Goal: Task Accomplishment & Management: Complete application form

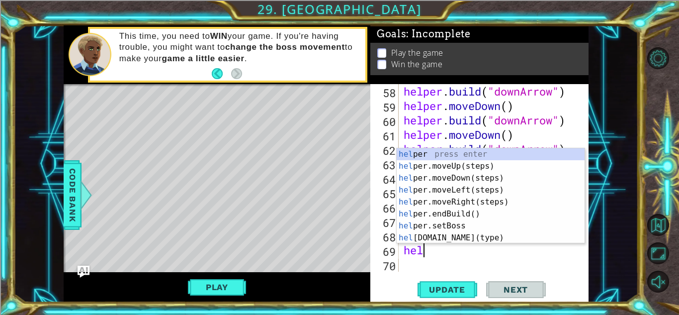
scroll to position [894, 0]
click at [443, 173] on div "hel per press enter hel per.moveUp(steps) press enter hel per.moveDown(steps) p…" at bounding box center [491, 207] width 188 height 119
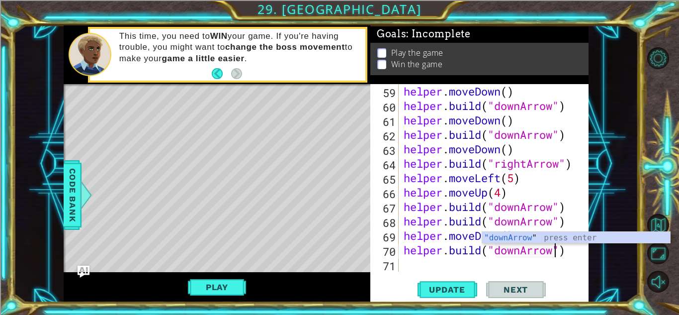
scroll to position [0, 6]
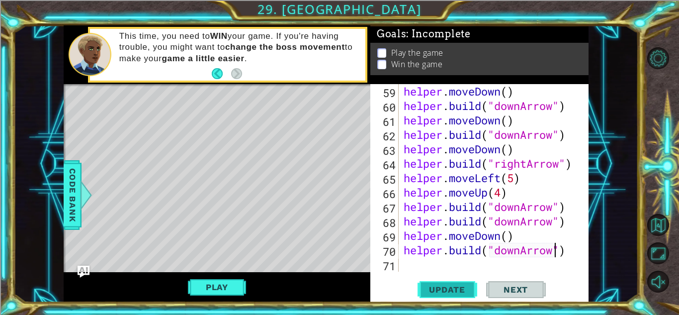
click at [437, 280] on button "Update" at bounding box center [447, 289] width 60 height 22
type textarea "[DOMAIN_NAME]("downArrow")"
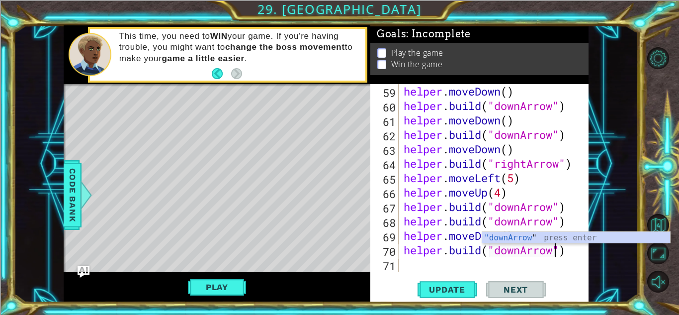
click at [415, 265] on div "helper . moveDown ( ) helper . build ( "downArrow" ) helper . moveDown ( ) help…" at bounding box center [496, 192] width 189 height 216
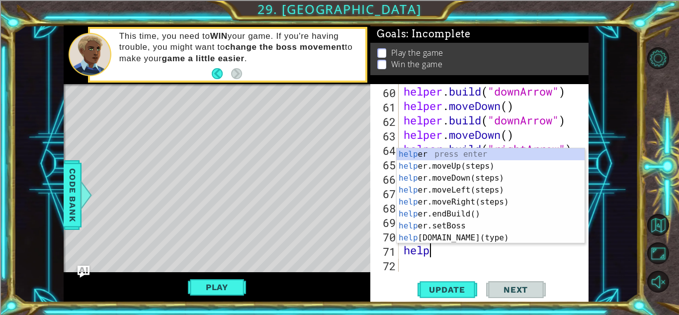
scroll to position [0, 1]
type textarea "helper"
click at [409, 172] on div "helper press enter helper .moveUp(steps) press enter helper .moveDown(steps) pr…" at bounding box center [491, 207] width 188 height 119
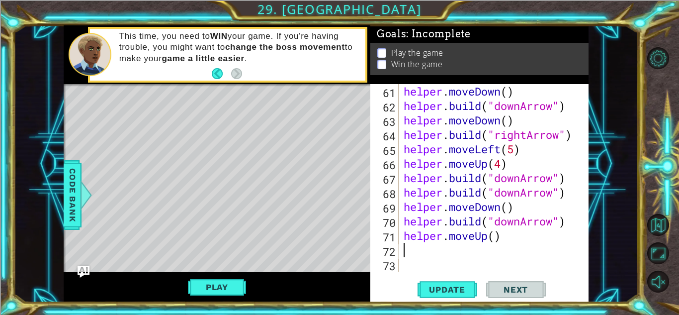
scroll to position [937, 0]
click at [489, 237] on div "helper . moveDown ( ) helper . build ( "downArrow" ) helper . moveDown ( ) help…" at bounding box center [496, 192] width 189 height 216
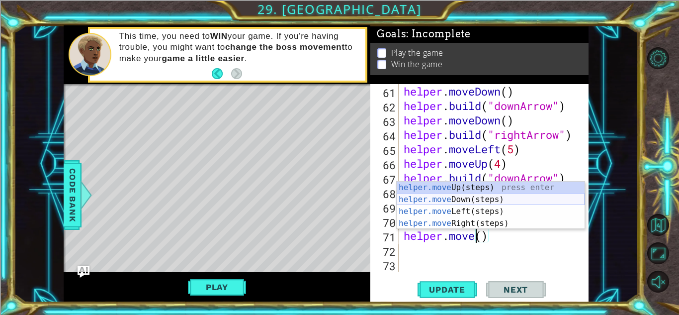
click at [450, 200] on div "helper.move Up(steps) press enter helper.move Down(steps) press enter helper.mo…" at bounding box center [491, 217] width 188 height 72
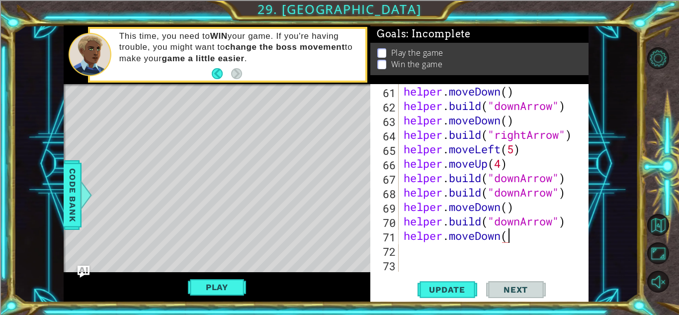
type textarea "helper.moveDown()"
click at [460, 247] on div "helper . moveDown ( ) helper . build ( "downArrow" ) helper . moveDown ( ) help…" at bounding box center [496, 192] width 189 height 216
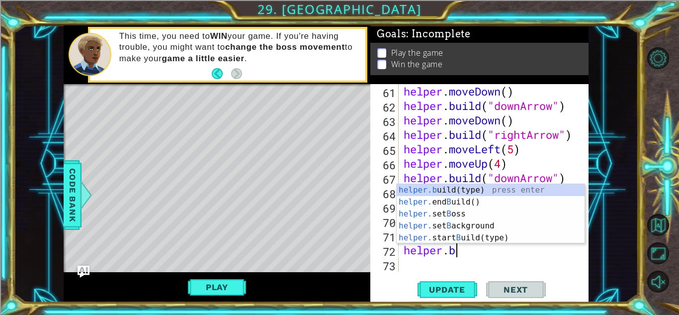
scroll to position [0, 1]
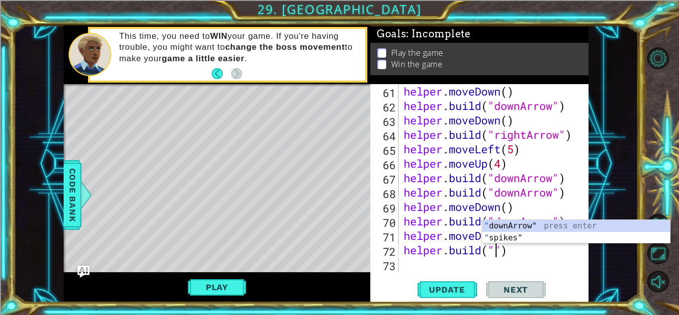
type textarea "[DOMAIN_NAME]("downArrow")"
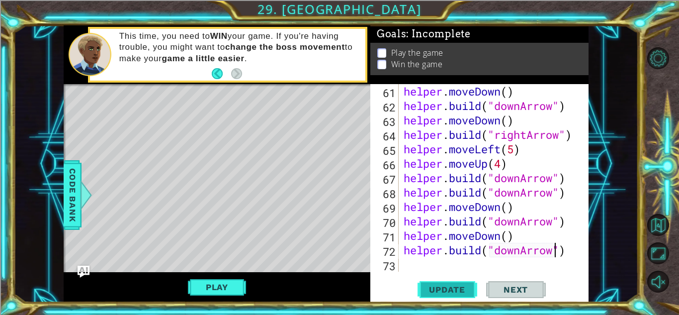
click at [451, 286] on span "Update" at bounding box center [447, 289] width 56 height 10
click at [448, 265] on div "helper . moveDown ( ) helper . build ( "downArrow" ) helper . moveDown ( ) help…" at bounding box center [496, 192] width 189 height 216
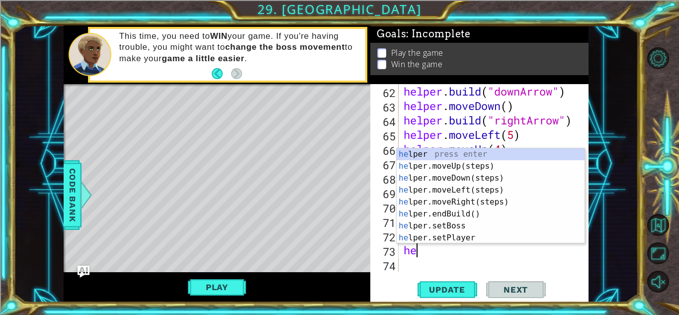
type textarea "hel"
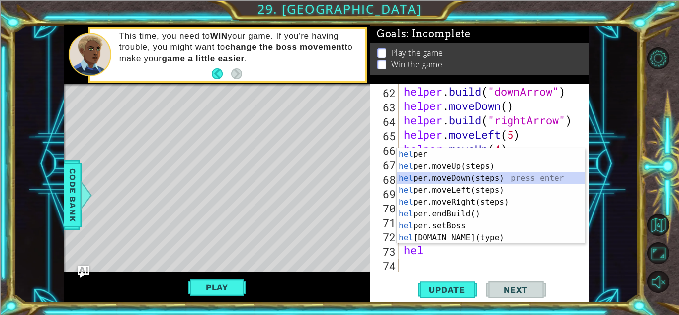
click at [448, 174] on div "hel per press enter hel per.moveUp(steps) press enter hel per.moveDown(steps) p…" at bounding box center [491, 207] width 188 height 119
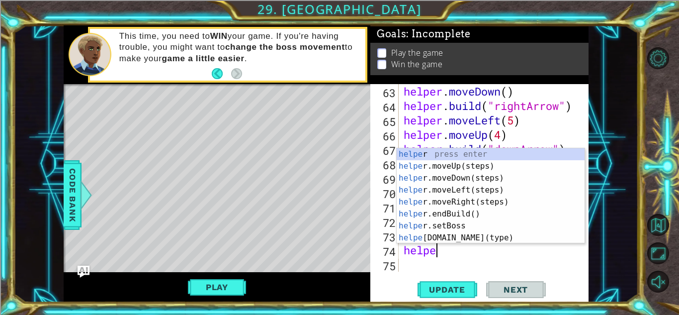
scroll to position [0, 1]
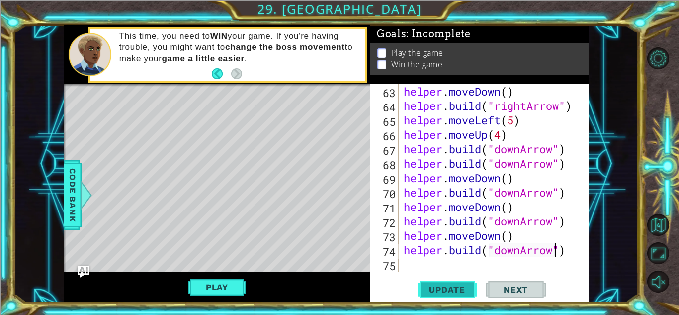
click at [423, 291] on span "Update" at bounding box center [447, 289] width 56 height 10
click at [497, 247] on div "helper . moveDown ( ) helper . build ( "rightArrow" ) helper . moveLeft ( 5 ) h…" at bounding box center [496, 192] width 189 height 216
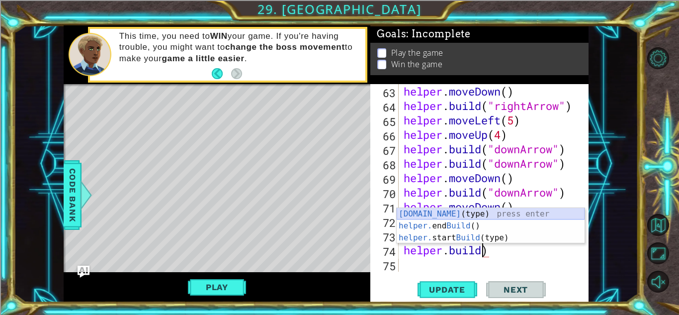
click at [462, 215] on div "[DOMAIN_NAME] (type) press enter helper. end Build () press enter helper. start…" at bounding box center [491, 238] width 188 height 60
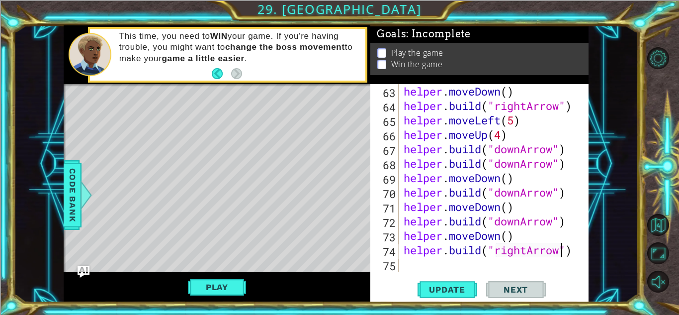
scroll to position [0, 7]
type textarea "[DOMAIN_NAME]("rightArrow")"
click at [429, 288] on span "Update" at bounding box center [447, 289] width 56 height 10
click at [413, 264] on div "helper . moveDown ( ) helper . build ( "rightArrow" ) helper . moveLeft ( 5 ) h…" at bounding box center [496, 192] width 189 height 216
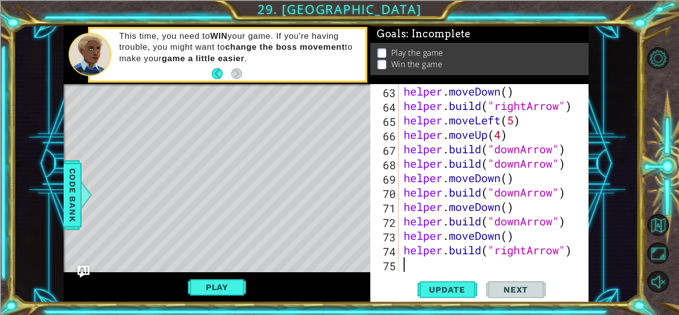
type textarea "hel"
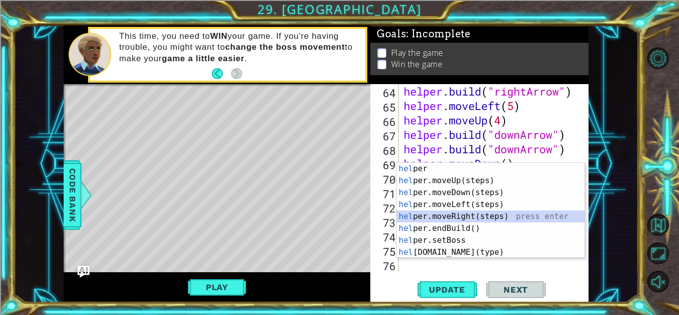
click at [445, 217] on div "hel per press enter hel per.moveUp(steps) press enter hel per.moveDown(steps) p…" at bounding box center [491, 222] width 188 height 119
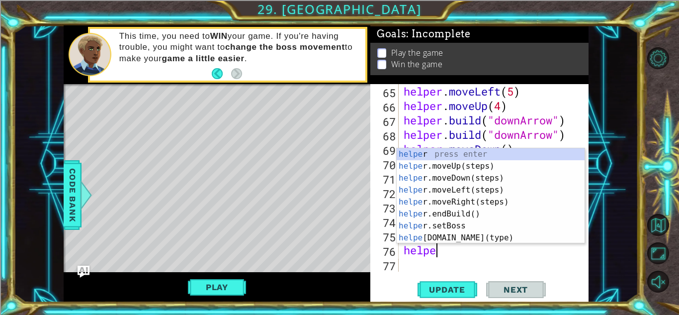
scroll to position [0, 1]
type textarea "helper"
click at [447, 167] on div "helper press enter helper .moveUp(steps) press enter helper .moveDown(steps) pr…" at bounding box center [491, 207] width 188 height 119
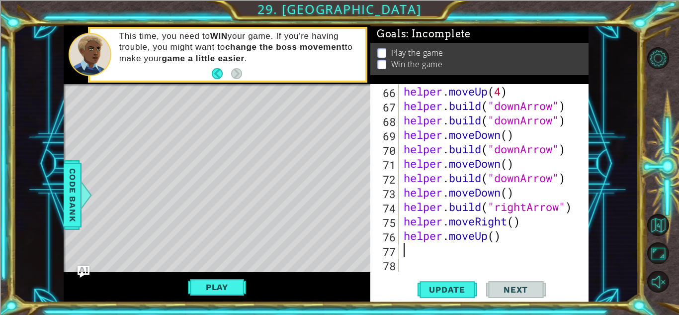
scroll to position [1009, 0]
click at [494, 234] on div "helper . moveUp ( 4 ) helper . build ( "downArrow" ) helper . build ( "downArro…" at bounding box center [496, 192] width 189 height 216
type textarea "helper.moveUp(3)"
click at [424, 284] on span "Update" at bounding box center [447, 289] width 56 height 10
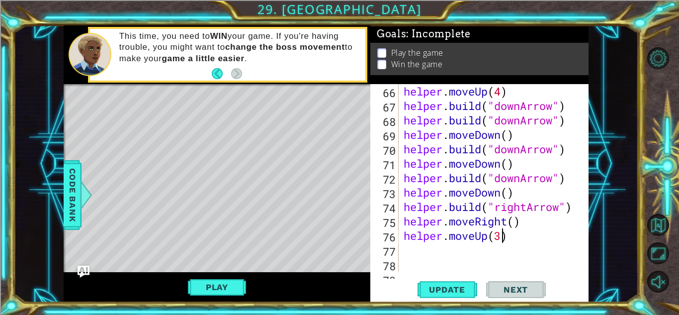
click at [504, 238] on div "helper . moveUp ( 4 ) helper . build ( "downArrow" ) helper . build ( "downArro…" at bounding box center [496, 192] width 189 height 216
type textarea "helper.moveUp(2)"
click at [466, 279] on button "Update" at bounding box center [447, 289] width 60 height 22
click at [406, 255] on div "helper . moveUp ( 4 ) helper . build ( "downArrow" ) helper . build ( "downArro…" at bounding box center [496, 192] width 189 height 216
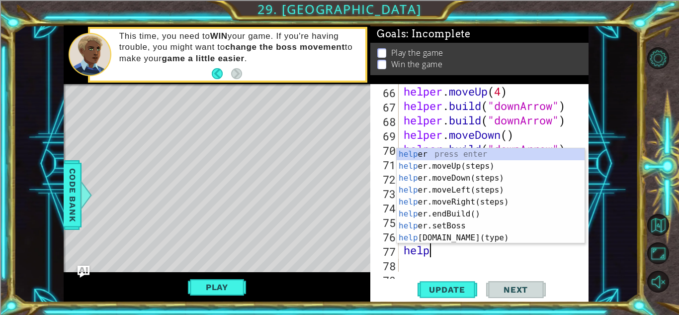
scroll to position [0, 1]
type textarea "helper"
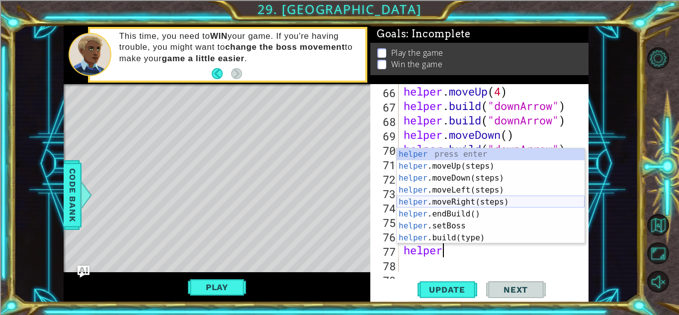
click at [413, 203] on div "helper press enter helper .moveUp(steps) press enter helper .moveDown(steps) pr…" at bounding box center [491, 207] width 188 height 119
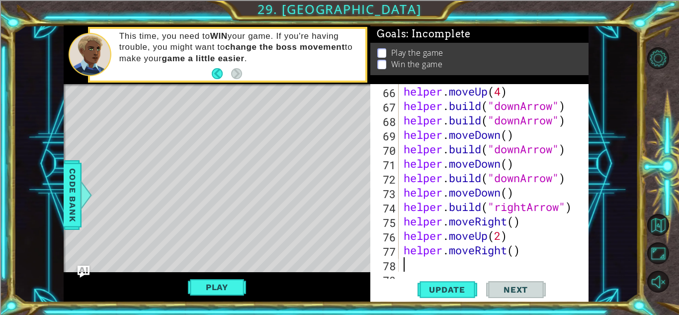
scroll to position [0, 0]
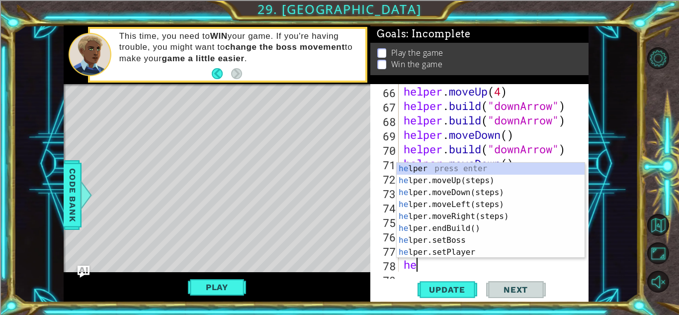
type textarea "helper"
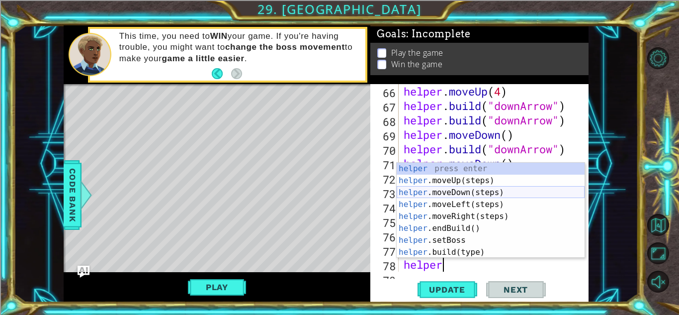
click at [456, 195] on div "helper press enter helper .moveUp(steps) press enter helper .moveDown(steps) pr…" at bounding box center [491, 222] width 188 height 119
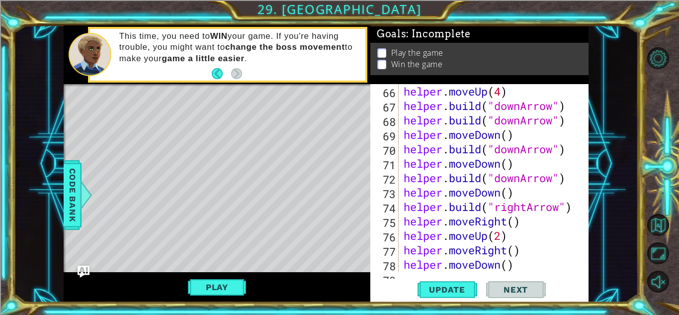
scroll to position [0, 0]
click at [508, 265] on div "helper . moveUp ( 4 ) helper . build ( "downArrow" ) helper . build ( "downArro…" at bounding box center [496, 192] width 189 height 216
type textarea "helper.moveDown(2)"
click at [425, 290] on span "Update" at bounding box center [447, 289] width 56 height 10
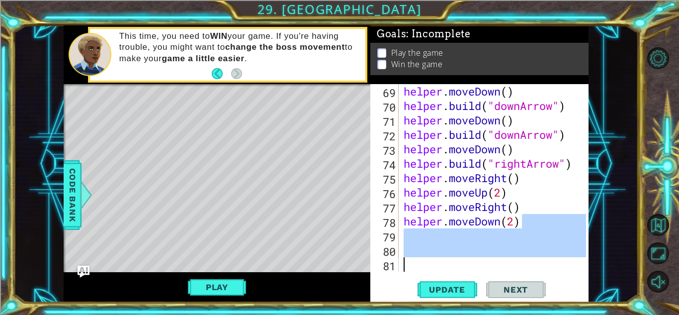
scroll to position [1052, 0]
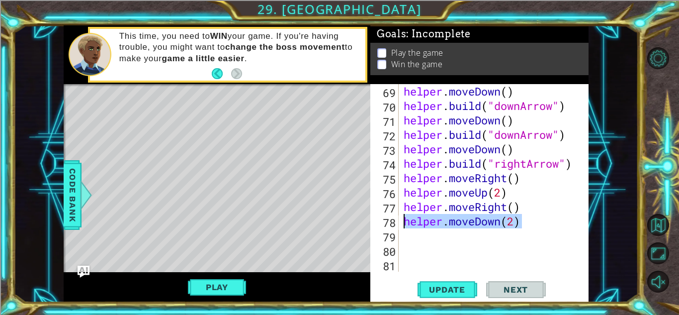
drag, startPoint x: 523, startPoint y: 262, endPoint x: 406, endPoint y: 217, distance: 125.2
click at [406, 217] on div "helper . moveDown ( ) helper . build ( "downArrow" ) helper . moveDown ( ) help…" at bounding box center [496, 192] width 189 height 216
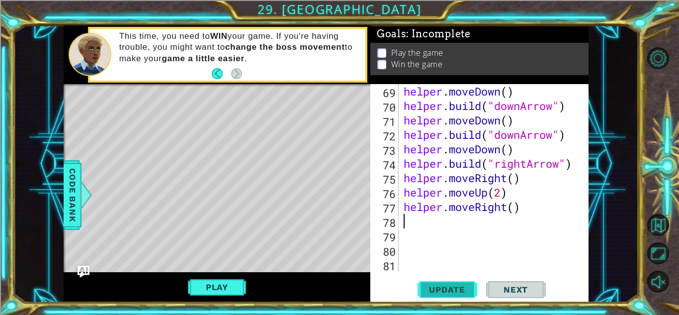
click at [425, 287] on span "Update" at bounding box center [447, 289] width 56 height 10
type textarea "helpe"
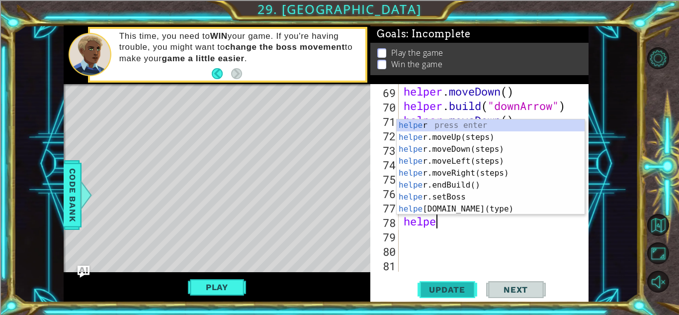
scroll to position [0, 1]
click at [426, 140] on div "helpe r press enter helpe [PERSON_NAME]moveUp(steps) press enter helpe r.moveDo…" at bounding box center [491, 178] width 188 height 119
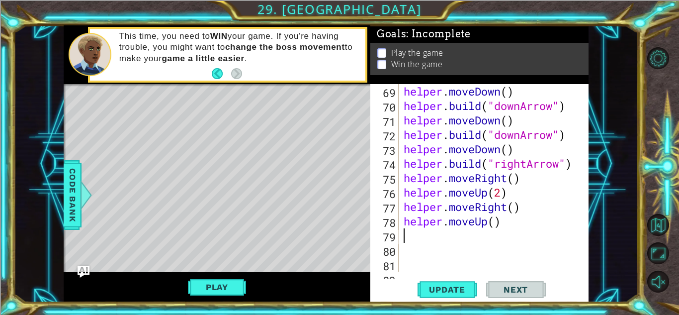
scroll to position [0, 0]
click at [451, 295] on button "Update" at bounding box center [447, 289] width 60 height 22
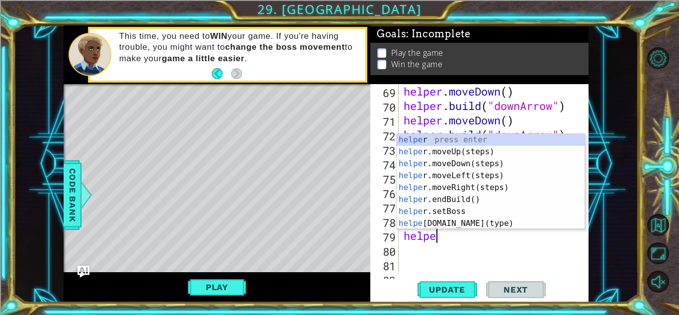
scroll to position [0, 1]
type textarea "helper"
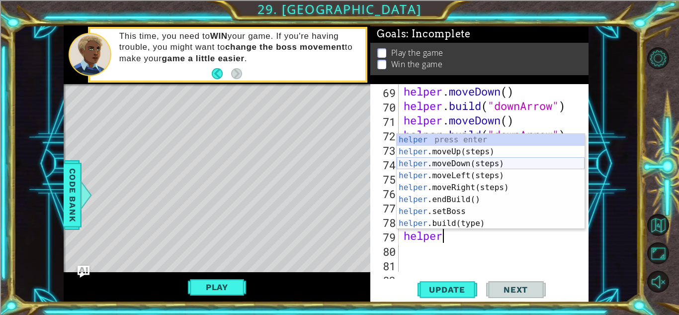
click at [419, 160] on div "helper press enter helper .moveUp(steps) press enter helper .moveDown(steps) pr…" at bounding box center [491, 193] width 188 height 119
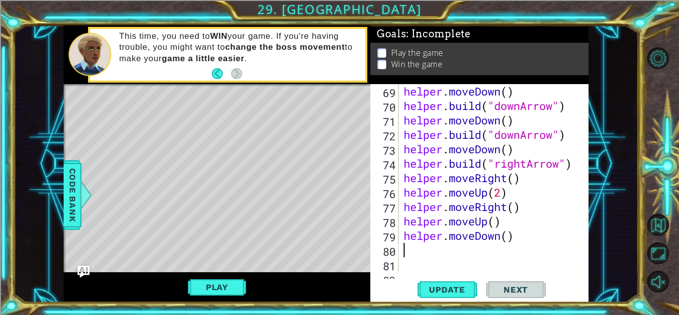
click at [509, 235] on div "helper . moveDown ( ) helper . build ( "downArrow" ) helper . moveDown ( ) help…" at bounding box center [496, 192] width 189 height 216
click at [445, 290] on span "Update" at bounding box center [447, 289] width 56 height 10
click at [437, 294] on span "Update" at bounding box center [447, 289] width 56 height 10
click at [453, 290] on span "Update" at bounding box center [447, 289] width 56 height 10
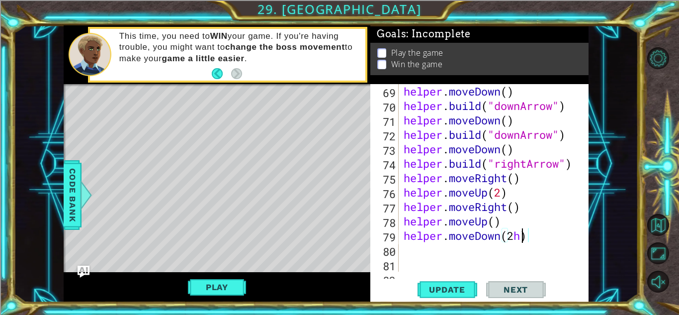
scroll to position [0, 5]
type textarea "helper.moveDown(2)"
click at [419, 250] on div "helper . moveDown ( ) helper . build ( "downArrow" ) helper . moveDown ( ) help…" at bounding box center [496, 192] width 189 height 216
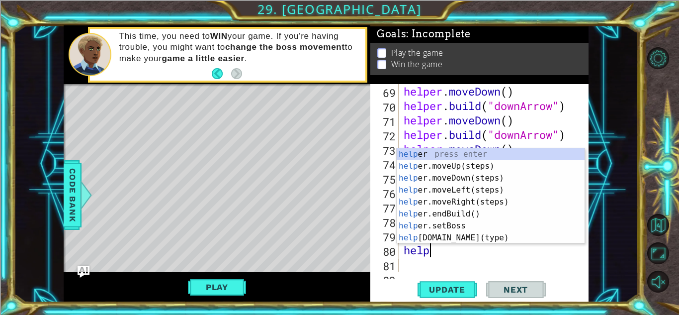
scroll to position [0, 1]
type textarea "helper"
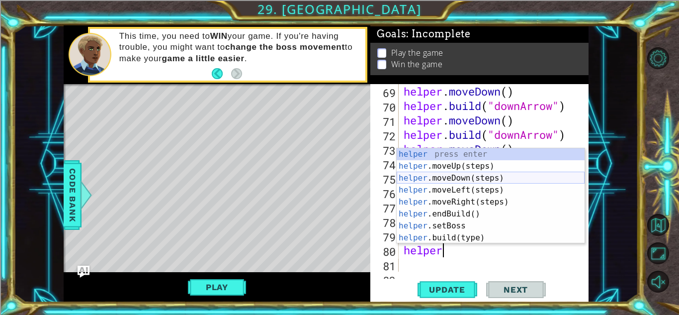
click at [425, 174] on div "helper press enter helper .moveUp(steps) press enter helper .moveDown(steps) pr…" at bounding box center [491, 207] width 188 height 119
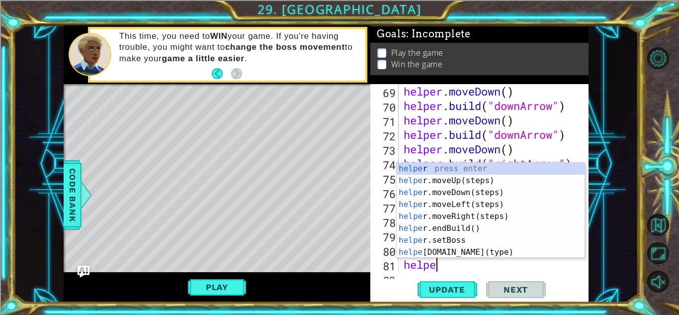
type textarea "helper"
click at [468, 201] on div "helper press enter helper .moveUp(steps) press enter helper .moveDown(steps) pr…" at bounding box center [491, 222] width 188 height 119
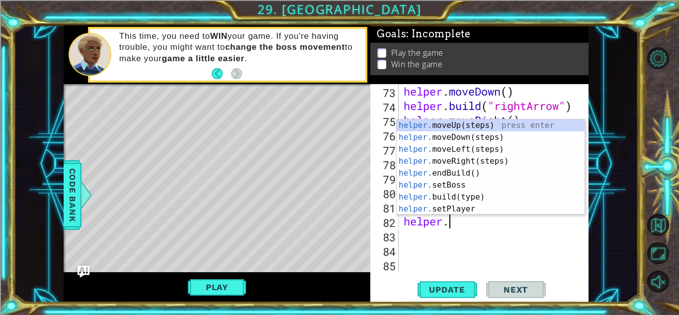
scroll to position [0, 1]
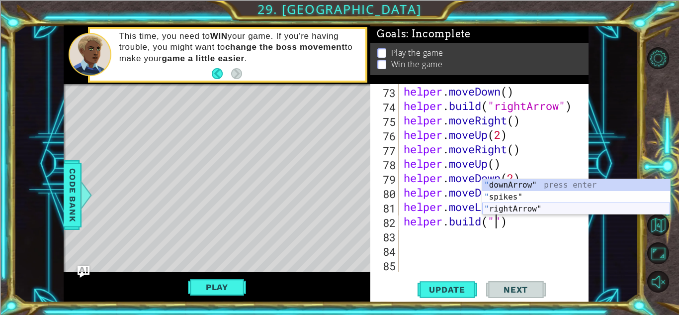
click at [516, 209] on div "" downArrow" press enter " spikes" press enter " rightArrow" press enter" at bounding box center [576, 209] width 188 height 60
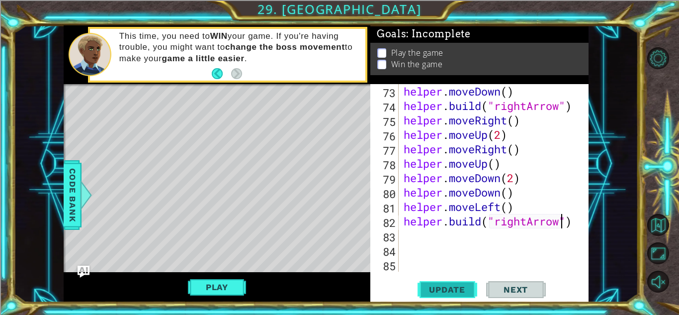
type textarea "[DOMAIN_NAME]("rightArrow")"
click at [455, 285] on span "Update" at bounding box center [447, 289] width 56 height 10
click at [454, 240] on div "helper . moveDown ( ) helper . build ( "rightArrow" ) helper . moveRight ( ) he…" at bounding box center [496, 192] width 189 height 216
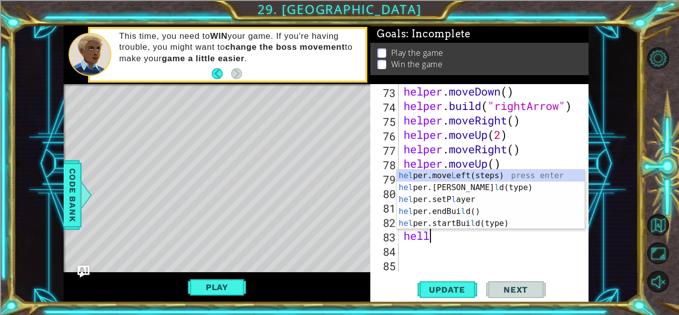
scroll to position [0, 0]
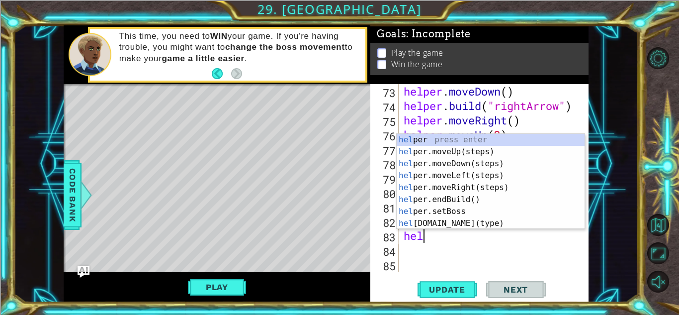
type textarea "helper"
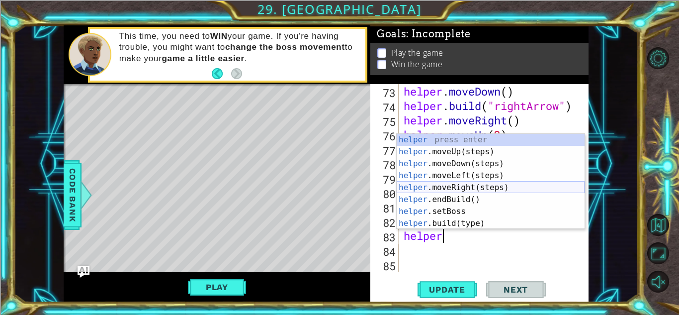
click at [451, 186] on div "helper press enter helper .moveUp(steps) press enter helper .moveDown(steps) pr…" at bounding box center [491, 193] width 188 height 119
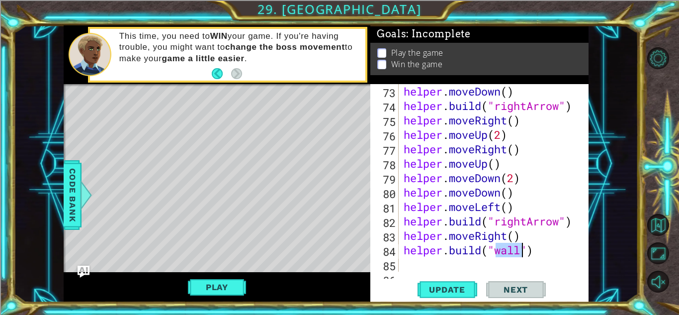
scroll to position [0, 1]
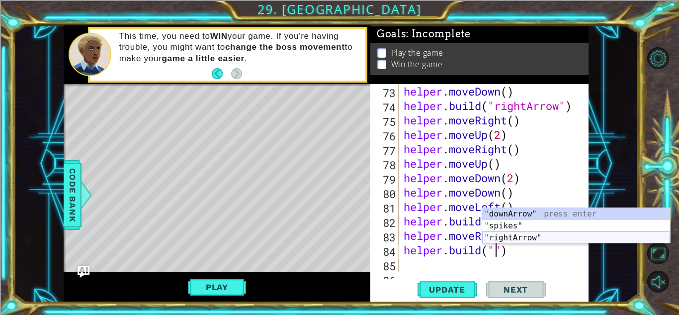
click at [494, 239] on div "" downArrow" press enter " spikes" press enter " rightArrow" press enter" at bounding box center [576, 238] width 188 height 60
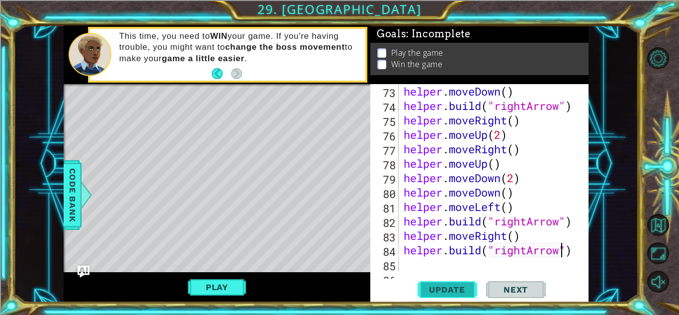
type textarea "[DOMAIN_NAME]("rightArrow")"
click at [437, 282] on button "Update" at bounding box center [447, 289] width 60 height 22
click at [420, 264] on div "helper . moveDown ( ) helper . build ( "rightArrow" ) helper . moveRight ( ) he…" at bounding box center [496, 192] width 189 height 216
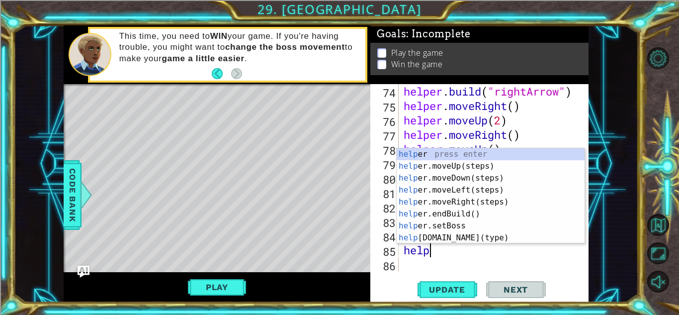
scroll to position [0, 1]
type textarea "helper"
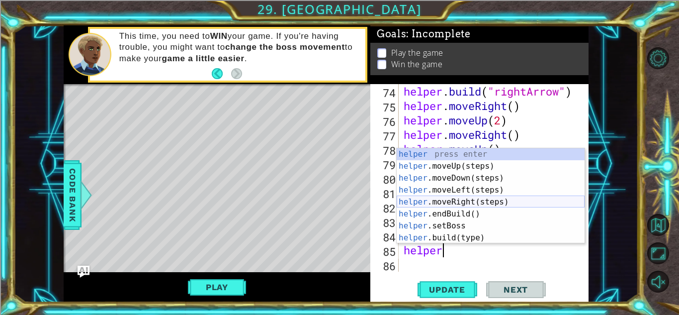
click at [457, 198] on div "helper press enter helper .moveUp(steps) press enter helper .moveDown(steps) pr…" at bounding box center [491, 207] width 188 height 119
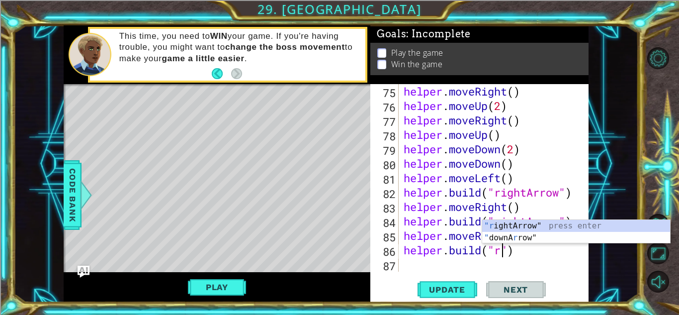
scroll to position [0, 4]
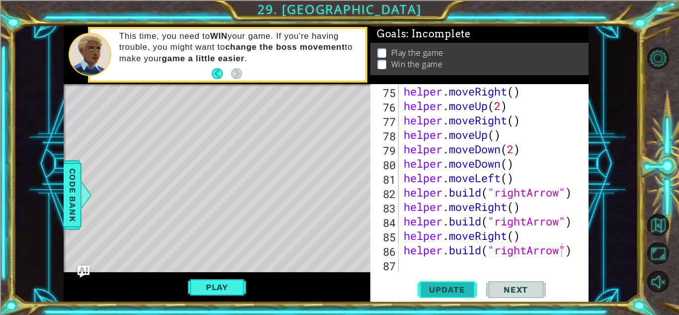
click at [450, 285] on span "Update" at bounding box center [447, 289] width 56 height 10
click at [208, 282] on button "Play" at bounding box center [217, 286] width 58 height 19
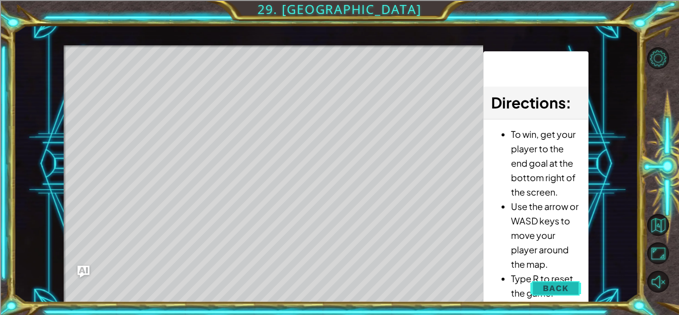
click at [552, 286] on span "Back" at bounding box center [555, 288] width 25 height 10
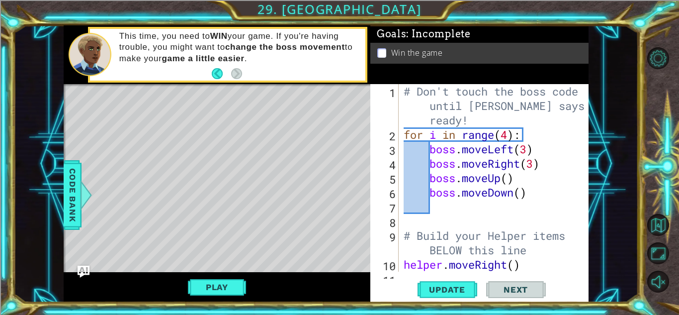
scroll to position [0, 0]
click at [206, 286] on button "Play" at bounding box center [217, 286] width 58 height 19
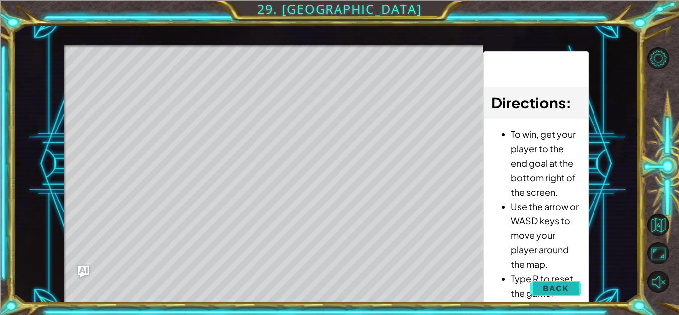
click at [567, 288] on span "Back" at bounding box center [555, 288] width 25 height 10
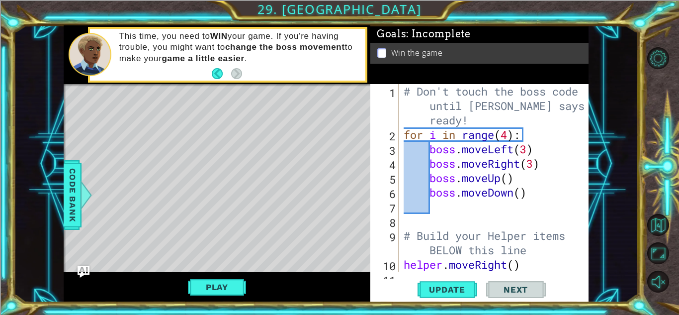
click at [526, 151] on div "# Don't touch the boss code until [PERSON_NAME] says you're ready! for i in ran…" at bounding box center [496, 206] width 189 height 245
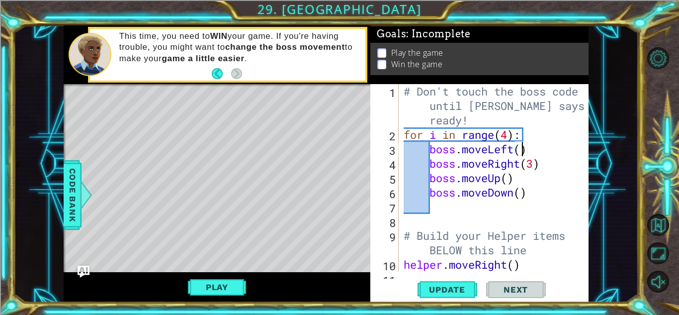
scroll to position [0, 5]
click at [455, 286] on span "Update" at bounding box center [447, 289] width 56 height 10
click at [220, 290] on button "Play" at bounding box center [217, 286] width 58 height 19
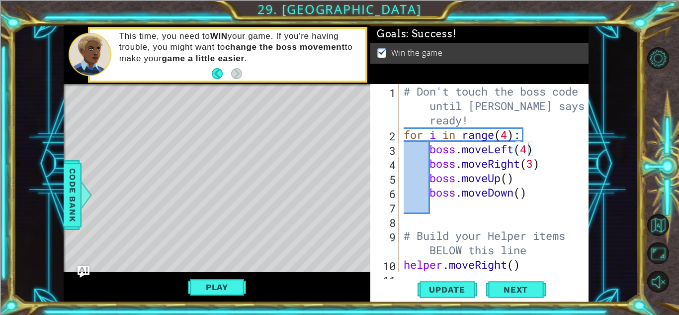
click at [528, 145] on div "# Don't touch the boss code until [PERSON_NAME] says you're ready! for i in ran…" at bounding box center [496, 206] width 189 height 245
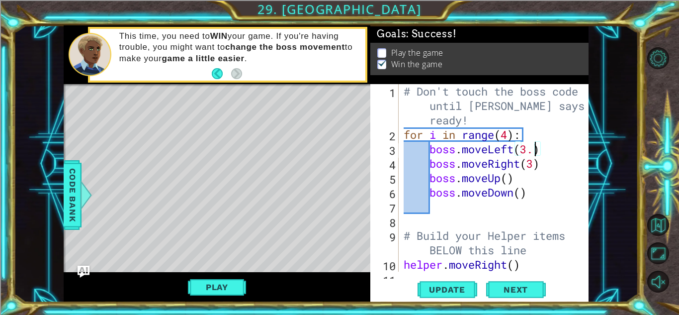
scroll to position [0, 6]
click at [440, 288] on span "Update" at bounding box center [447, 289] width 56 height 10
click at [210, 294] on button "Play" at bounding box center [217, 286] width 58 height 19
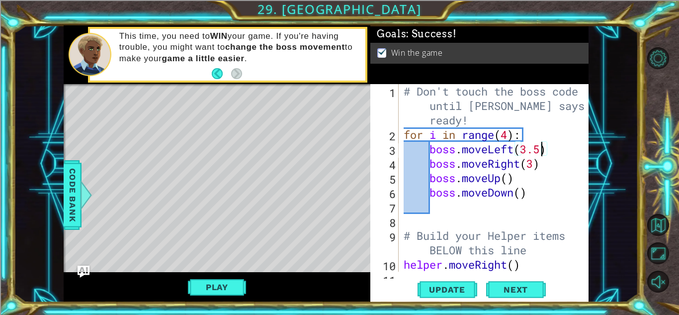
click at [542, 148] on div "# Don't touch the boss code until [PERSON_NAME] says you're ready! for i in ran…" at bounding box center [496, 206] width 189 height 245
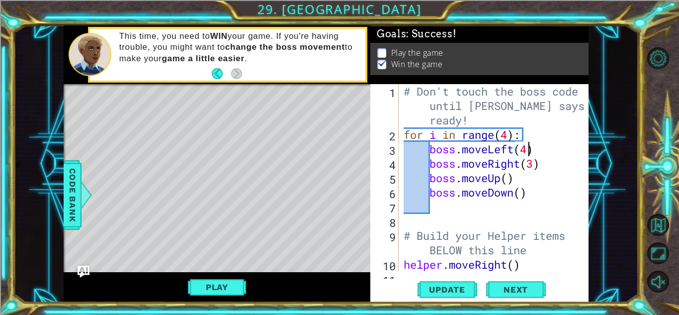
scroll to position [0, 5]
click at [536, 164] on div "# Don't touch the boss code until [PERSON_NAME] says you're ready! for i in ran…" at bounding box center [496, 206] width 189 height 245
click at [510, 178] on div "# Don't touch the boss code until [PERSON_NAME] says you're ready! for i in ran…" at bounding box center [496, 206] width 189 height 245
click at [524, 195] on div "# Don't touch the boss code until [PERSON_NAME] says you're ready! for i in ran…" at bounding box center [496, 206] width 189 height 245
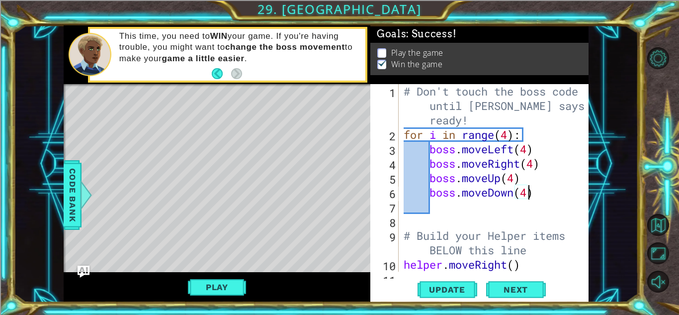
scroll to position [0, 5]
click at [426, 283] on button "Update" at bounding box center [447, 289] width 60 height 22
click at [217, 285] on button "Play" at bounding box center [217, 286] width 58 height 19
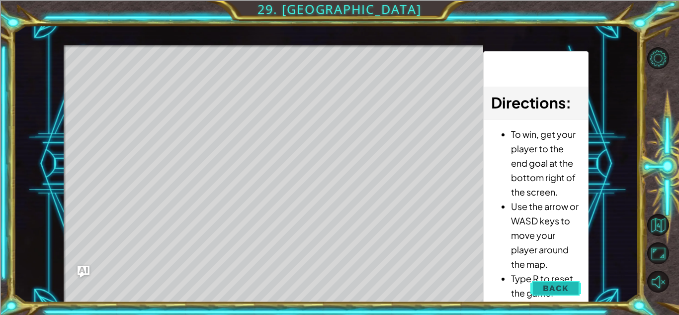
click at [541, 293] on button "Back" at bounding box center [555, 288] width 50 height 20
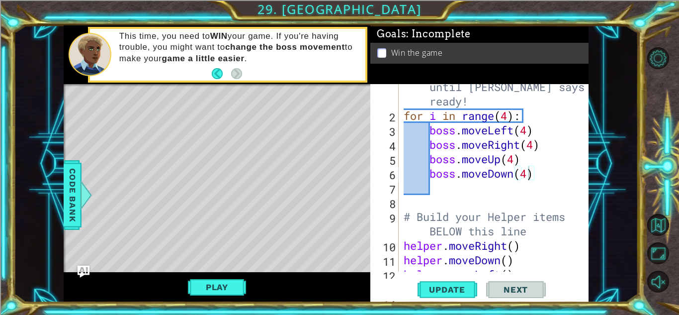
scroll to position [19, 0]
click at [530, 134] on div "# Don't touch the boss code until [PERSON_NAME] says you're ready! for i in ran…" at bounding box center [496, 187] width 189 height 245
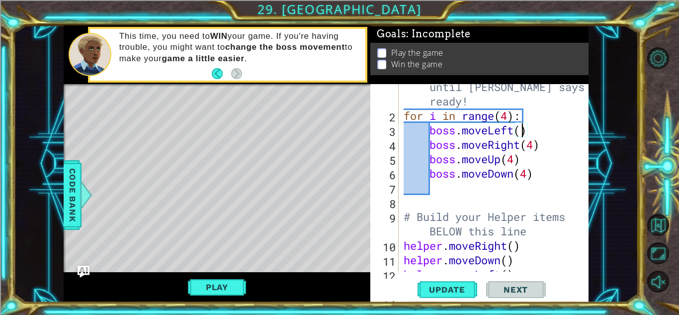
scroll to position [0, 5]
click at [535, 143] on div "# Don't touch the boss code until [PERSON_NAME] says you're ready! for i in ran…" at bounding box center [496, 187] width 189 height 245
click at [514, 158] on div "# Don't touch the boss code until [PERSON_NAME] says you're ready! for i in ran…" at bounding box center [496, 187] width 189 height 245
click at [528, 175] on div "# Don't touch the boss code until [PERSON_NAME] says you're ready! for i in ran…" at bounding box center [496, 187] width 189 height 245
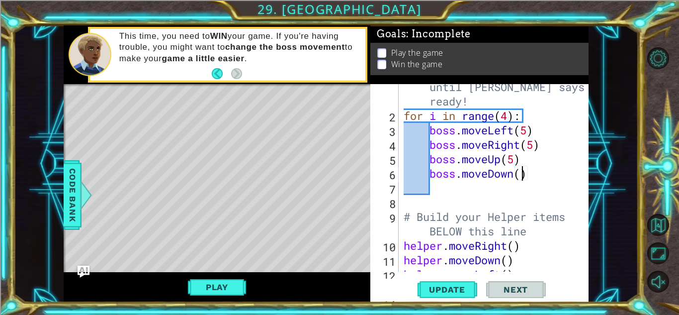
scroll to position [0, 5]
type textarea "boss.moveDown(5)"
click at [429, 293] on span "Update" at bounding box center [447, 289] width 56 height 10
click at [237, 287] on button "Play" at bounding box center [217, 286] width 58 height 19
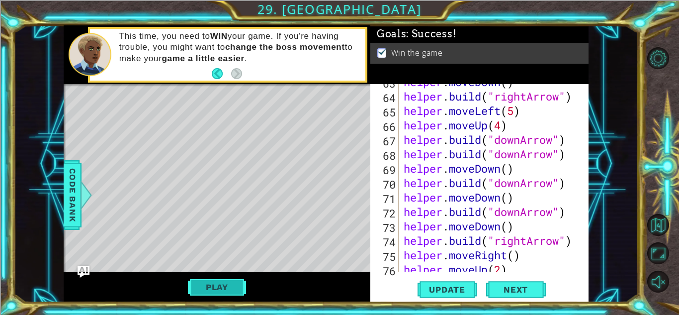
scroll to position [1139, 0]
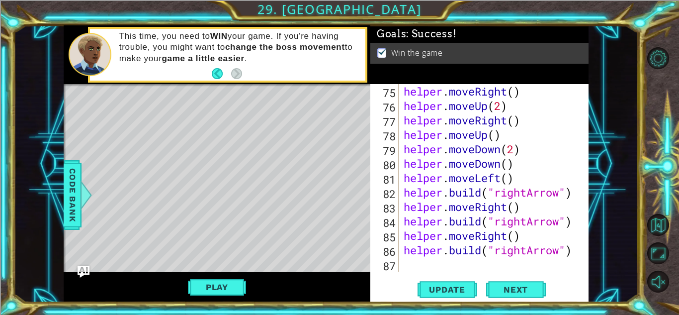
click at [421, 269] on div "helper . moveRight ( ) helper . moveUp ( 2 ) helper . moveRight ( ) helper . mo…" at bounding box center [496, 192] width 189 height 216
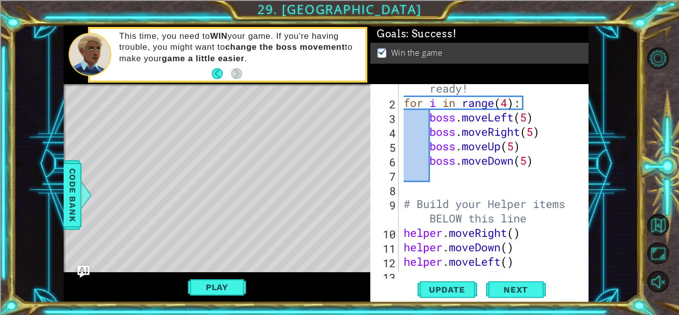
scroll to position [32, 0]
click at [507, 105] on div "# Don't touch the boss code until [PERSON_NAME] says you're ready! for i in ran…" at bounding box center [496, 174] width 189 height 245
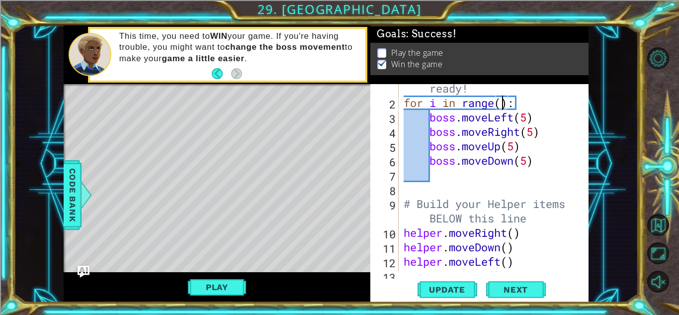
scroll to position [0, 4]
click at [527, 122] on div "# Don't touch the boss code until [PERSON_NAME] says you're ready! for i in ran…" at bounding box center [496, 174] width 189 height 245
click at [539, 136] on div "# Don't touch the boss code until [PERSON_NAME] says you're ready! for i in ran…" at bounding box center [496, 174] width 189 height 245
click at [529, 130] on div "# Don't touch the boss code until [PERSON_NAME] says you're ready! for i in ran…" at bounding box center [496, 174] width 189 height 245
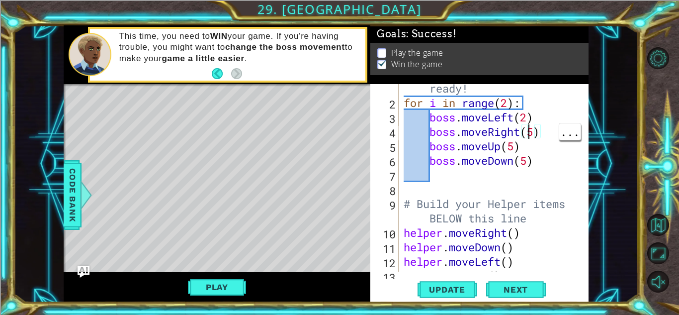
click at [539, 132] on div "# Don't touch the boss code until [PERSON_NAME] says you're ready! for i in ran…" at bounding box center [496, 174] width 189 height 245
click at [535, 134] on div "# Don't touch the boss code until [PERSON_NAME] says you're ready! for i in ran…" at bounding box center [496, 174] width 189 height 245
click at [513, 152] on div "# Don't touch the boss code until [PERSON_NAME] says you're ready! for i in ran…" at bounding box center [496, 174] width 189 height 245
click at [525, 163] on div "# Don't touch the boss code until [PERSON_NAME] says you're ready! for i in ran…" at bounding box center [496, 174] width 189 height 245
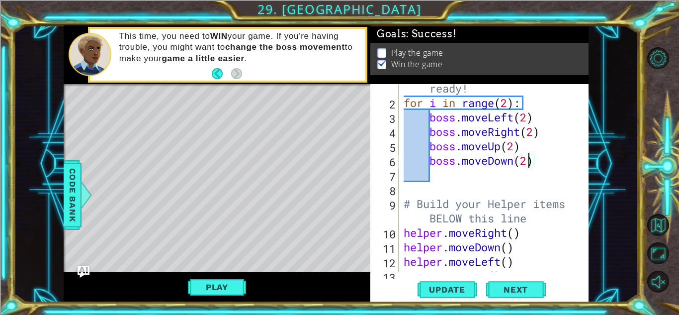
scroll to position [0, 5]
type textarea "boss.moveDown(2)"
click at [446, 286] on span "Update" at bounding box center [447, 289] width 56 height 10
click at [210, 293] on button "Play" at bounding box center [217, 286] width 58 height 19
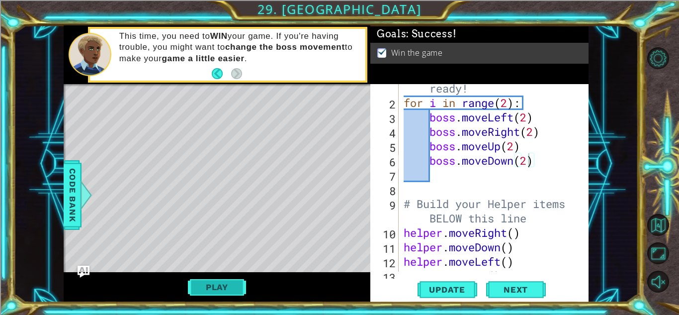
click at [204, 283] on button "Play" at bounding box center [217, 286] width 58 height 19
click at [232, 289] on button "Play" at bounding box center [217, 286] width 58 height 19
click at [229, 291] on button "Play" at bounding box center [217, 286] width 58 height 19
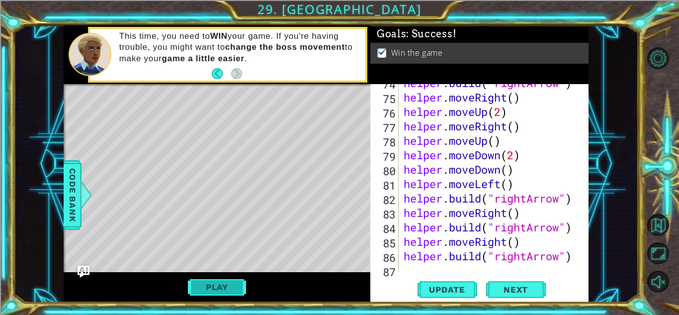
scroll to position [1133, 0]
click at [216, 288] on button "Play" at bounding box center [217, 286] width 58 height 19
click at [412, 265] on div "helper . build ( "rightArrow" ) helper . moveRight ( ) helper . moveUp ( 2 ) he…" at bounding box center [496, 184] width 189 height 216
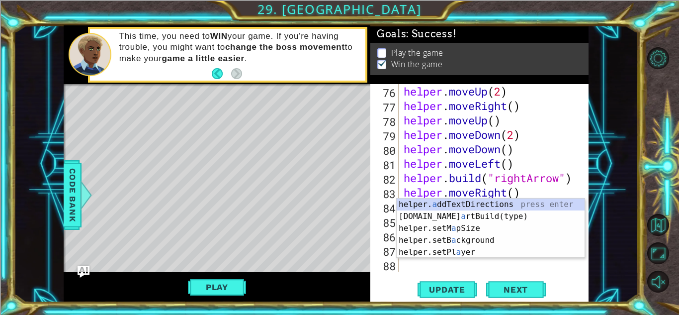
scroll to position [1153, 0]
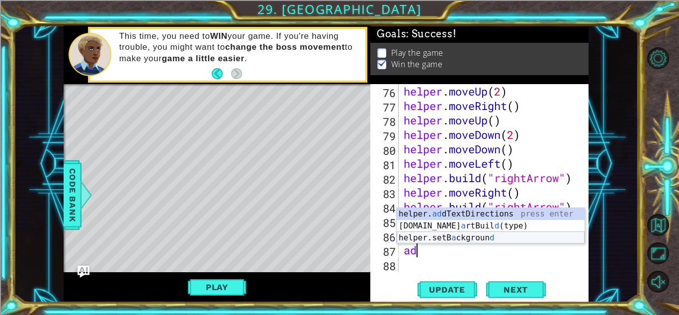
click at [421, 236] on div "helper. ad dTextDirections press enter [DOMAIN_NAME] a rtBuil d (type) press en…" at bounding box center [491, 238] width 188 height 60
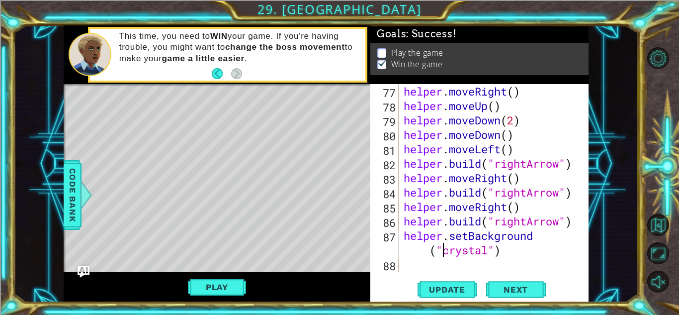
scroll to position [1167, 0]
click at [488, 250] on div "helper . moveRight ( ) helper . moveUp ( ) helper . moveDown ( 2 ) helper . mov…" at bounding box center [496, 192] width 189 height 216
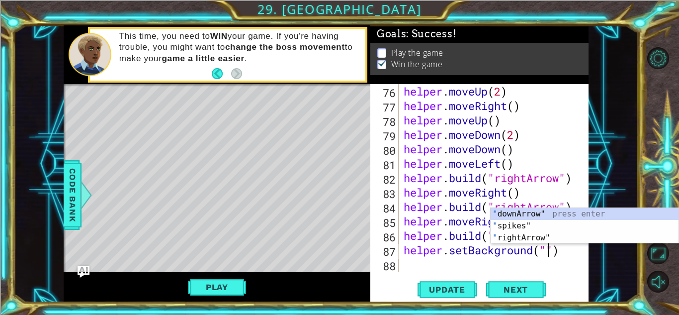
scroll to position [1153, 0]
click at [519, 227] on div "" downArrow" press enter " spikes" press enter " rightArrow" press enter" at bounding box center [585, 238] width 188 height 60
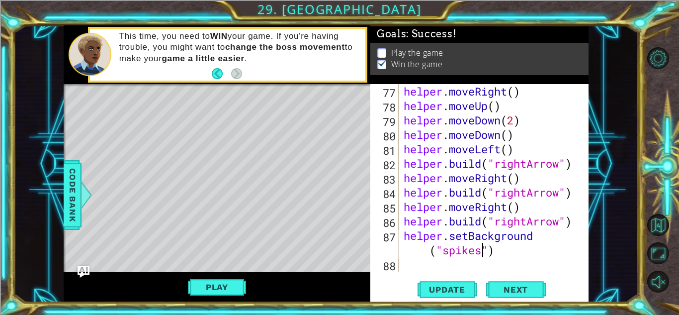
scroll to position [1167, 0]
click at [447, 290] on span "Update" at bounding box center [447, 289] width 56 height 10
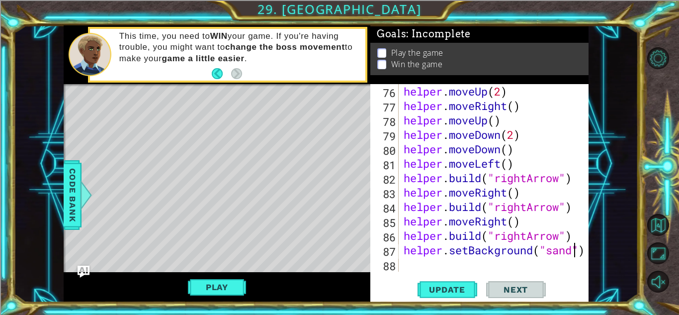
scroll to position [1153, 0]
click at [444, 293] on span "Update" at bounding box center [447, 289] width 56 height 10
click at [451, 286] on span "Update" at bounding box center [447, 289] width 56 height 10
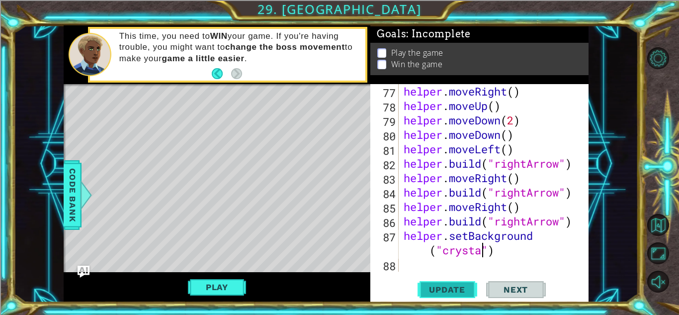
scroll to position [0, 8]
type textarea "helper.setBackground("crystal")"
click at [456, 289] on span "Update" at bounding box center [447, 289] width 56 height 10
click at [439, 266] on div "helper . moveRight ( ) helper . moveUp ( ) helper . moveDown ( 2 ) helper . mov…" at bounding box center [496, 192] width 189 height 216
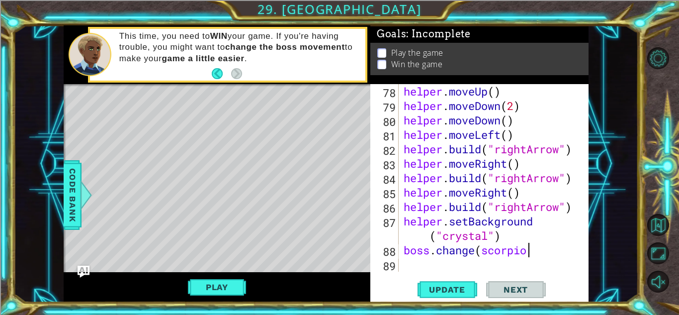
scroll to position [0, 5]
click at [457, 300] on div "boss.change(scorpio 78 79 80 81 82 83 84 85 86 87 88 89 helper . moveUp ( ) hel…" at bounding box center [479, 193] width 218 height 218
click at [467, 289] on span "Update" at bounding box center [447, 289] width 56 height 10
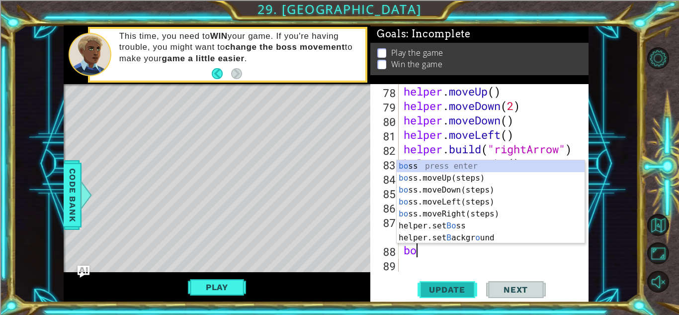
type textarea "b"
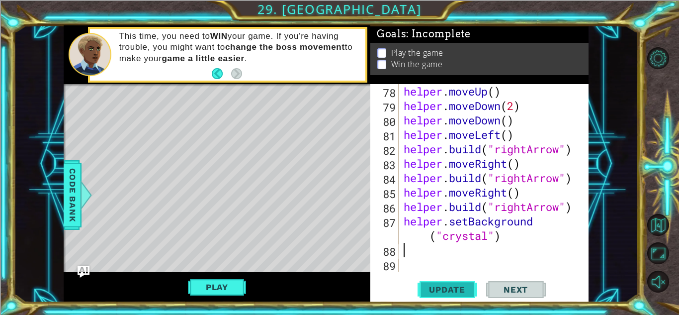
click at [435, 287] on span "Update" at bounding box center [447, 289] width 56 height 10
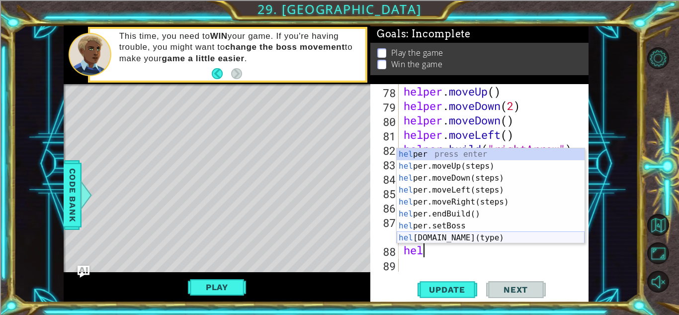
click at [469, 235] on div "hel per press enter hel per.moveUp(steps) press enter hel per.moveDown(steps) p…" at bounding box center [491, 207] width 188 height 119
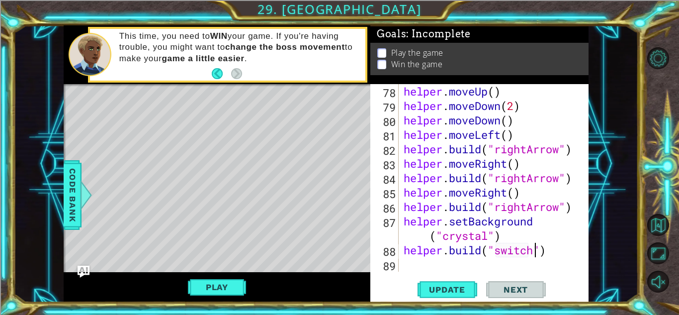
scroll to position [0, 6]
click at [445, 291] on span "Update" at bounding box center [447, 289] width 56 height 10
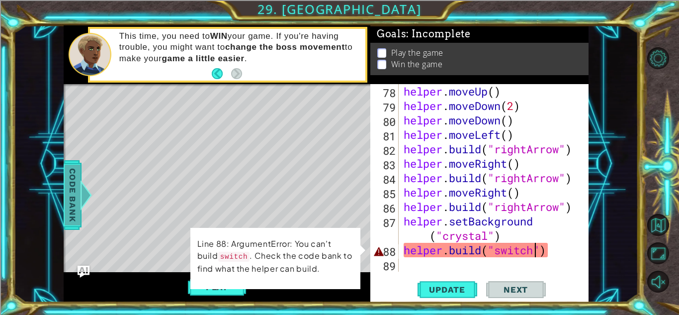
click at [65, 204] on span "Code Bank" at bounding box center [73, 195] width 16 height 61
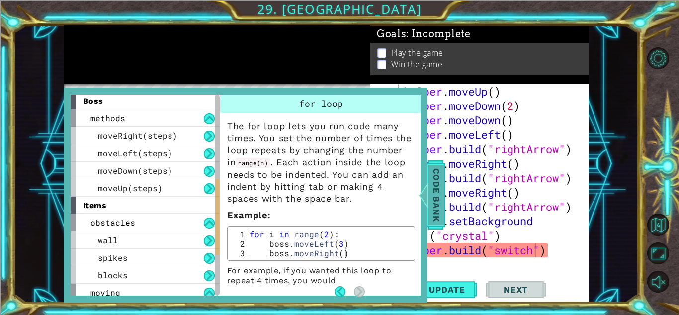
scroll to position [214, 0]
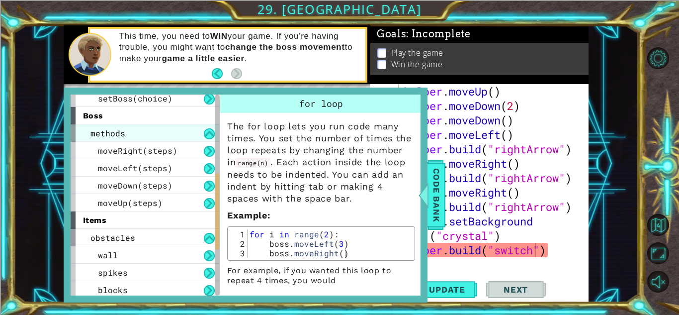
click at [143, 130] on div "methods" at bounding box center [145, 132] width 149 height 17
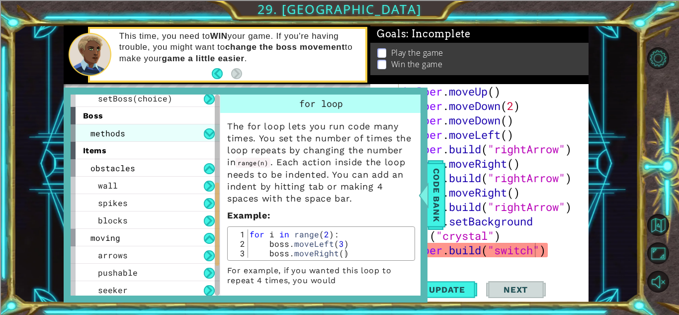
click at [143, 130] on div "methods" at bounding box center [145, 132] width 149 height 17
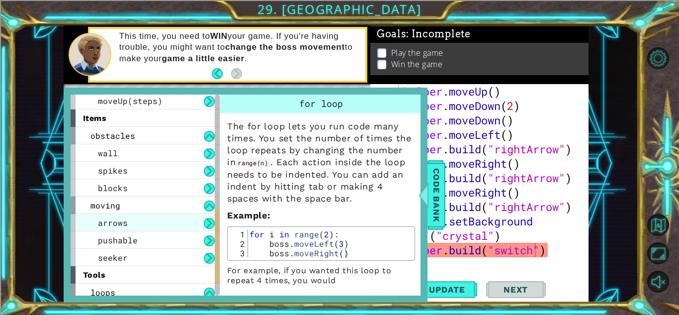
scroll to position [318, 0]
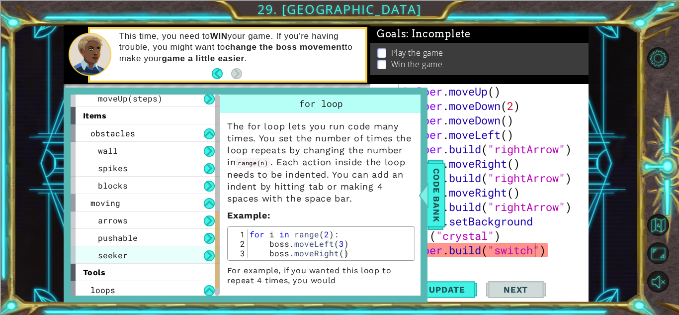
click at [113, 250] on span "seeker" at bounding box center [113, 255] width 30 height 10
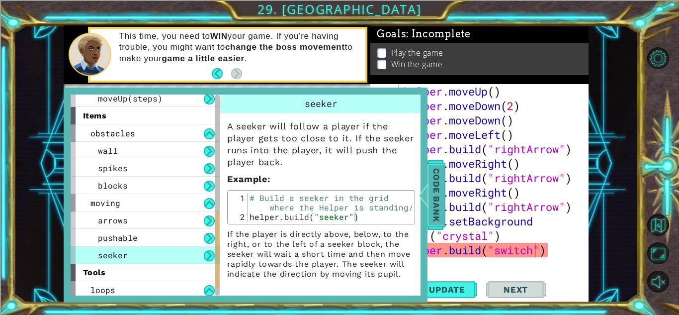
click at [440, 204] on span "Code Bank" at bounding box center [436, 195] width 16 height 61
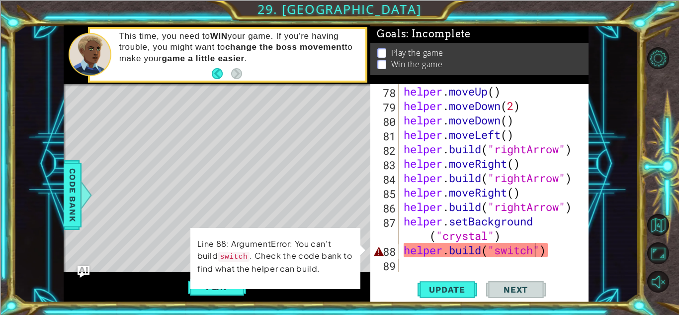
click at [536, 251] on div "helper . moveUp ( ) helper . moveDown ( 2 ) helper . moveDown ( ) helper . move…" at bounding box center [496, 192] width 189 height 216
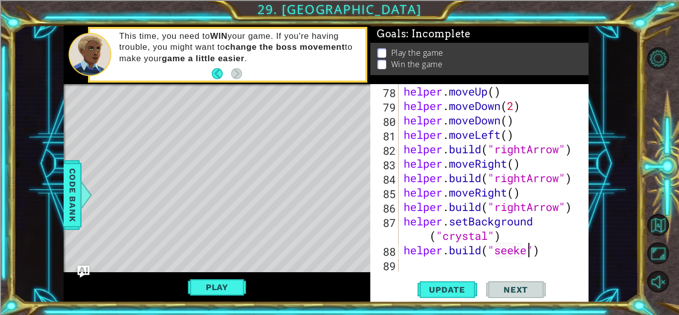
scroll to position [0, 6]
type textarea "[DOMAIN_NAME]("seeker")"
click at [457, 297] on button "Update" at bounding box center [447, 289] width 60 height 22
click at [220, 295] on button "Play" at bounding box center [217, 286] width 58 height 19
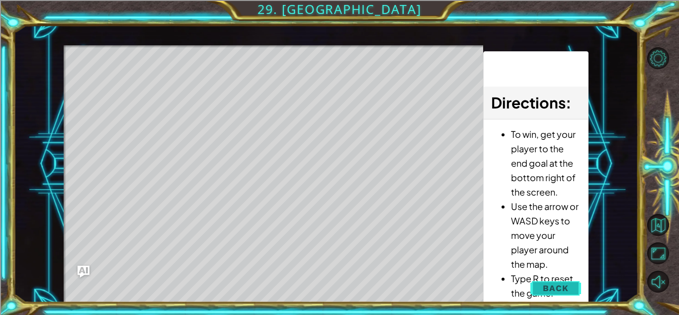
click at [562, 281] on button "Back" at bounding box center [555, 288] width 50 height 20
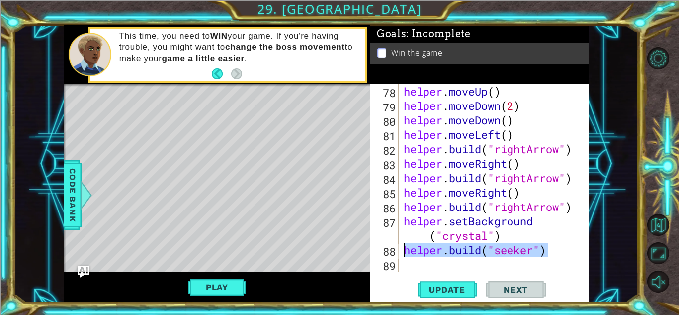
drag, startPoint x: 545, startPoint y: 249, endPoint x: 398, endPoint y: 248, distance: 147.1
click at [398, 248] on div "[DOMAIN_NAME]("seeker") 78 79 80 81 82 83 84 85 86 87 88 89 helper . moveUp ( )…" at bounding box center [478, 177] width 216 height 187
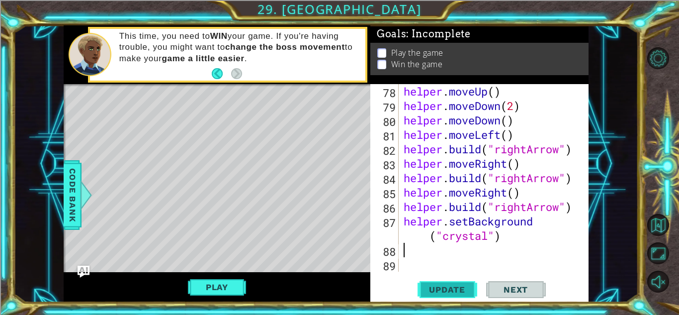
click at [444, 278] on button "Update" at bounding box center [447, 289] width 60 height 22
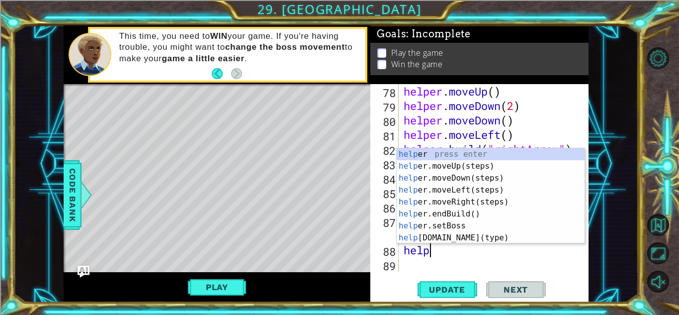
type textarea "helpe"
click at [477, 190] on div "helpe r press enter helpe [PERSON_NAME]moveUp(steps) press enter helpe r.moveDo…" at bounding box center [491, 207] width 188 height 119
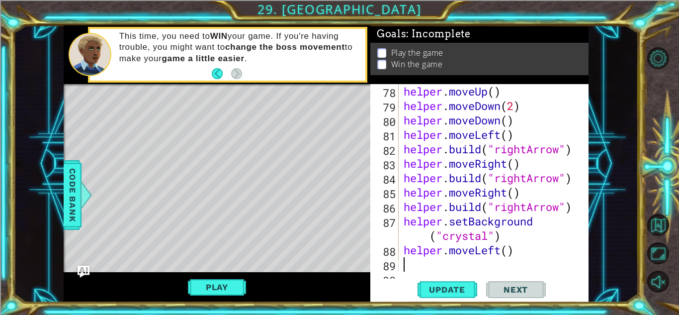
scroll to position [1196, 0]
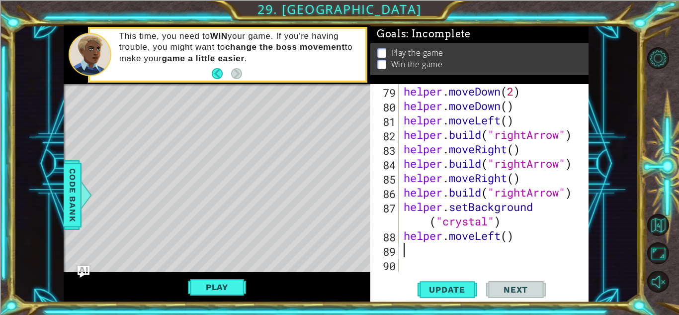
click at [505, 235] on div "helper . moveDown ( 2 ) helper . moveDown ( ) helper . moveLeft ( ) helper . bu…" at bounding box center [496, 192] width 189 height 216
type textarea "helper.moveLeft(3)"
click at [449, 295] on button "Update" at bounding box center [447, 289] width 60 height 22
click at [524, 236] on div "helper . moveDown ( 2 ) helper . moveDown ( ) helper . moveLeft ( ) helper . bu…" at bounding box center [496, 192] width 189 height 216
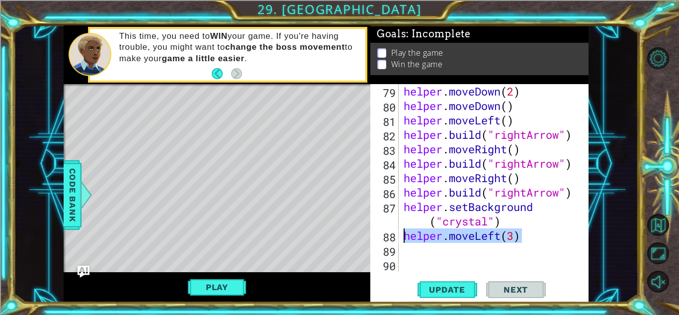
drag, startPoint x: 524, startPoint y: 235, endPoint x: 407, endPoint y: 235, distance: 117.3
click at [407, 235] on div "helper . moveDown ( 2 ) helper . moveDown ( ) helper . moveLeft ( ) helper . bu…" at bounding box center [496, 192] width 189 height 216
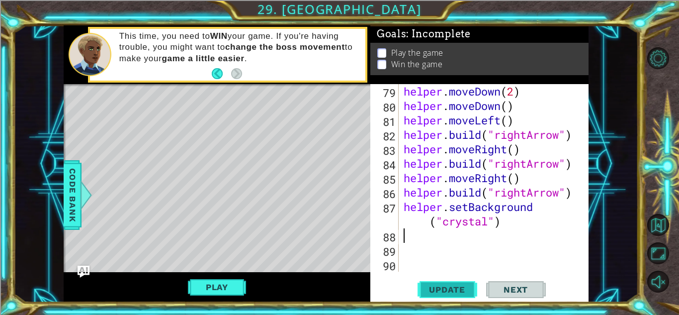
click at [428, 288] on span "Update" at bounding box center [447, 289] width 56 height 10
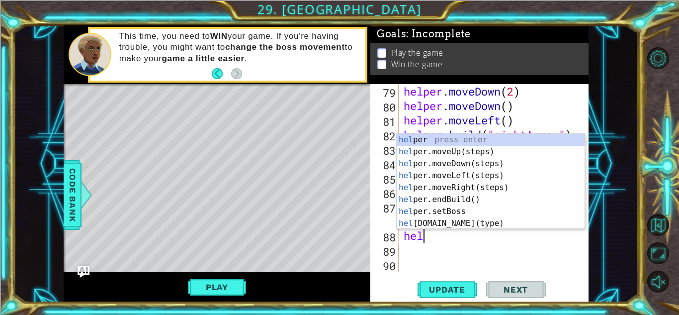
type textarea "helpe"
click at [460, 149] on div "helpe r press enter helpe [PERSON_NAME]moveUp(steps) press enter helpe r.moveDo…" at bounding box center [491, 193] width 188 height 119
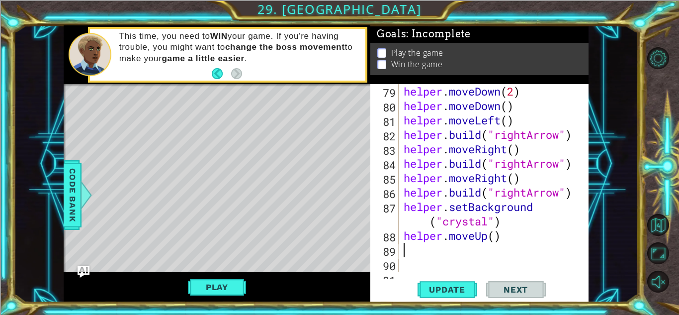
scroll to position [0, 0]
type textarea "3"
click at [498, 242] on div "helper . moveDown ( 2 ) helper . moveDown ( ) helper . moveLeft ( ) helper . bu…" at bounding box center [496, 192] width 189 height 216
click at [455, 284] on span "Update" at bounding box center [447, 289] width 56 height 10
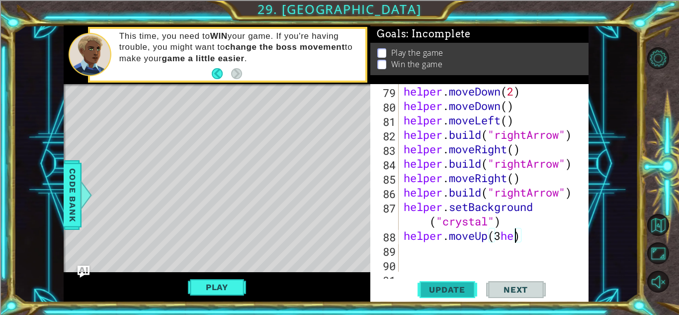
scroll to position [0, 4]
type textarea "helper.moveUp(3)"
click at [413, 254] on div "helper . moveDown ( 2 ) helper . moveDown ( ) helper . moveLeft ( ) helper . bu…" at bounding box center [496, 192] width 189 height 216
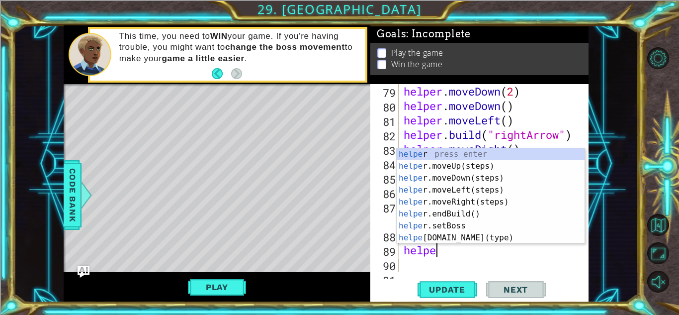
scroll to position [0, 1]
click at [479, 236] on div "helper press enter helper .moveUp(steps) press enter helper .moveDown(steps) pr…" at bounding box center [491, 207] width 188 height 119
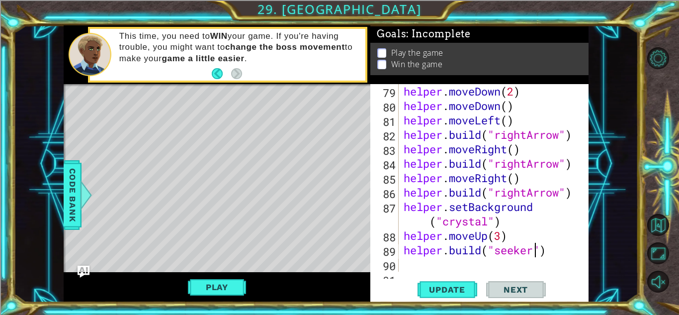
scroll to position [0, 6]
type textarea "[DOMAIN_NAME]("seeker")"
click at [456, 280] on button "Update" at bounding box center [447, 289] width 60 height 22
click at [420, 257] on div "helper . moveDown ( 2 ) helper . moveDown ( ) helper . moveLeft ( ) helper . bu…" at bounding box center [496, 192] width 189 height 216
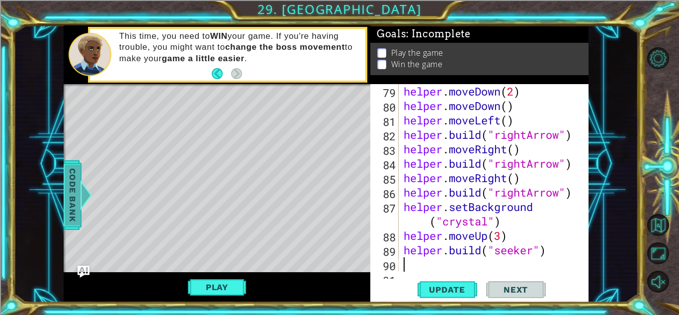
click at [74, 193] on span "Code Bank" at bounding box center [73, 195] width 16 height 61
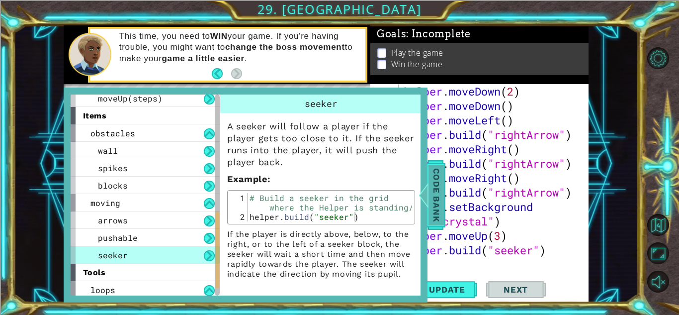
click at [436, 185] on span "Code Bank" at bounding box center [436, 195] width 16 height 61
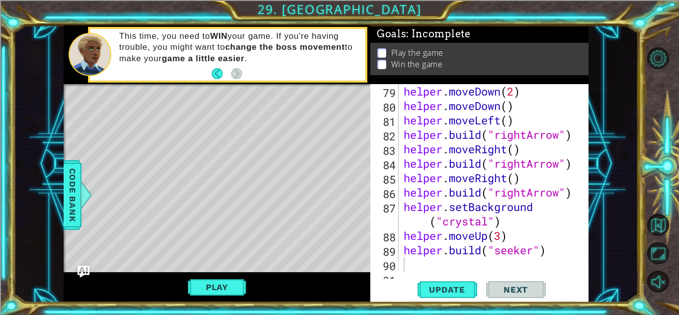
click at [405, 258] on div "helper . moveDown ( 2 ) helper . moveDown ( ) helper . moveLeft ( ) helper . bu…" at bounding box center [496, 192] width 189 height 216
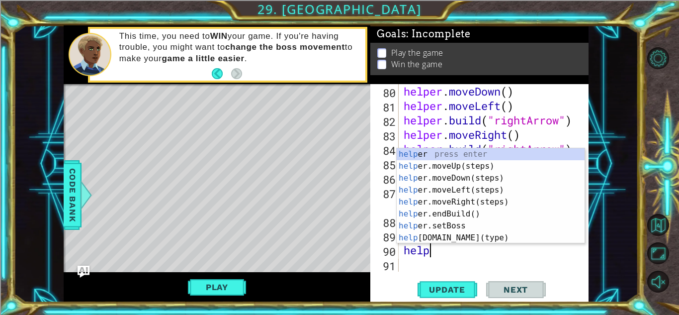
scroll to position [0, 1]
type textarea "helpe"
click at [485, 187] on div "helpe r press enter helpe [PERSON_NAME]moveUp(steps) press enter helpe r.moveDo…" at bounding box center [491, 207] width 188 height 119
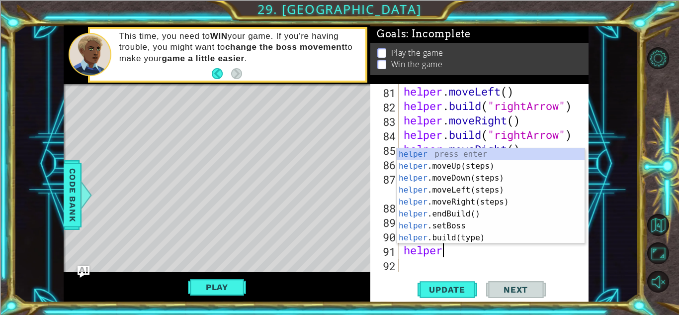
click at [459, 239] on div "helper press enter helper .moveUp(steps) press enter helper .moveDown(steps) pr…" at bounding box center [491, 207] width 188 height 119
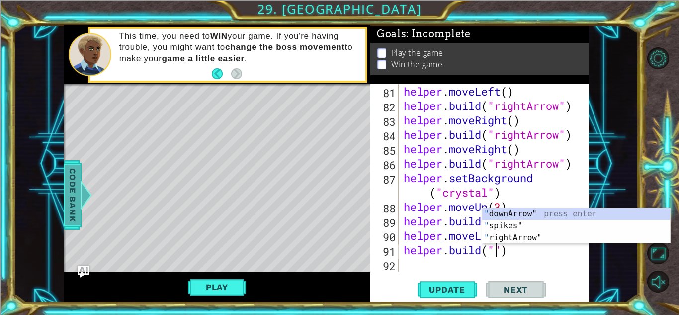
click at [71, 210] on span "Code Bank" at bounding box center [73, 195] width 16 height 61
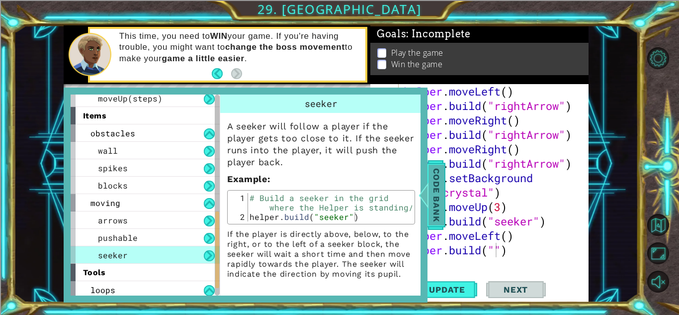
click at [438, 190] on span "Code Bank" at bounding box center [436, 195] width 16 height 61
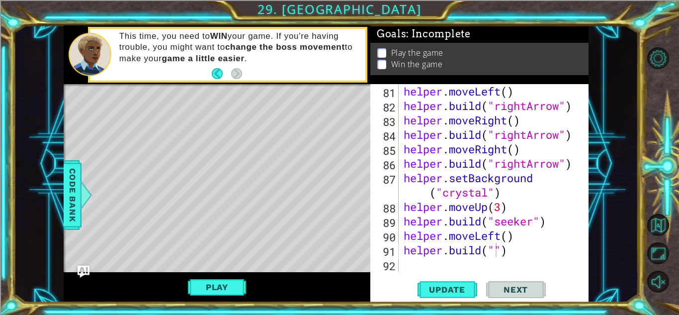
click at [495, 251] on div "helper . moveLeft ( ) helper . build ( "rightArrow" ) helper . moveRight ( ) he…" at bounding box center [496, 192] width 189 height 216
type textarea "[DOMAIN_NAME]("pushable")"
click at [457, 282] on button "Update" at bounding box center [447, 289] width 60 height 22
click at [212, 287] on button "Play" at bounding box center [217, 286] width 58 height 19
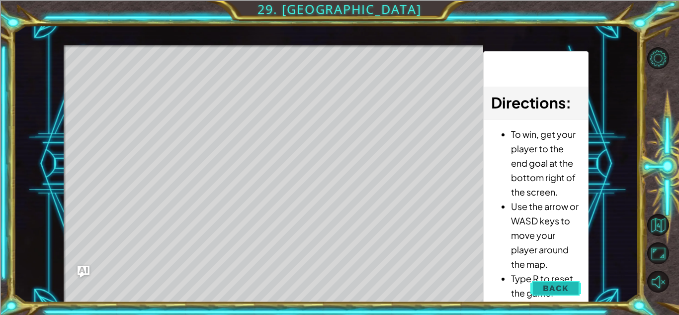
click at [559, 279] on button "Back" at bounding box center [555, 288] width 50 height 20
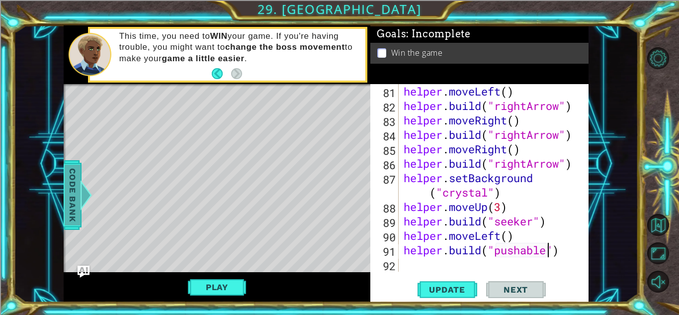
click at [82, 183] on div at bounding box center [86, 195] width 12 height 30
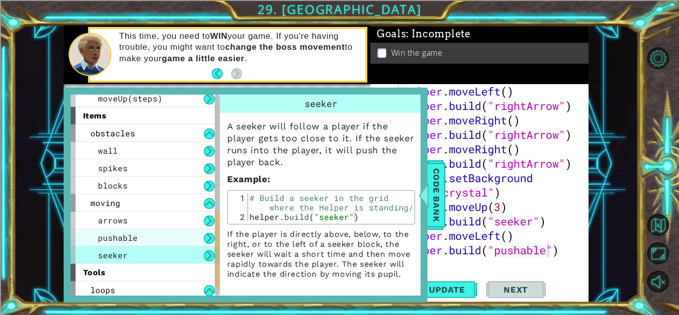
click at [119, 239] on span "pushable" at bounding box center [118, 237] width 40 height 10
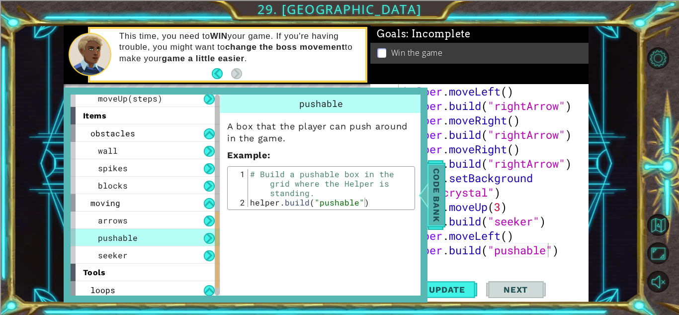
click at [442, 190] on span "Code Bank" at bounding box center [436, 195] width 16 height 61
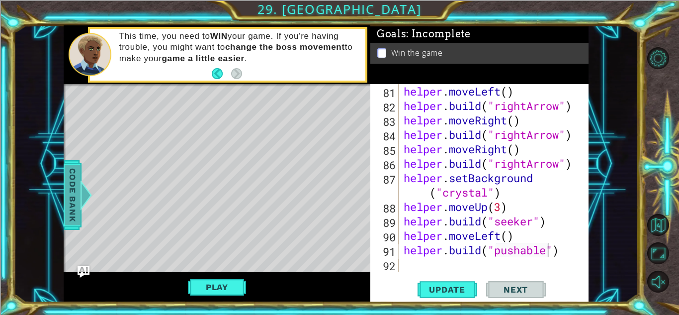
click at [80, 201] on div at bounding box center [86, 195] width 12 height 30
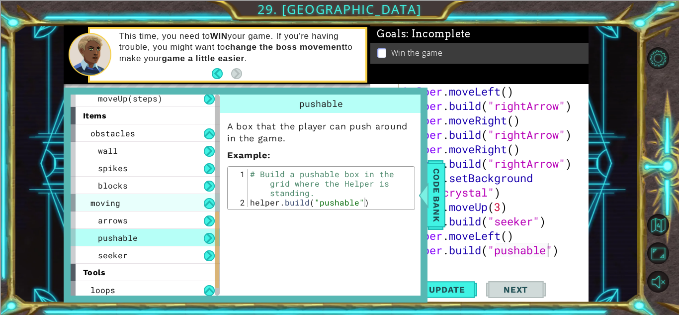
click at [152, 202] on div "moving" at bounding box center [145, 202] width 149 height 17
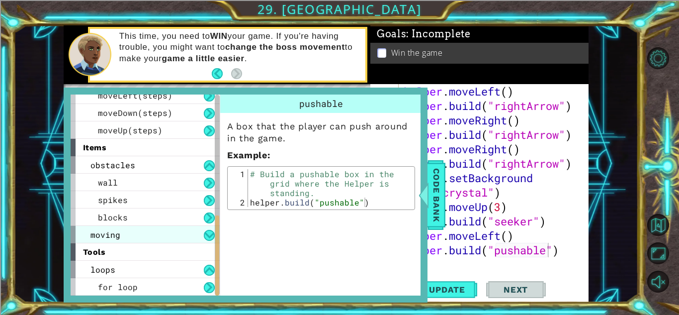
scroll to position [286, 0]
click at [143, 235] on div "moving" at bounding box center [145, 234] width 149 height 17
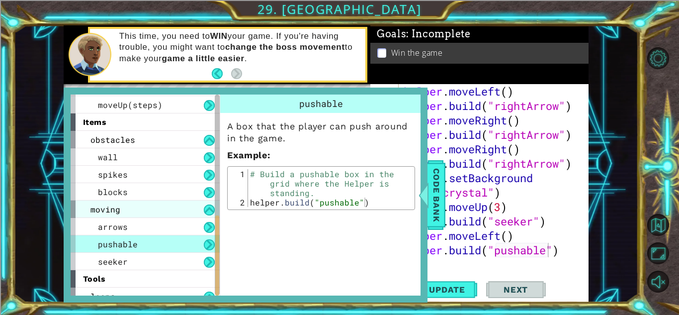
scroll to position [318, 0]
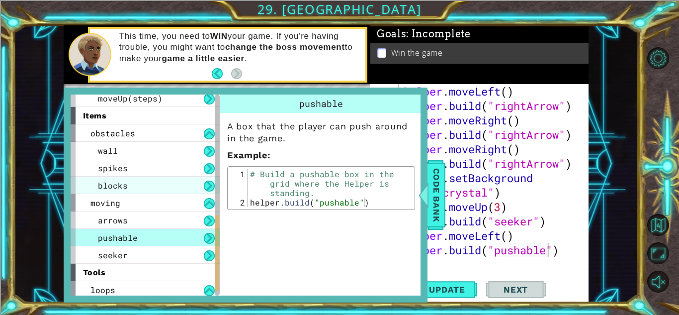
click at [168, 181] on div "blocks" at bounding box center [145, 184] width 149 height 17
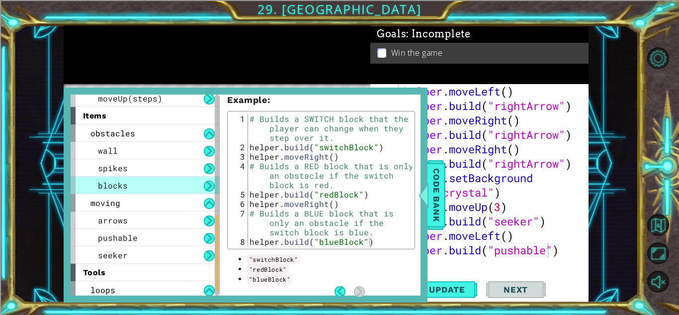
scroll to position [142, 0]
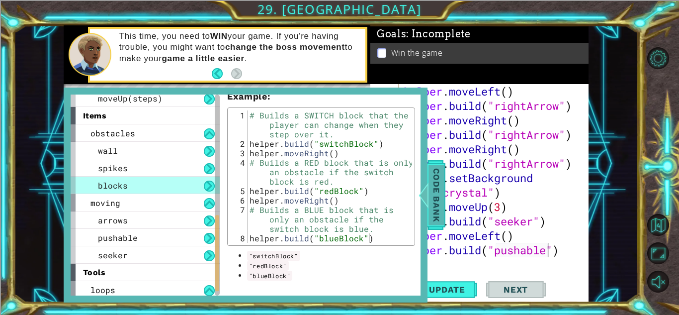
click at [427, 191] on div at bounding box center [423, 195] width 12 height 30
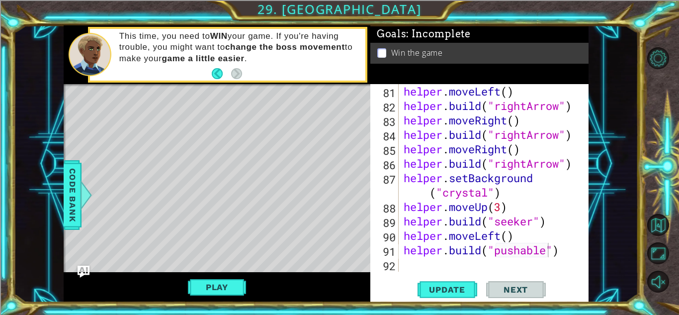
click at [441, 260] on div "helper . moveLeft ( ) helper . build ( "rightArrow" ) helper . moveRight ( ) he…" at bounding box center [496, 192] width 189 height 216
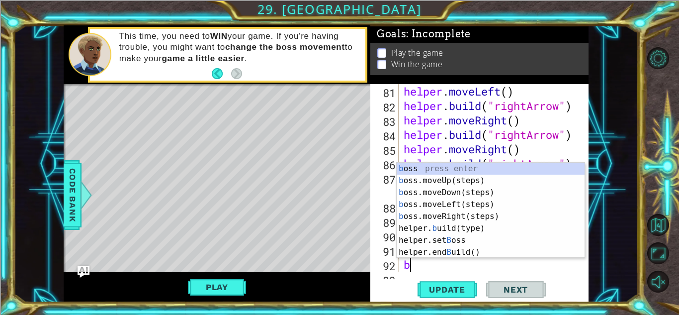
scroll to position [1240, 0]
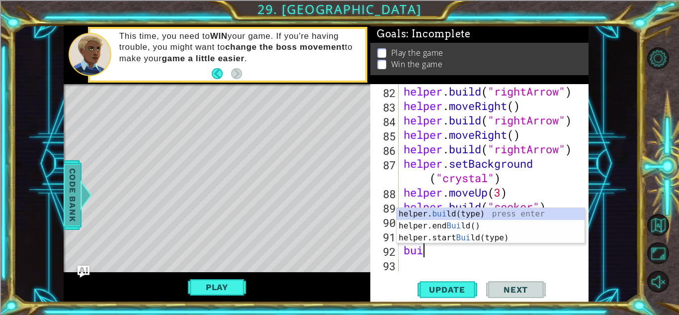
type textarea "bui"
click at [66, 186] on span "Code Bank" at bounding box center [73, 195] width 16 height 61
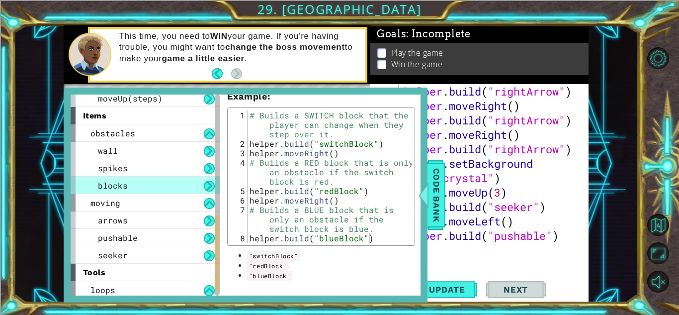
type textarea "# Builds a SWITCH block that the player can change when they step over it."
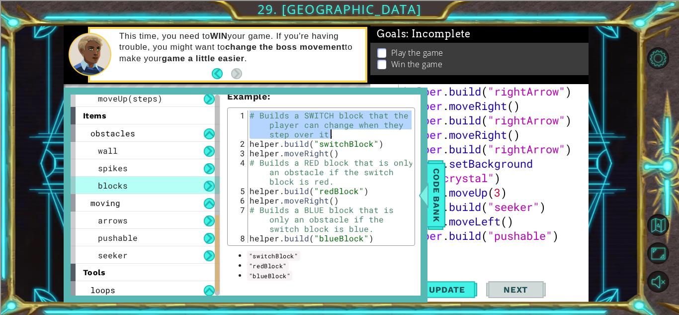
drag, startPoint x: 250, startPoint y: 113, endPoint x: 336, endPoint y: 136, distance: 88.8
click at [336, 136] on div "# Builds a SWITCH block that the player can change when they step over it. help…" at bounding box center [330, 195] width 164 height 170
click at [511, 259] on div "helper . build ( "rightArrow" ) helper . moveRight ( ) helper . build ( "rightA…" at bounding box center [496, 192] width 189 height 216
click at [442, 189] on span "Code Bank" at bounding box center [436, 195] width 16 height 61
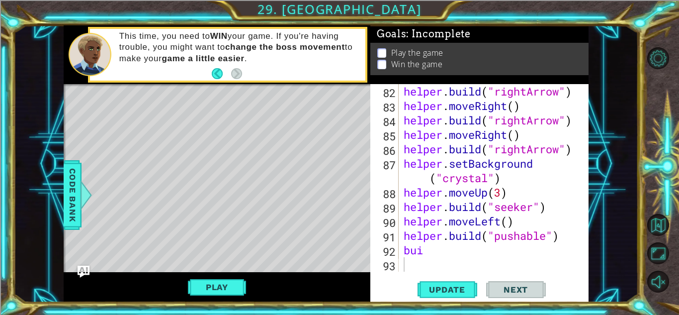
click at [437, 246] on div "helper . build ( "rightArrow" ) helper . moveRight ( ) helper . build ( "rightA…" at bounding box center [496, 192] width 189 height 216
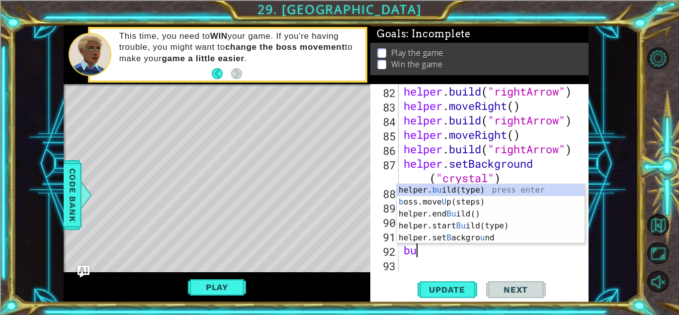
type textarea "b"
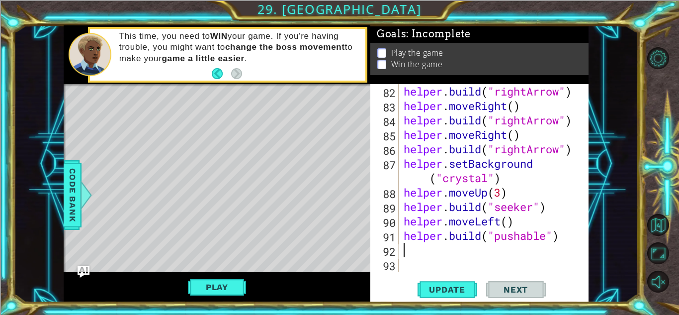
paste textarea "# Builds a SWITCH block that the player can change when they step over it."
type textarea "# Builds a SWITCH block that the player can change when they step over it."
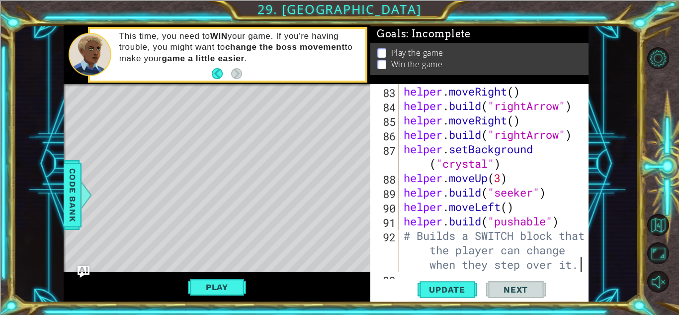
scroll to position [1268, 0]
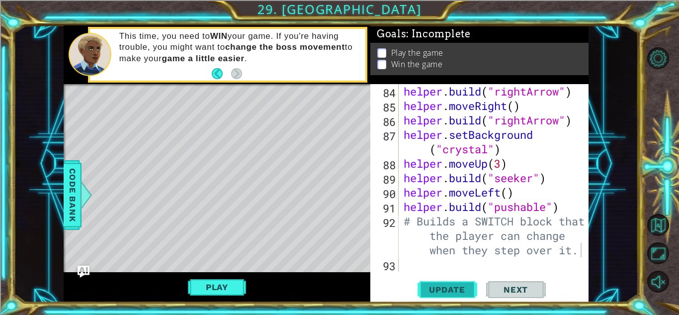
click at [447, 279] on button "Update" at bounding box center [447, 289] width 60 height 22
click at [225, 287] on button "Play" at bounding box center [217, 286] width 58 height 19
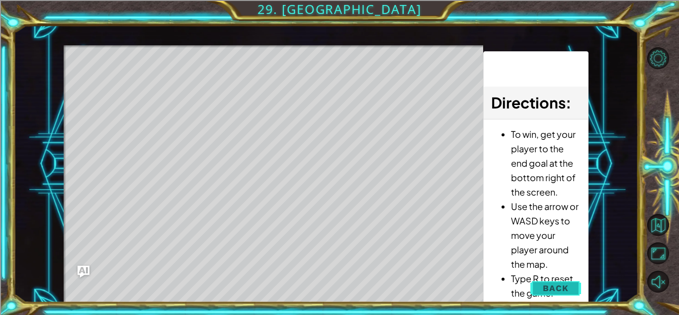
click at [563, 281] on button "Back" at bounding box center [555, 288] width 50 height 20
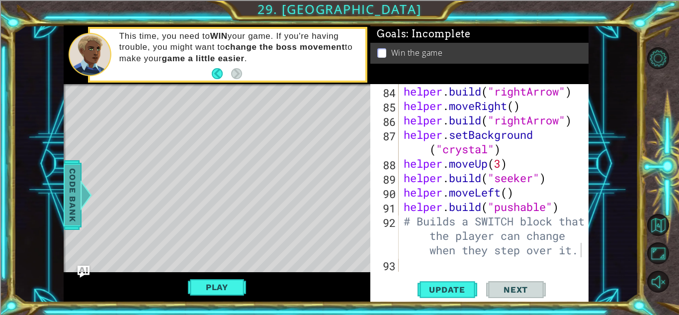
click at [70, 182] on span "Code Bank" at bounding box center [73, 195] width 16 height 61
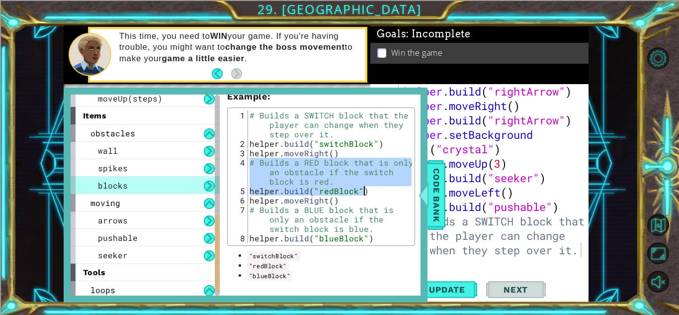
drag, startPoint x: 250, startPoint y: 160, endPoint x: 361, endPoint y: 187, distance: 114.3
click at [361, 187] on div "# Builds a SWITCH block that the player can change when they step over it. help…" at bounding box center [330, 195] width 164 height 170
click at [341, 186] on div "# Builds a SWITCH block that the player can change when they step over it. help…" at bounding box center [330, 176] width 164 height 132
drag, startPoint x: 248, startPoint y: 159, endPoint x: 364, endPoint y: 193, distance: 120.8
click at [364, 193] on div "# Builds a SWITCH block that the player can change when they step over it. help…" at bounding box center [330, 195] width 164 height 170
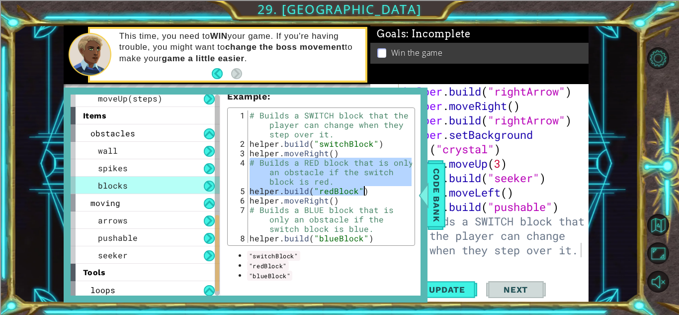
type textarea "# Builds a RED block that is only an obstacle if the switch block is red. [DOMA…"
click at [497, 227] on div "helper . build ( "rightArrow" ) helper . moveRight ( ) helper . build ( "rightA…" at bounding box center [496, 192] width 189 height 216
click at [439, 197] on span "Code Bank" at bounding box center [436, 195] width 16 height 61
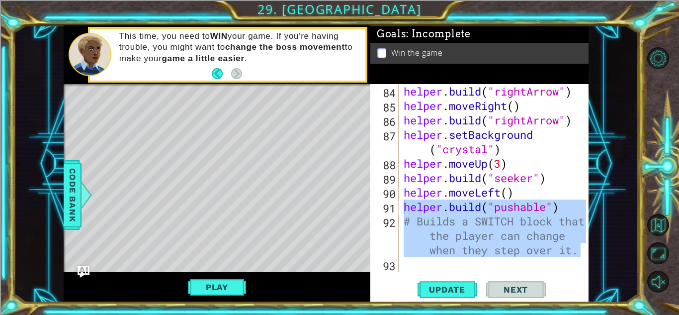
drag, startPoint x: 582, startPoint y: 255, endPoint x: 401, endPoint y: 209, distance: 186.2
click at [401, 209] on div "# Builds a SWITCH block that the player can change when they step over it. 84 8…" at bounding box center [478, 177] width 216 height 187
drag, startPoint x: 403, startPoint y: 207, endPoint x: 574, endPoint y: 261, distance: 179.3
click at [574, 261] on div "helper . build ( "rightArrow" ) helper . moveRight ( ) helper . build ( "rightA…" at bounding box center [496, 192] width 189 height 216
type textarea "# Builds a SWITCH block that the player can change when they step over it."
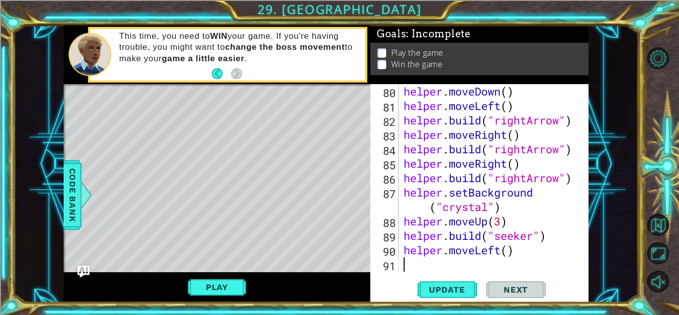
scroll to position [1211, 0]
paste textarea "[DOMAIN_NAME]("redBlock")"
type textarea "[DOMAIN_NAME]("redBlock")"
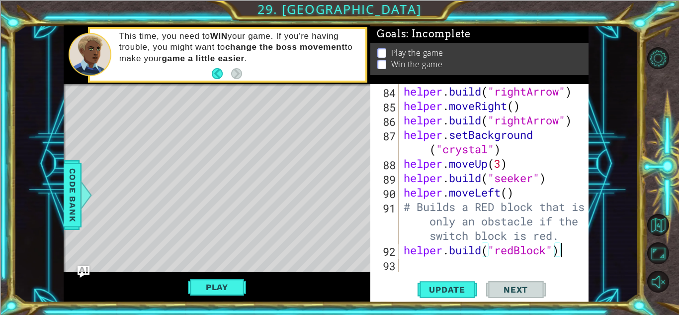
scroll to position [1268, 0]
click at [452, 287] on span "Update" at bounding box center [447, 289] width 56 height 10
click at [236, 281] on button "Play" at bounding box center [217, 286] width 58 height 19
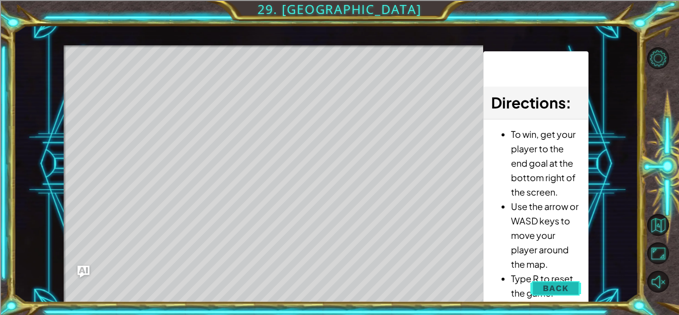
click at [555, 280] on button "Back" at bounding box center [555, 288] width 50 height 20
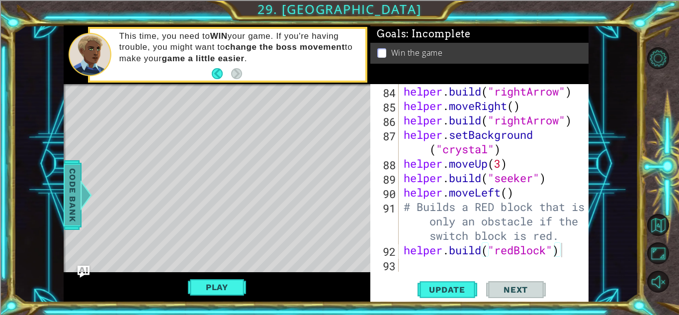
click at [71, 185] on span "Code Bank" at bounding box center [73, 195] width 16 height 61
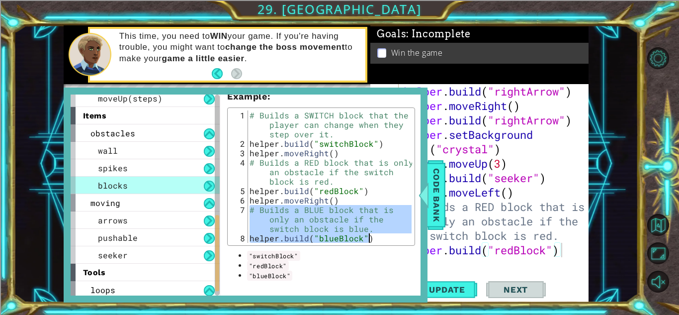
drag, startPoint x: 249, startPoint y: 210, endPoint x: 371, endPoint y: 244, distance: 126.9
click at [371, 244] on div "# Builds a BLUE block that is only an obstacle if the switch block is blue. 1 2…" at bounding box center [321, 176] width 188 height 138
type textarea "# Builds a BLUE block that is only an obstacle if the switch block is blue. [DO…"
click at [286, 214] on div "# Builds a BLUE block that is only an obstacle if the switch block is blue. [DO…" at bounding box center [321, 176] width 188 height 138
click at [427, 167] on div "Code Bank" at bounding box center [436, 195] width 18 height 70
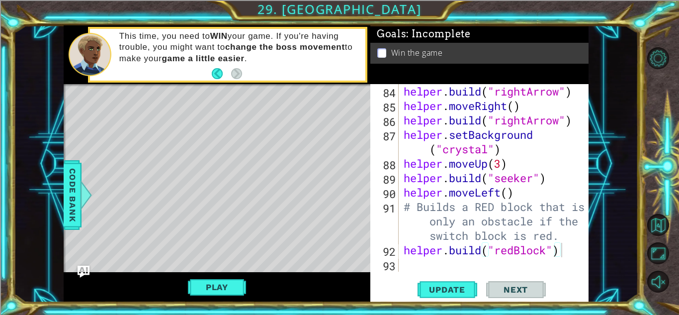
click at [405, 270] on div "helper . build ( "rightArrow" ) helper . moveRight ( ) helper . build ( "rightA…" at bounding box center [496, 192] width 189 height 216
click at [398, 286] on div "84 85 86 87 88 89 90 91 92 93 helper . build ( "rightArrow" ) helper . moveRigh…" at bounding box center [479, 193] width 218 height 218
paste textarea "[DOMAIN_NAME]("blueBlock")"
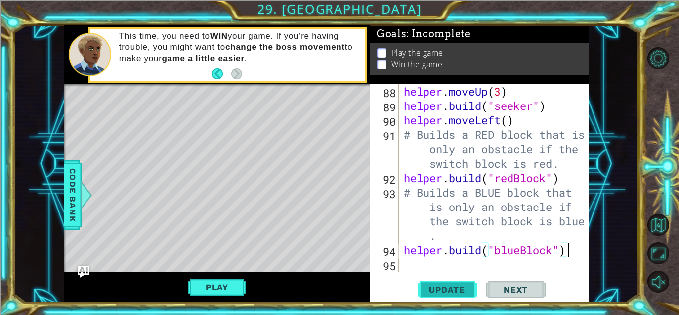
click at [445, 286] on span "Update" at bounding box center [447, 289] width 56 height 10
click at [242, 279] on button "Play" at bounding box center [217, 286] width 58 height 19
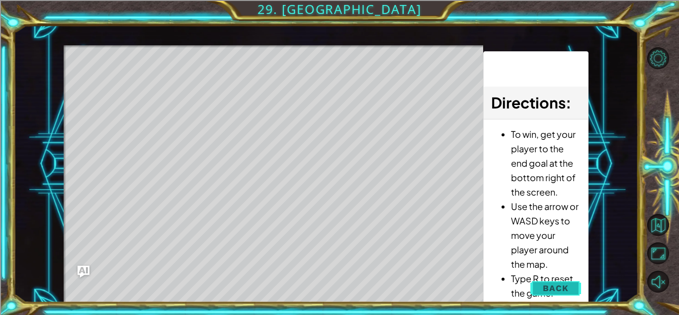
click at [554, 284] on span "Back" at bounding box center [555, 288] width 25 height 10
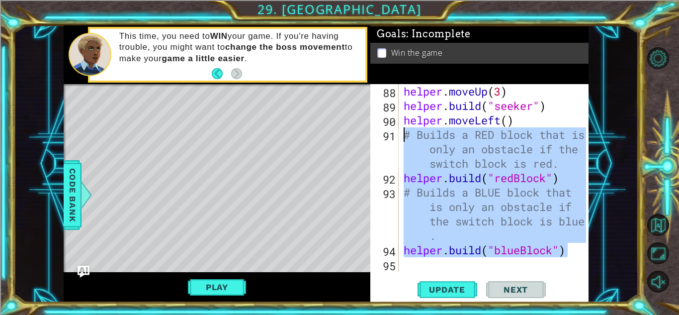
drag, startPoint x: 570, startPoint y: 250, endPoint x: 400, endPoint y: 134, distance: 205.8
click at [400, 134] on div "[DOMAIN_NAME]("blueBlock") 88 89 90 91 92 93 94 95 helper . moveUp ( 3 ) helper…" at bounding box center [478, 177] width 216 height 187
type textarea "# Builds a RED block that is only an obstacle if the switch block is red. [DOMA…"
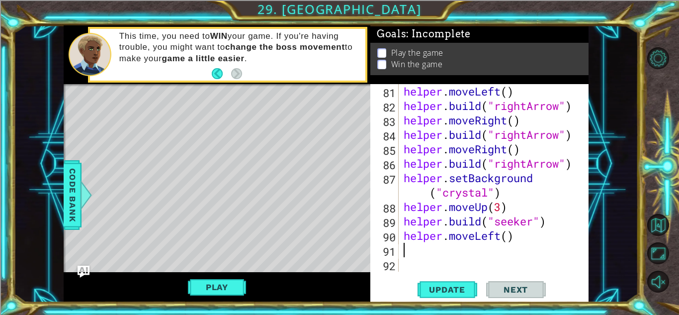
scroll to position [1225, 0]
click at [431, 295] on button "Update" at bounding box center [447, 289] width 60 height 22
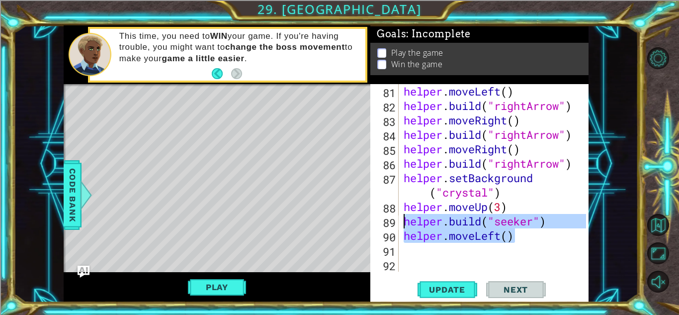
drag, startPoint x: 528, startPoint y: 242, endPoint x: 403, endPoint y: 224, distance: 126.0
click at [403, 224] on div "helper . moveLeft ( ) helper . build ( "rightArrow" ) helper . moveRight ( ) he…" at bounding box center [496, 192] width 189 height 216
type textarea "[DOMAIN_NAME]("seeker") helper.moveLeft()"
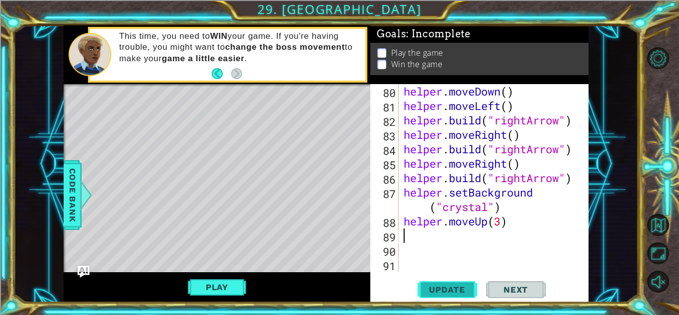
click at [453, 281] on button "Update" at bounding box center [447, 289] width 60 height 22
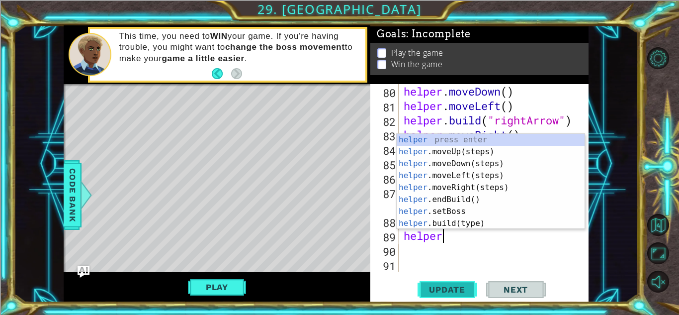
scroll to position [0, 1]
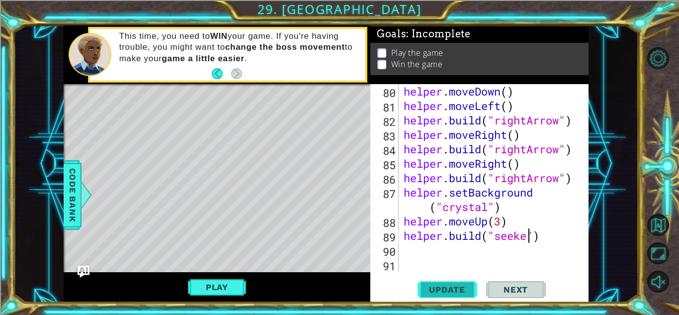
type textarea "[DOMAIN_NAME]("seeker")"
click at [451, 250] on div "helper . moveDown ( ) helper . moveLeft ( ) helper . build ( "rightArrow" ) hel…" at bounding box center [496, 192] width 189 height 216
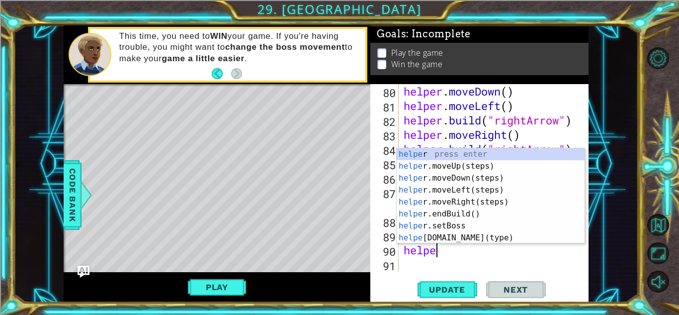
scroll to position [0, 1]
type textarea "helper."
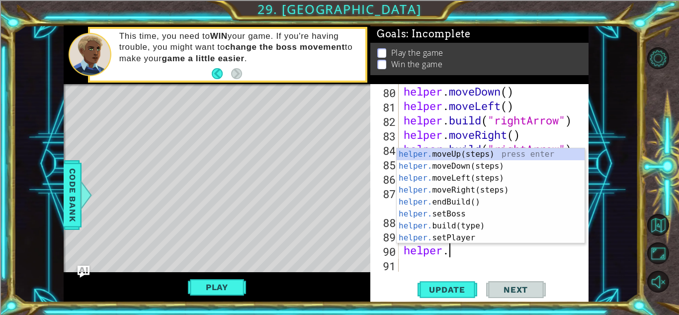
scroll to position [0, 1]
click at [439, 181] on div "helper. moveUp(steps) press enter helper. moveDown(steps) press enter helper. m…" at bounding box center [491, 207] width 188 height 119
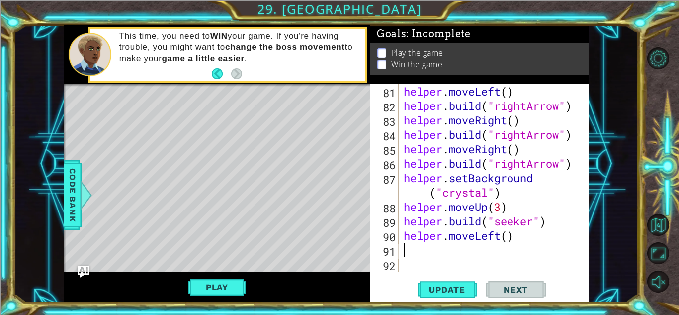
scroll to position [1225, 0]
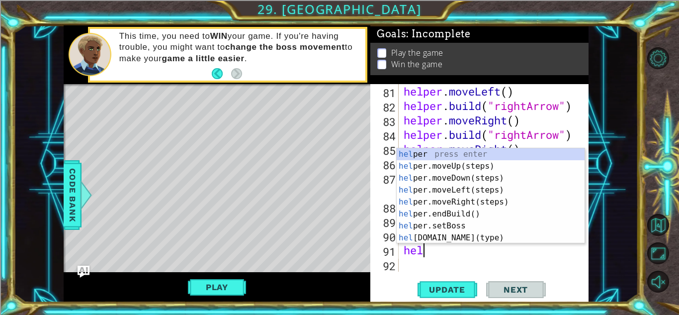
click at [446, 238] on div "hel per press enter hel per.moveUp(steps) press enter hel per.moveDown(steps) p…" at bounding box center [491, 207] width 188 height 119
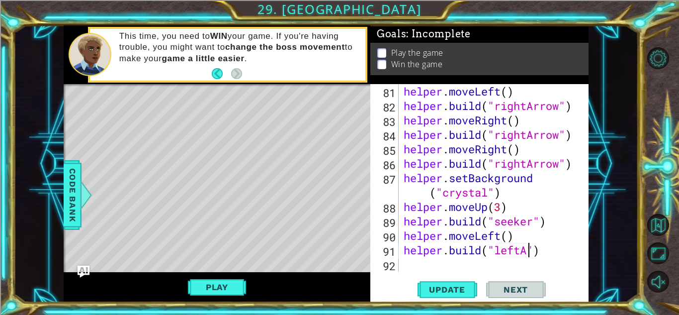
scroll to position [0, 6]
type textarea "[DOMAIN_NAME]("leftArrow")"
click at [437, 262] on div "helper . moveLeft ( ) helper . build ( "rightArrow" ) helper . moveRight ( ) he…" at bounding box center [496, 192] width 189 height 216
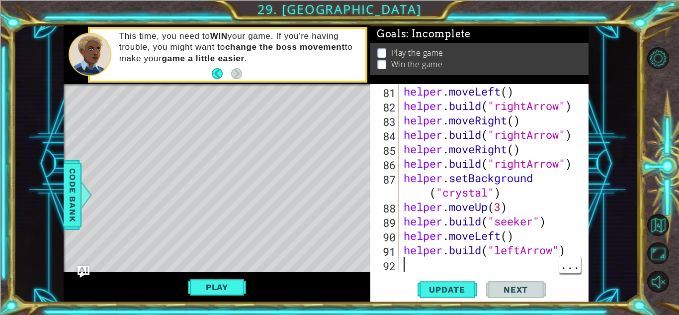
click at [553, 254] on div "helper . moveLeft ( ) helper . build ( "rightArrow" ) helper . moveRight ( ) he…" at bounding box center [496, 192] width 189 height 216
type textarea "[DOMAIN_NAME](")"
click at [537, 259] on div "helper . moveLeft ( ) helper . build ( "rightArrow" ) helper . moveRight ( ) he…" at bounding box center [496, 192] width 189 height 216
click at [503, 245] on div "helper . moveLeft ( ) helper . build ( "rightArrow" ) helper . moveRight ( ) he…" at bounding box center [496, 192] width 189 height 216
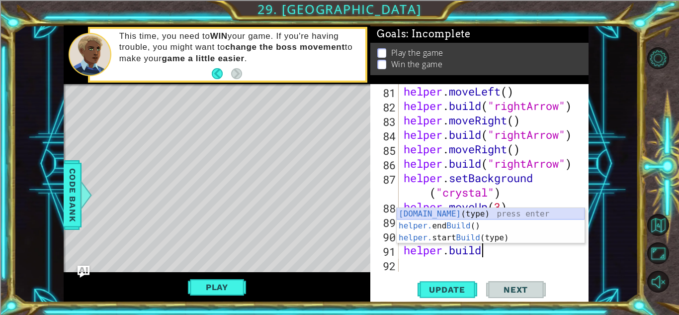
click at [489, 213] on div "[DOMAIN_NAME] (type) press enter helper. end Build () press enter helper. start…" at bounding box center [491, 238] width 188 height 60
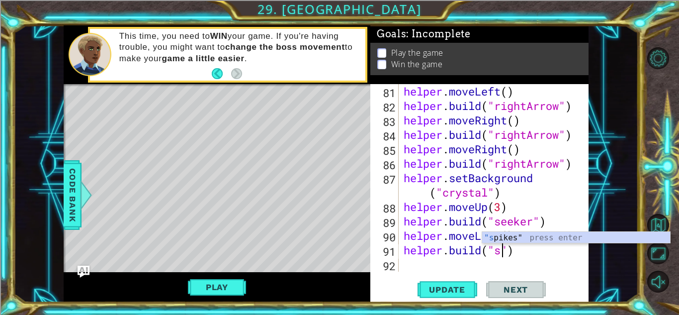
scroll to position [0, 5]
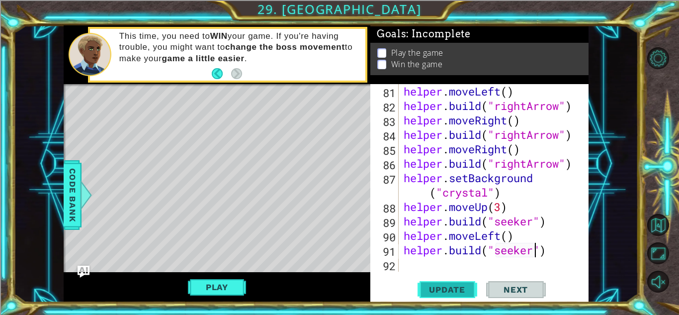
type textarea "[DOMAIN_NAME]("seeker")"
click at [447, 300] on button "Update" at bounding box center [447, 289] width 60 height 22
click at [420, 255] on div "helper . moveLeft ( ) helper . build ( "rightArrow" ) helper . moveRight ( ) he…" at bounding box center [496, 192] width 189 height 216
click at [430, 254] on div "helper . moveLeft ( ) helper . build ( "rightArrow" ) helper . moveRight ( ) he…" at bounding box center [496, 192] width 189 height 216
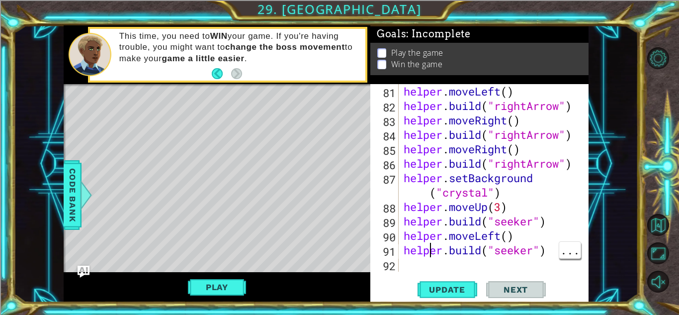
click at [422, 270] on div "helper . moveLeft ( ) helper . build ( "rightArrow" ) helper . moveRight ( ) he…" at bounding box center [496, 192] width 189 height 216
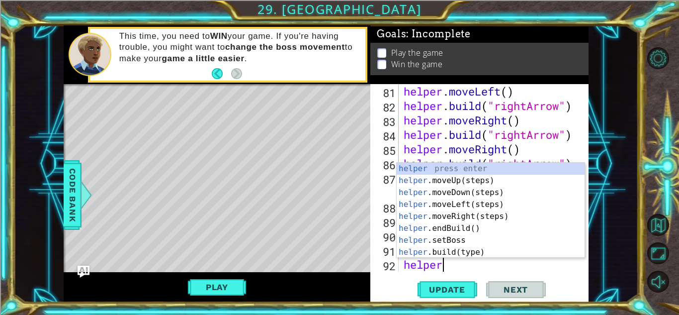
click at [470, 253] on div "helper press enter helper .moveUp(steps) press enter helper .moveDown(steps) pr…" at bounding box center [491, 222] width 188 height 119
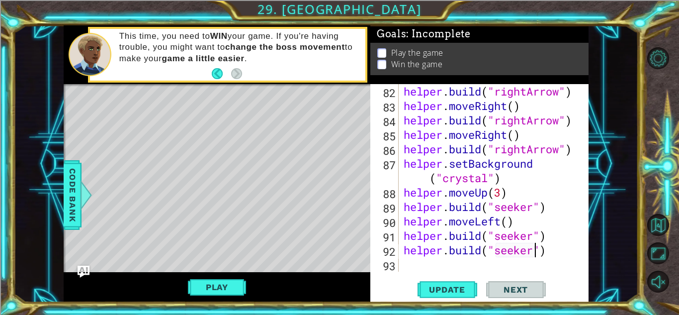
scroll to position [0, 6]
click at [449, 290] on span "Update" at bounding box center [447, 289] width 56 height 10
click at [549, 230] on div "helper . build ( "rightArrow" ) helper . moveRight ( ) helper . build ( "rightA…" at bounding box center [496, 192] width 189 height 216
type textarea "[DOMAIN_NAME]("seeker")"
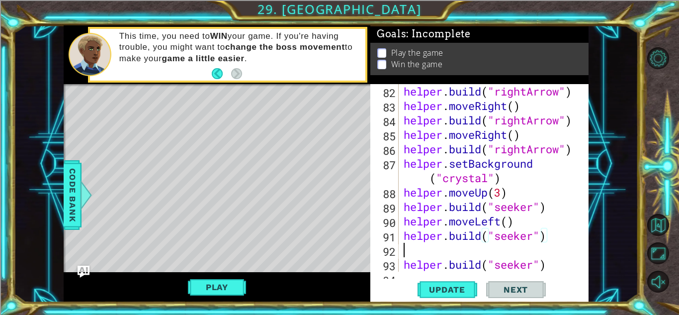
scroll to position [0, 0]
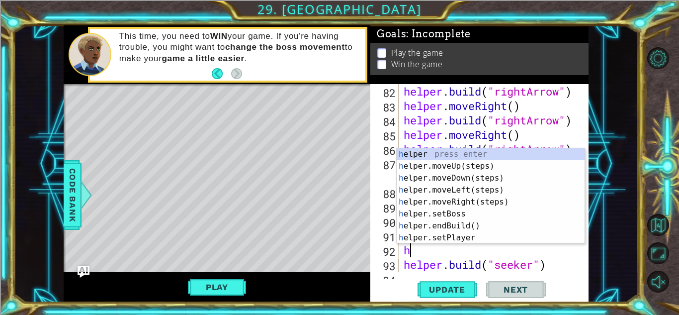
type textarea "hel"
click at [464, 185] on div "hel per press enter hel per.moveUp(steps) press enter hel per.moveDown(steps) p…" at bounding box center [491, 207] width 188 height 119
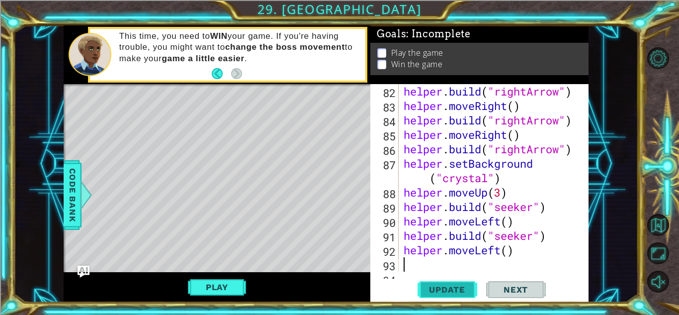
click at [449, 289] on span "Update" at bounding box center [447, 289] width 56 height 10
click at [195, 286] on button "Play" at bounding box center [217, 286] width 58 height 19
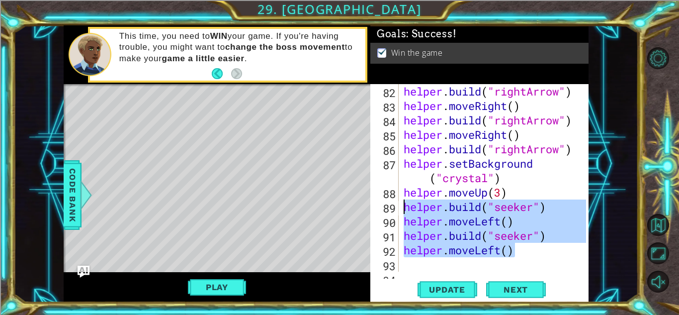
drag, startPoint x: 518, startPoint y: 244, endPoint x: 403, endPoint y: 205, distance: 121.5
click at [403, 205] on div "helper . build ( "rightArrow" ) helper . moveRight ( ) helper . build ( "rightA…" at bounding box center [496, 192] width 189 height 216
type textarea "[DOMAIN_NAME]("seeker") helper.moveLeft()"
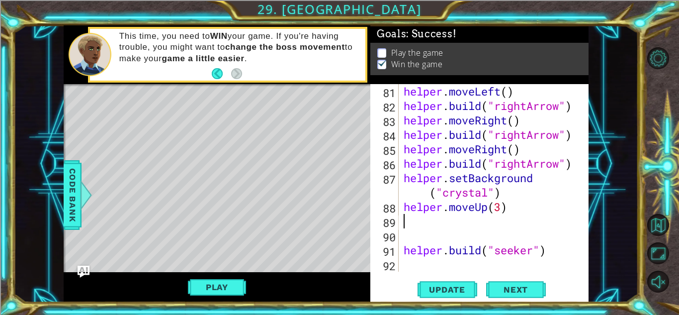
scroll to position [1225, 0]
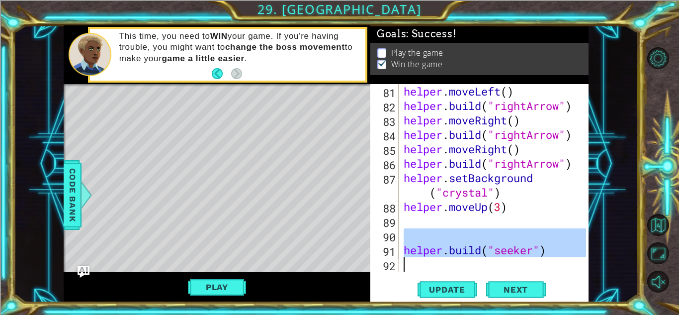
drag, startPoint x: 560, startPoint y: 239, endPoint x: 595, endPoint y: 269, distance: 46.9
click at [595, 269] on div "1 ההההההההההההההההההההההההההההההההההההההההההההההההההההההההההההההההההההההההההההה…" at bounding box center [325, 163] width 625 height 277
type textarea "[DOMAIN_NAME]("seeker")"
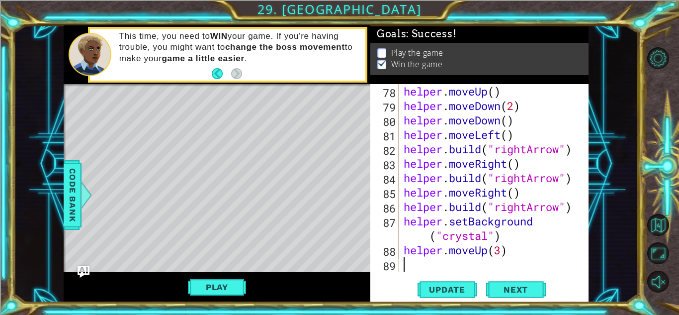
type textarea "helper.moveUp(3)"
click at [442, 295] on button "Update" at bounding box center [447, 289] width 60 height 22
click at [431, 269] on div "helper . moveUp ( ) helper . moveDown ( 2 ) helper . moveDown ( ) helper . move…" at bounding box center [496, 192] width 189 height 216
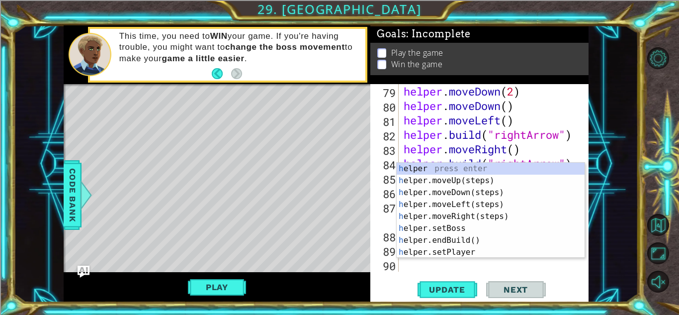
scroll to position [1196, 0]
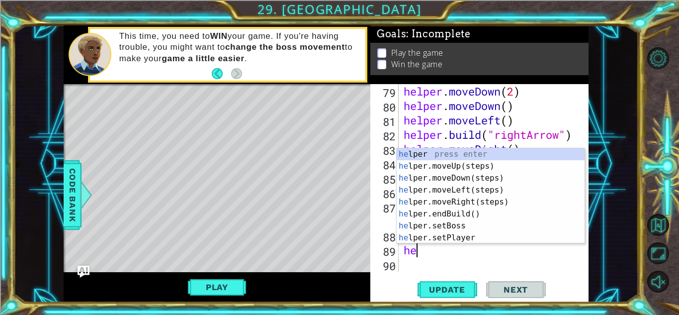
type textarea "help"
click at [476, 186] on div "help er press enter help er.moveUp(steps) press enter help er.moveDown(steps) p…" at bounding box center [491, 207] width 188 height 119
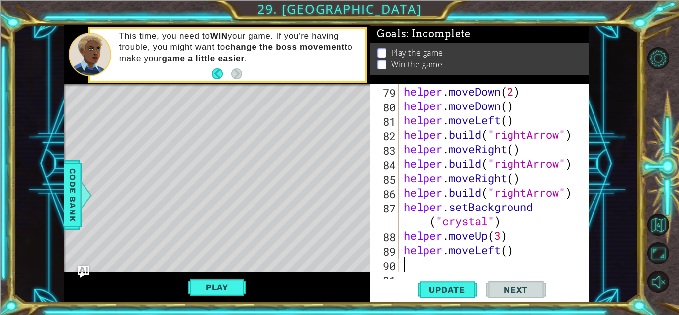
scroll to position [1211, 0]
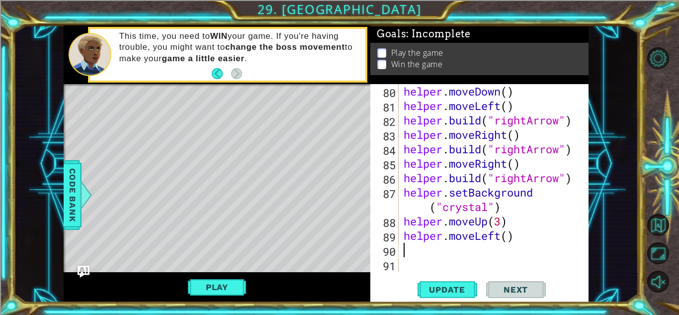
click at [507, 238] on div "helper . moveDown ( ) helper . moveLeft ( ) helper . build ( "rightArrow" ) hel…" at bounding box center [496, 192] width 189 height 216
type textarea "helper.moveLeft(2)"
click at [437, 287] on span "Update" at bounding box center [447, 289] width 56 height 10
click at [214, 291] on button "Play" at bounding box center [217, 286] width 58 height 19
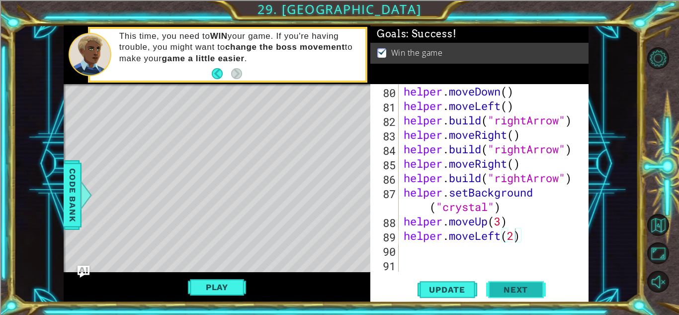
click at [535, 287] on span "Next" at bounding box center [516, 289] width 44 height 10
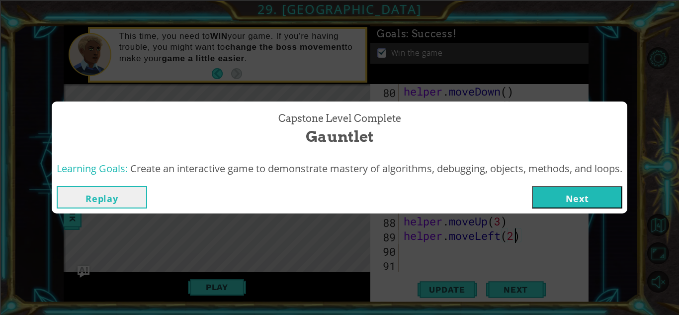
click at [602, 196] on button "Next" at bounding box center [577, 197] width 90 height 22
click at [591, 195] on body "1 ההההההההההההההההההההההההההההההההההההההההההההההההההההההההההההההההההההההההההההה…" at bounding box center [339, 157] width 679 height 315
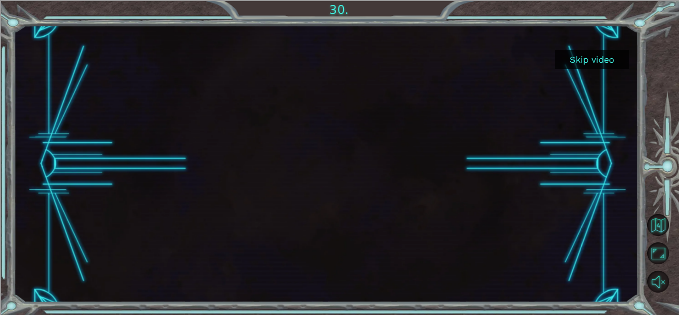
click at [595, 62] on button "Skip video" at bounding box center [592, 59] width 75 height 19
click at [580, 69] on button "Skip video" at bounding box center [592, 59] width 75 height 19
click at [581, 68] on button "Skip video" at bounding box center [592, 59] width 75 height 19
click at [584, 66] on button "Skip video" at bounding box center [592, 59] width 75 height 19
click at [601, 65] on button "Skip video" at bounding box center [592, 59] width 75 height 19
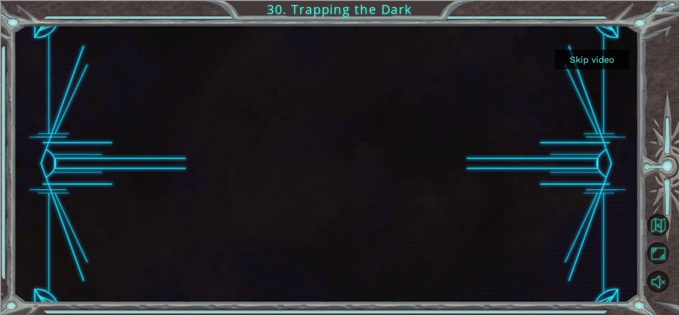
click at [574, 52] on button "Skip video" at bounding box center [592, 59] width 75 height 19
click at [583, 62] on button "Skip video" at bounding box center [592, 59] width 75 height 19
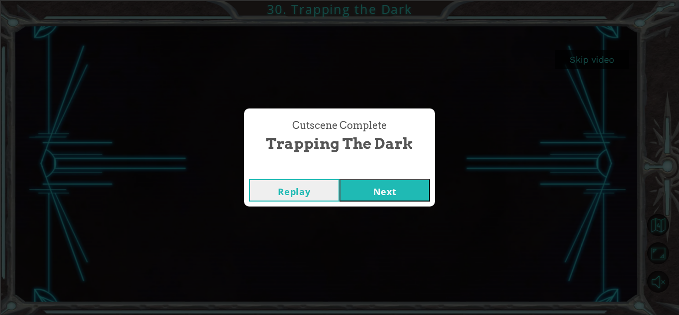
click at [357, 200] on button "Next" at bounding box center [384, 190] width 90 height 22
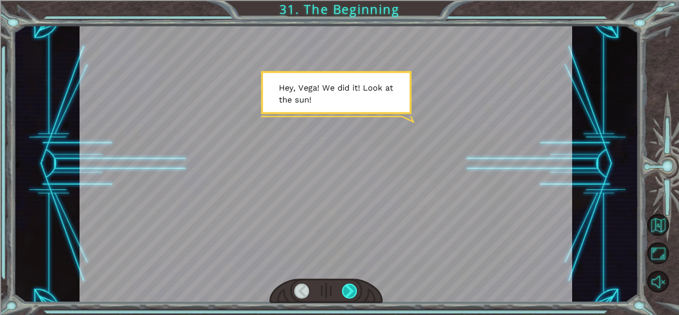
click at [354, 292] on div at bounding box center [349, 290] width 15 height 15
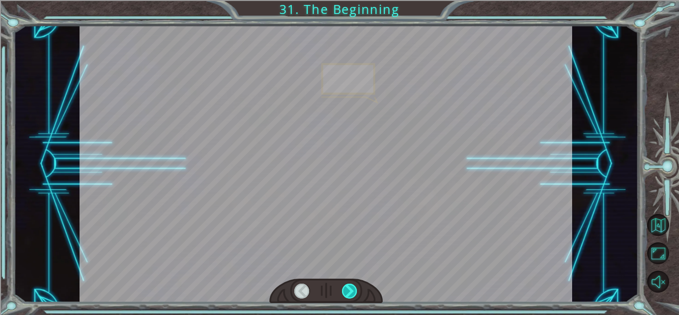
click at [354, 292] on div at bounding box center [349, 290] width 15 height 15
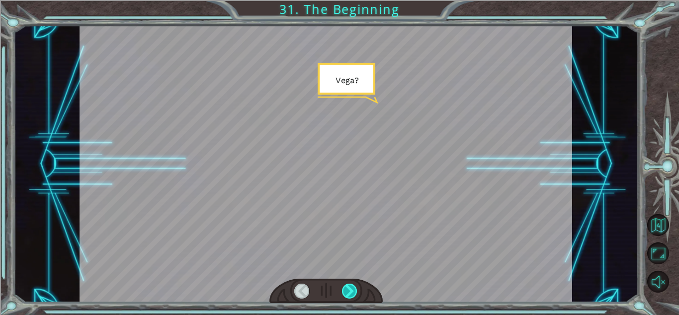
click at [354, 292] on div at bounding box center [349, 290] width 15 height 15
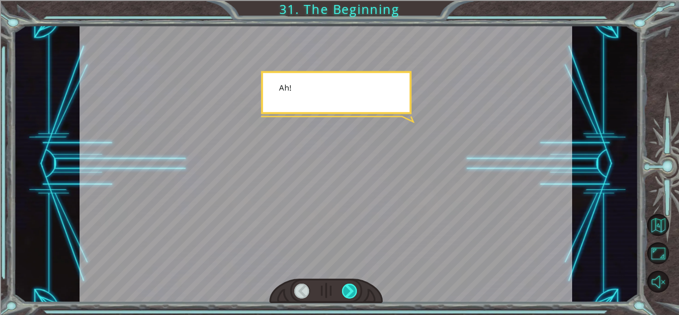
click at [354, 292] on div at bounding box center [349, 290] width 15 height 15
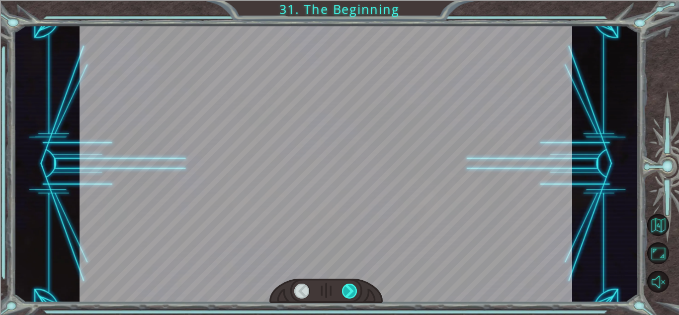
click at [354, 292] on div at bounding box center [349, 290] width 15 height 15
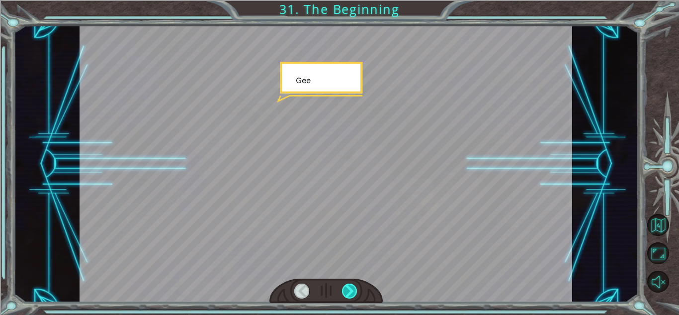
click at [354, 292] on div at bounding box center [349, 290] width 15 height 15
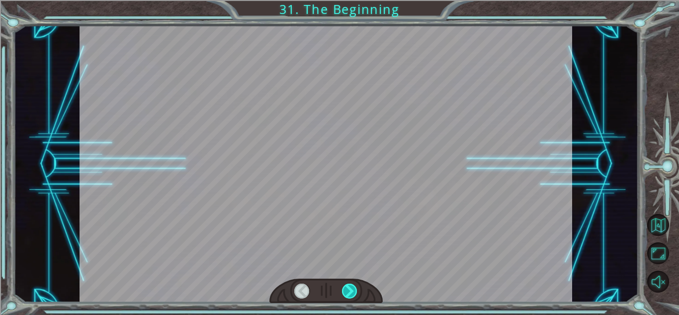
click at [354, 292] on div at bounding box center [349, 290] width 15 height 15
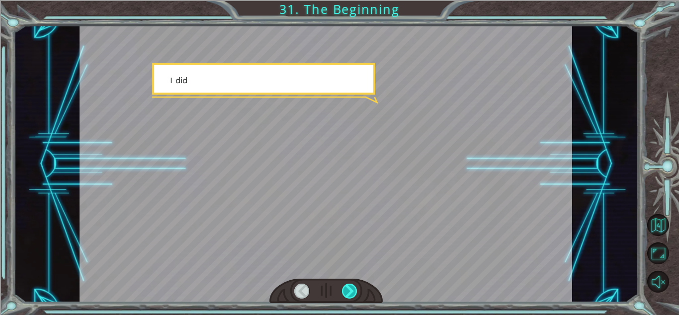
click at [354, 292] on div at bounding box center [349, 290] width 15 height 15
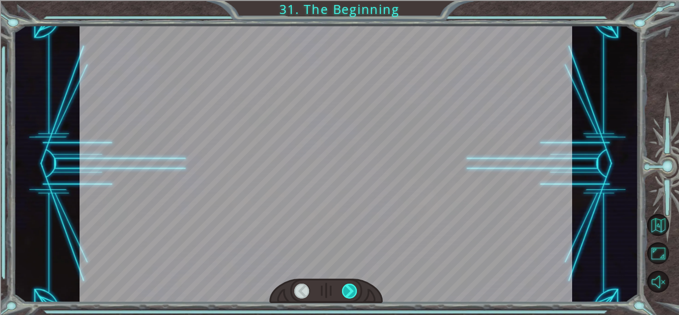
click at [354, 292] on div at bounding box center [349, 290] width 15 height 15
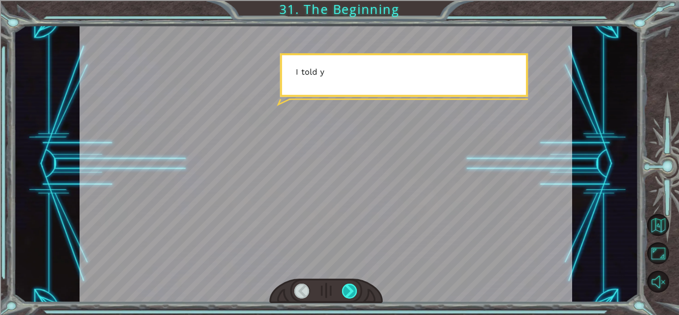
click at [354, 292] on div at bounding box center [349, 290] width 15 height 15
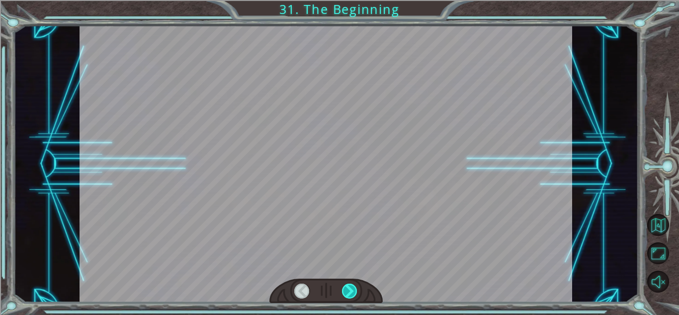
click at [354, 292] on div at bounding box center [349, 290] width 15 height 15
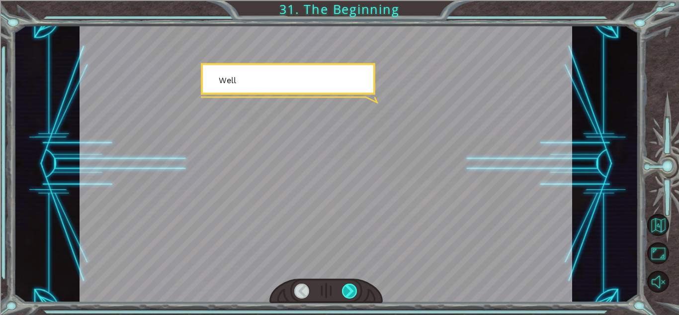
click at [354, 292] on div at bounding box center [349, 290] width 15 height 15
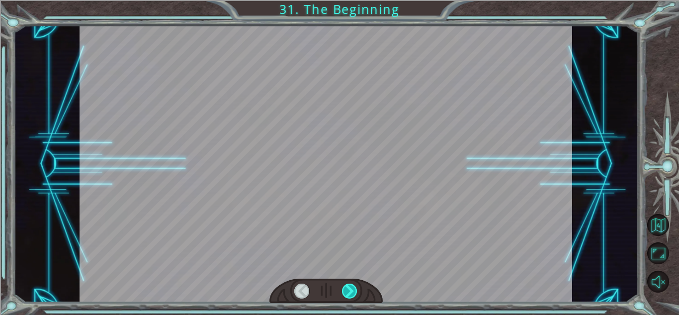
click at [354, 292] on div at bounding box center [349, 290] width 15 height 15
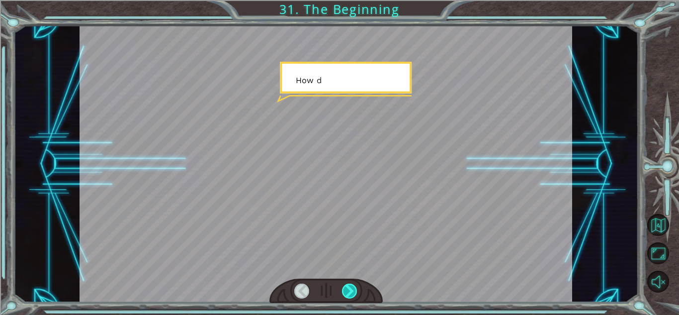
click at [354, 292] on div at bounding box center [349, 290] width 15 height 15
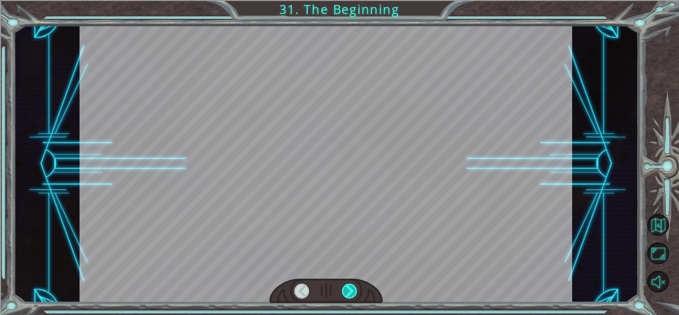
click at [354, 292] on div at bounding box center [349, 290] width 15 height 15
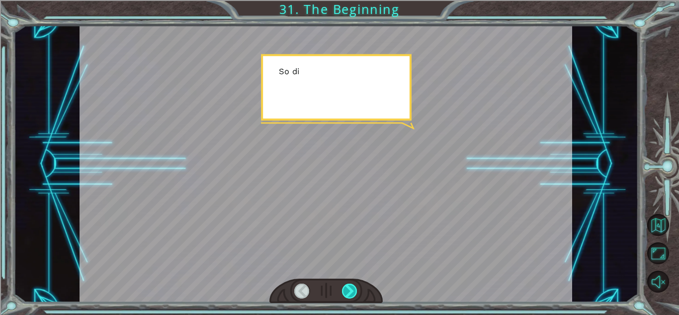
click at [354, 292] on div at bounding box center [349, 290] width 15 height 15
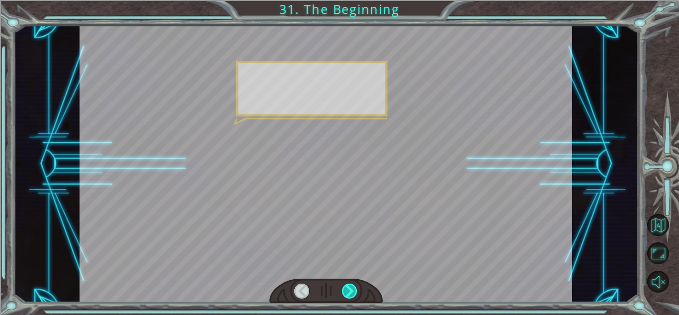
click at [354, 292] on div at bounding box center [349, 290] width 15 height 15
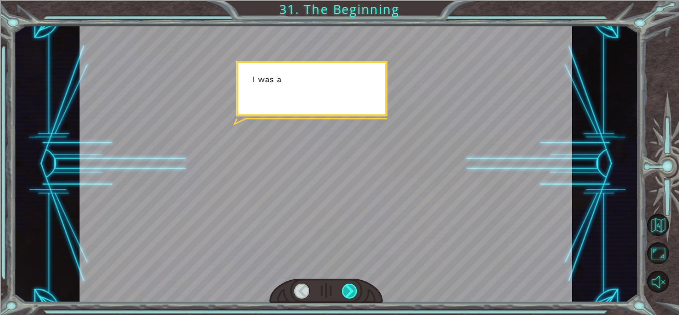
click at [354, 292] on div at bounding box center [349, 290] width 15 height 15
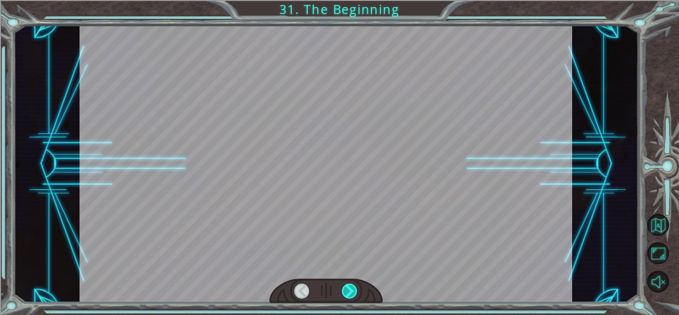
click at [354, 292] on div at bounding box center [349, 290] width 15 height 15
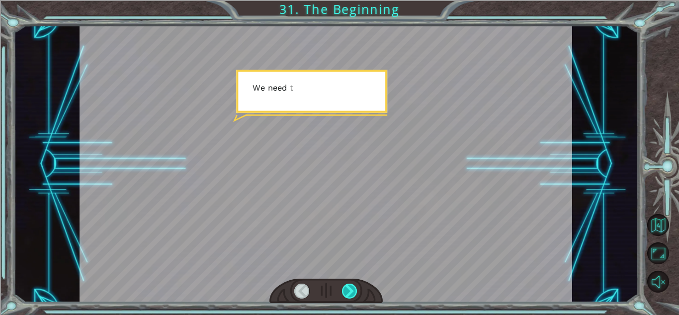
click at [354, 292] on div at bounding box center [349, 290] width 15 height 15
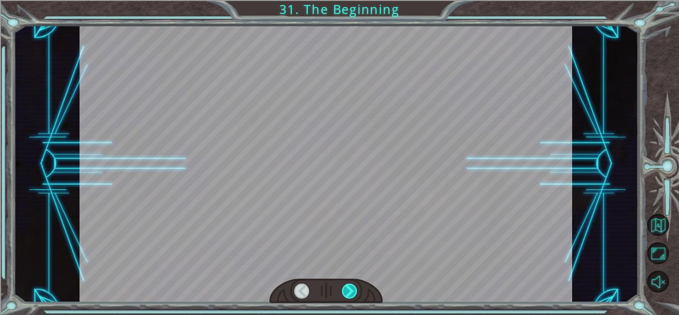
click at [354, 292] on div at bounding box center [349, 290] width 15 height 15
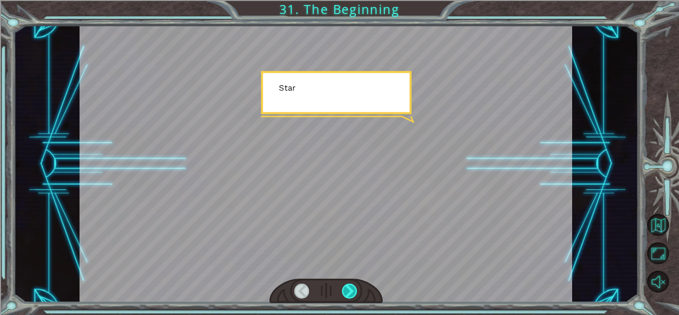
click at [354, 292] on div at bounding box center [349, 290] width 15 height 15
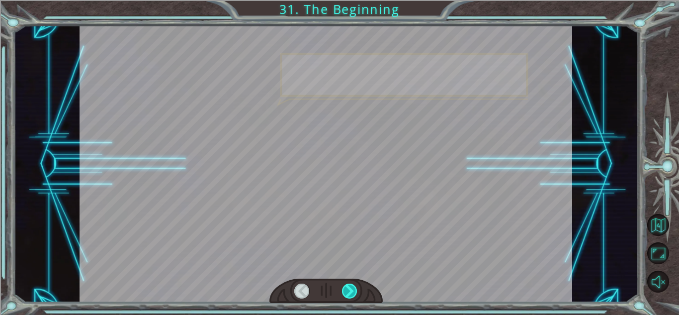
click at [354, 292] on div at bounding box center [349, 290] width 15 height 15
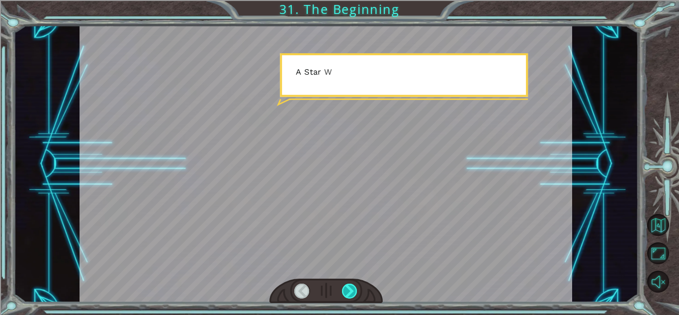
click at [354, 292] on div at bounding box center [349, 290] width 15 height 15
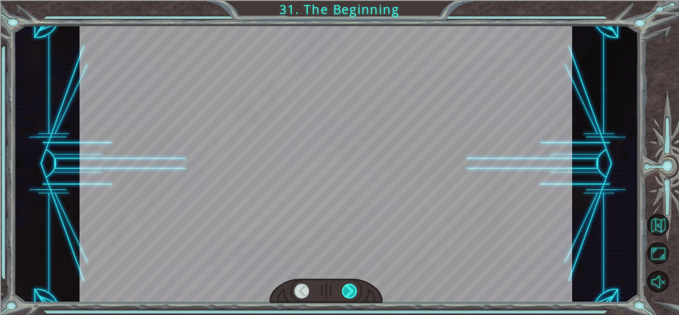
click at [354, 292] on div at bounding box center [349, 290] width 15 height 15
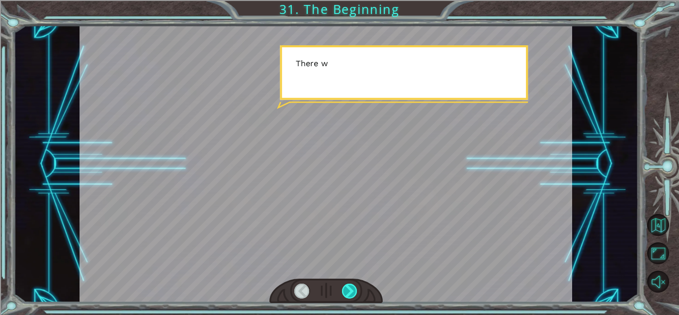
click at [354, 292] on div at bounding box center [349, 290] width 15 height 15
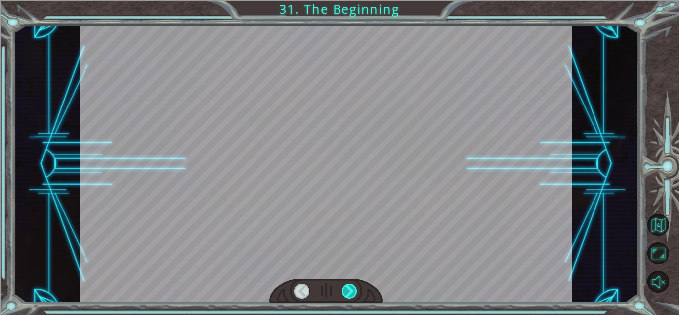
click at [354, 292] on div at bounding box center [349, 290] width 15 height 15
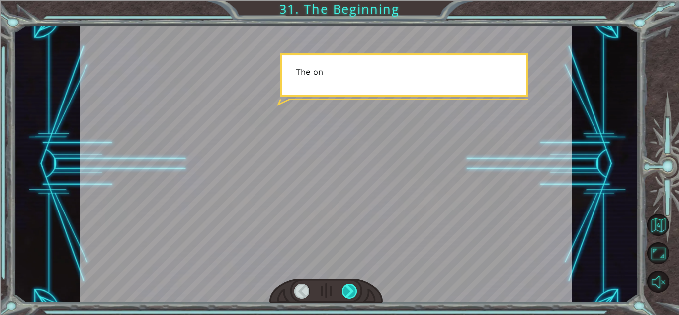
click at [354, 292] on div at bounding box center [349, 290] width 15 height 15
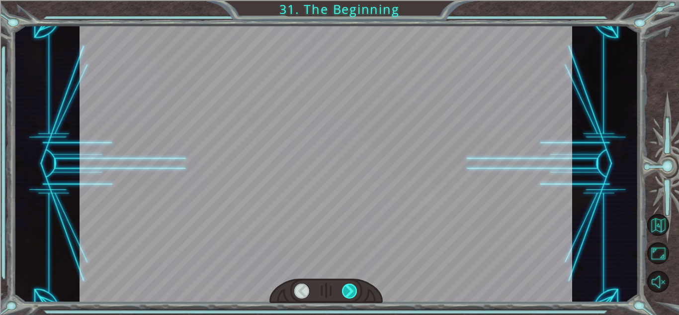
click at [354, 292] on div at bounding box center [349, 290] width 15 height 15
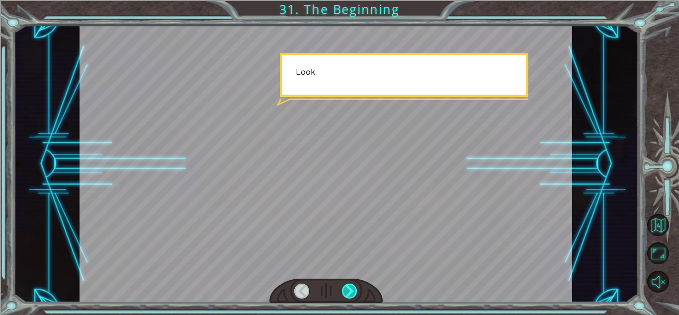
click at [354, 292] on div at bounding box center [349, 290] width 15 height 15
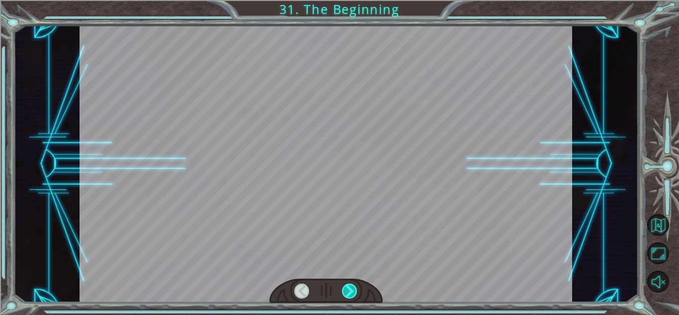
click at [354, 292] on div at bounding box center [349, 290] width 15 height 15
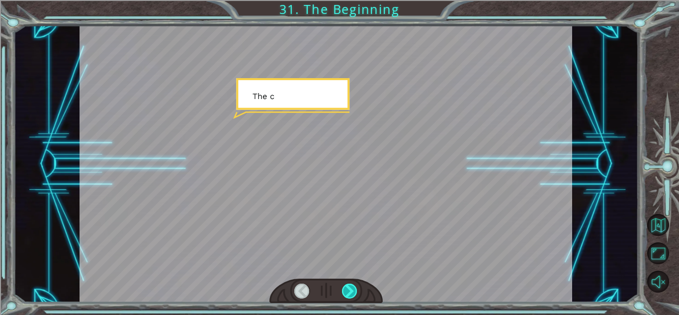
click at [354, 292] on div at bounding box center [349, 290] width 15 height 15
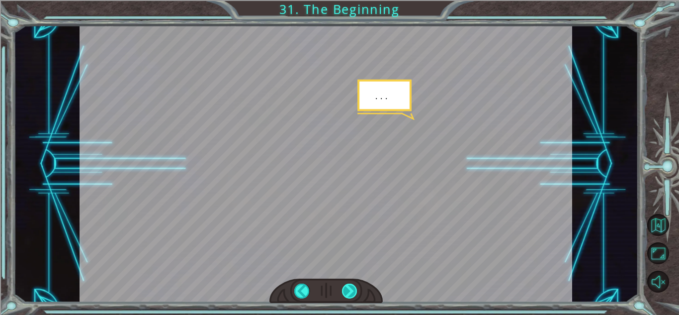
click at [354, 292] on div at bounding box center [349, 290] width 15 height 15
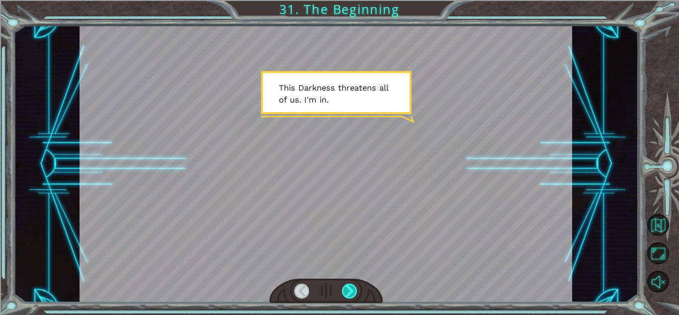
click at [354, 292] on div at bounding box center [349, 290] width 15 height 15
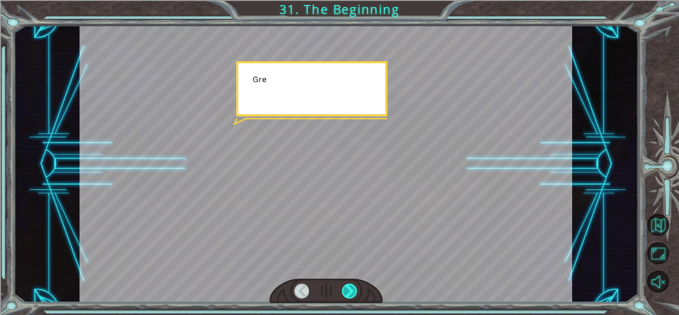
click at [354, 292] on div at bounding box center [349, 290] width 15 height 15
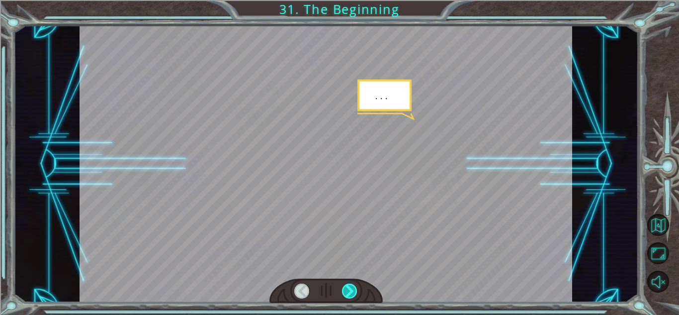
click at [354, 292] on div at bounding box center [349, 290] width 15 height 15
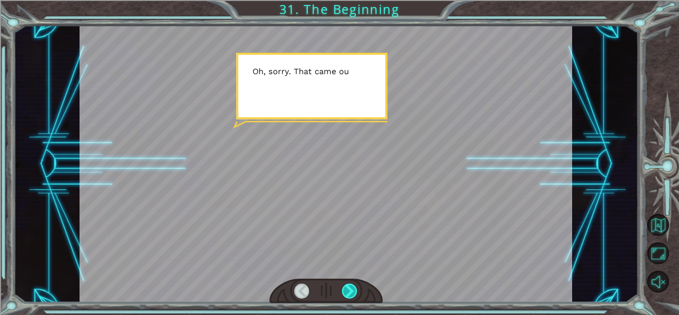
click at [354, 292] on div at bounding box center [349, 290] width 15 height 15
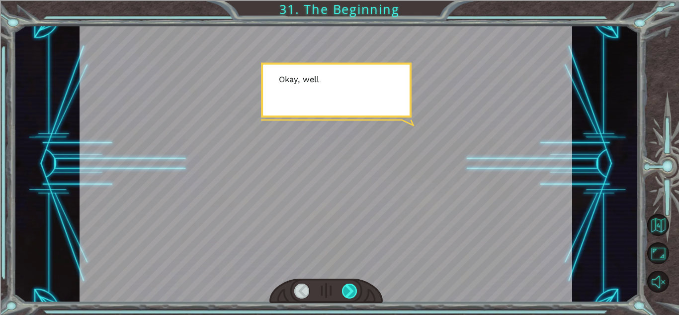
click at [354, 292] on div at bounding box center [349, 290] width 15 height 15
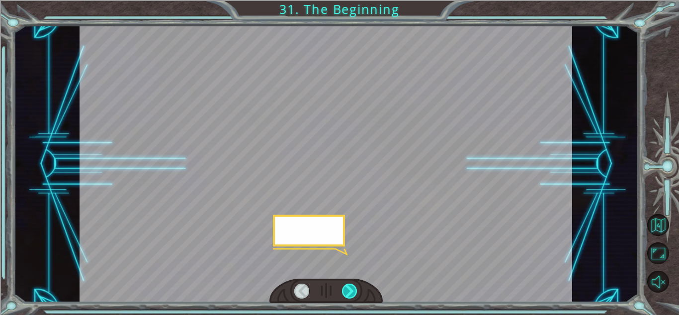
click at [354, 292] on div at bounding box center [349, 290] width 15 height 15
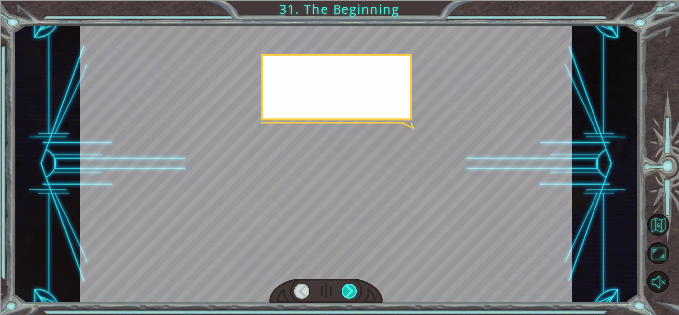
click at [354, 292] on div at bounding box center [349, 290] width 15 height 15
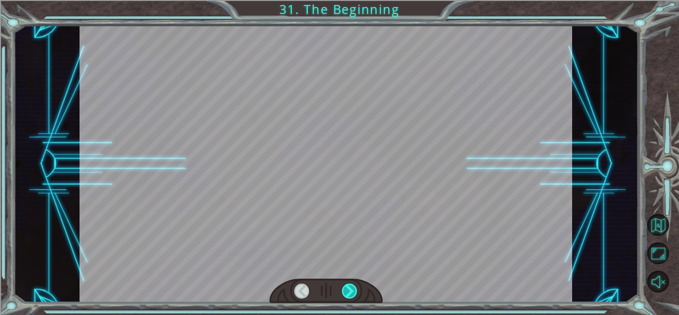
click at [354, 292] on div at bounding box center [349, 290] width 15 height 15
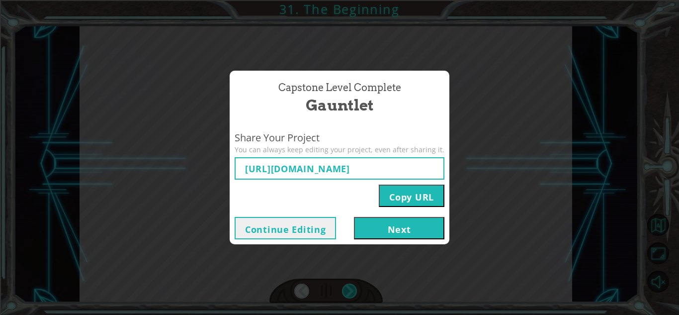
type input "https://www.ozaria.com/play/game-dev-level/1fhcapstoneb/68adfb15e874729c9b0becd…"
click at [383, 221] on button "Next" at bounding box center [399, 228] width 90 height 22
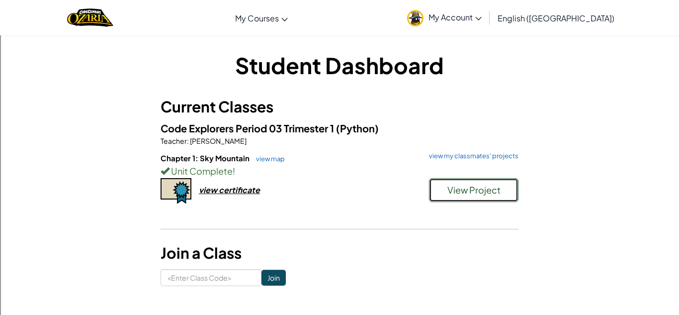
click at [461, 182] on button "View Project" at bounding box center [473, 190] width 89 height 24
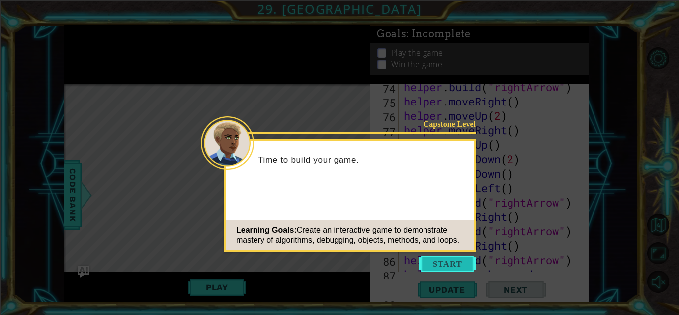
scroll to position [1211, 0]
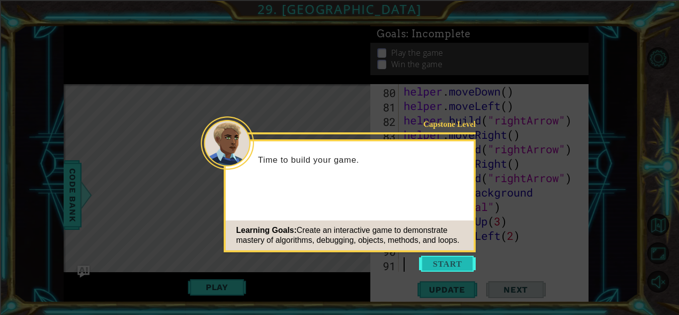
click at [445, 264] on button "Start" at bounding box center [447, 263] width 57 height 16
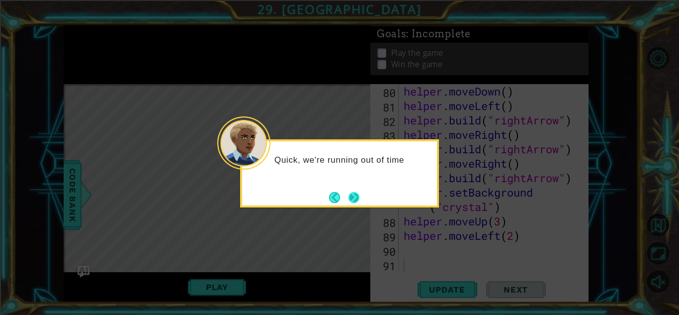
click at [355, 196] on button "Next" at bounding box center [353, 197] width 11 height 11
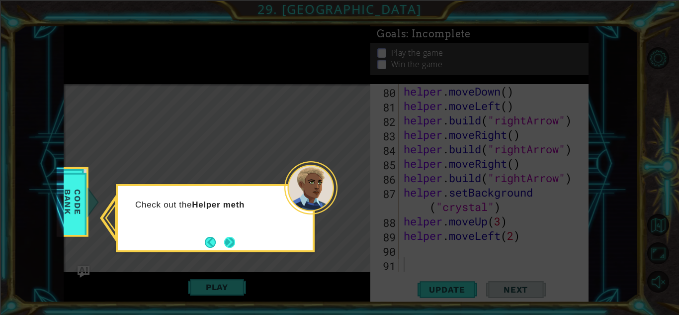
click at [233, 244] on button "Next" at bounding box center [229, 242] width 11 height 11
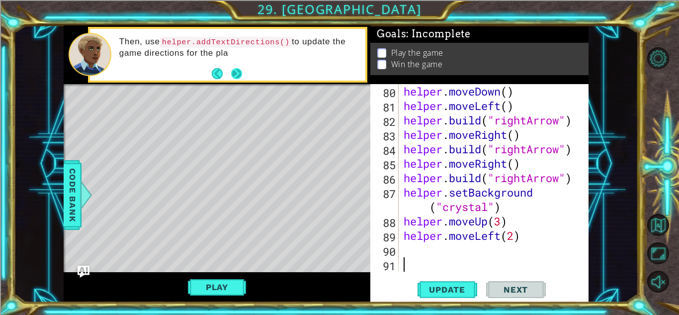
click at [235, 77] on button "Next" at bounding box center [236, 73] width 11 height 11
click at [237, 281] on button "Play" at bounding box center [217, 286] width 58 height 19
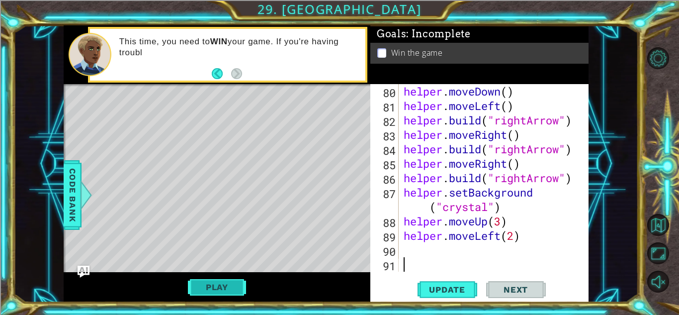
click at [201, 281] on button "Play" at bounding box center [217, 286] width 58 height 19
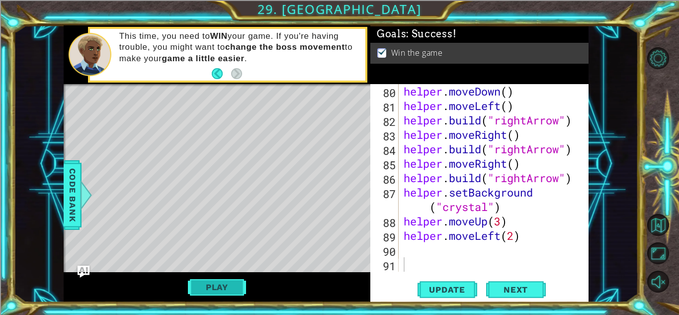
click at [222, 282] on button "Play" at bounding box center [217, 286] width 58 height 19
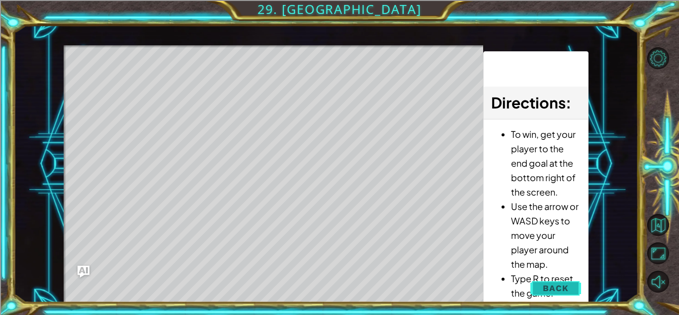
click at [545, 281] on button "Back" at bounding box center [555, 288] width 50 height 20
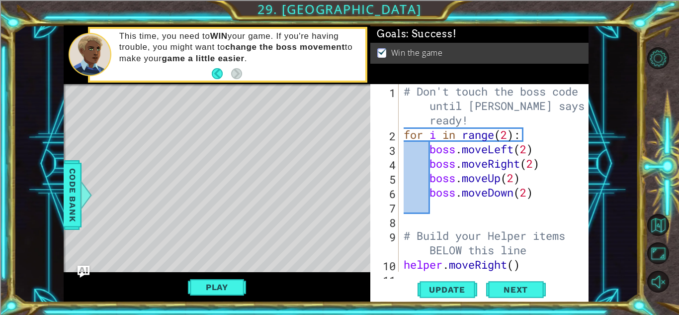
scroll to position [0, 0]
click at [515, 177] on div "# Don't touch the boss code until Vega says you're ready! for i in range ( 2 ) …" at bounding box center [496, 206] width 189 height 245
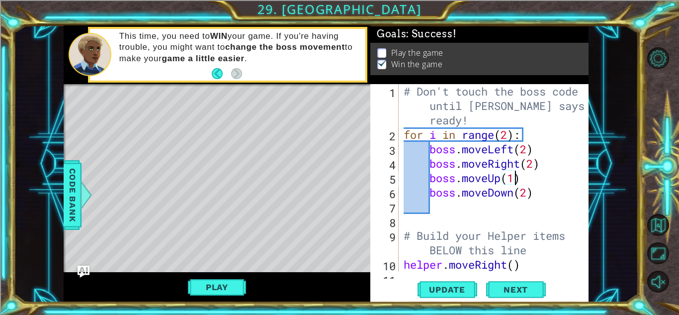
scroll to position [0, 4]
click at [455, 281] on button "Update" at bounding box center [447, 289] width 60 height 22
click at [220, 295] on button "Play" at bounding box center [217, 286] width 58 height 19
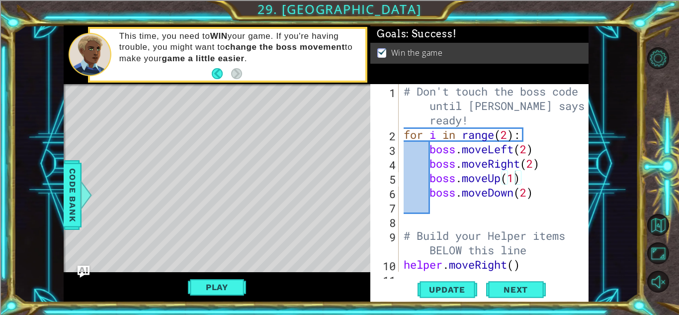
click at [526, 192] on div "# Don't touch the boss code until Vega says you're ready! for i in range ( 2 ) …" at bounding box center [496, 206] width 189 height 245
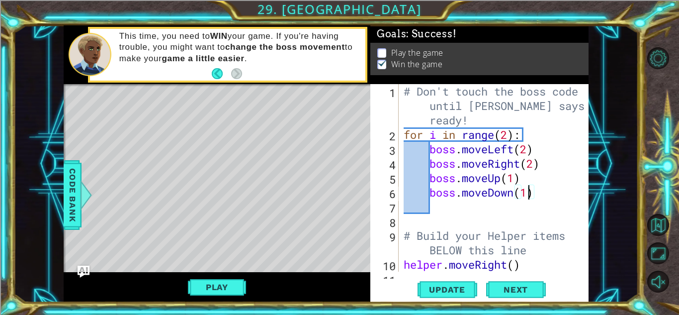
scroll to position [0, 5]
click at [462, 293] on span "Update" at bounding box center [447, 289] width 56 height 10
click at [214, 292] on button "Play" at bounding box center [217, 286] width 58 height 19
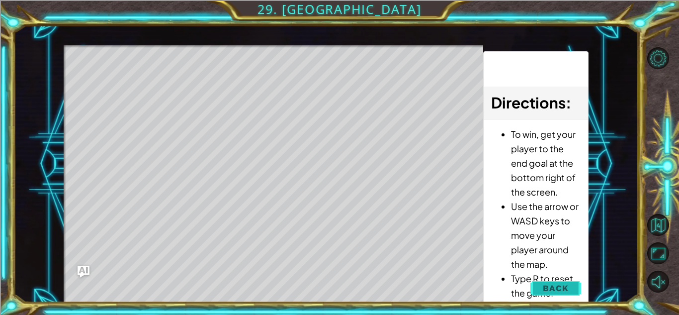
click at [560, 290] on span "Back" at bounding box center [555, 288] width 25 height 10
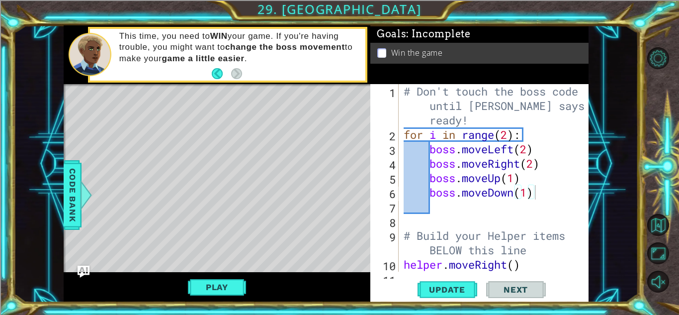
click at [560, 290] on div "Update Next" at bounding box center [481, 289] width 218 height 22
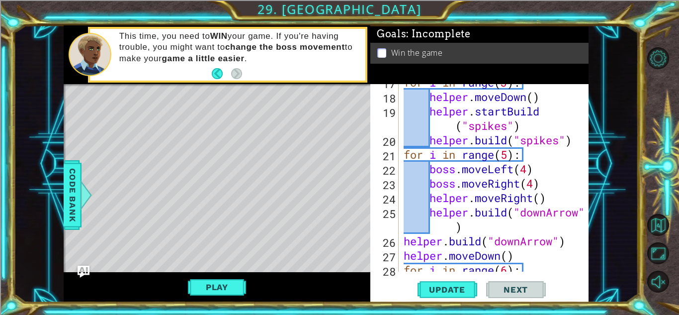
scroll to position [287, 0]
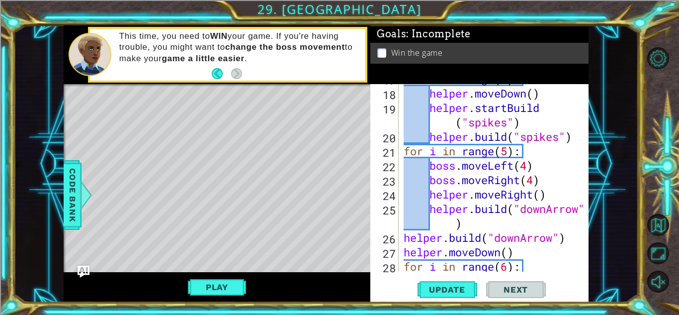
click at [530, 169] on div "for i in range ( 3 ) : helper . moveDown ( ) helper . startBuild ( "spikes" ) h…" at bounding box center [496, 180] width 189 height 216
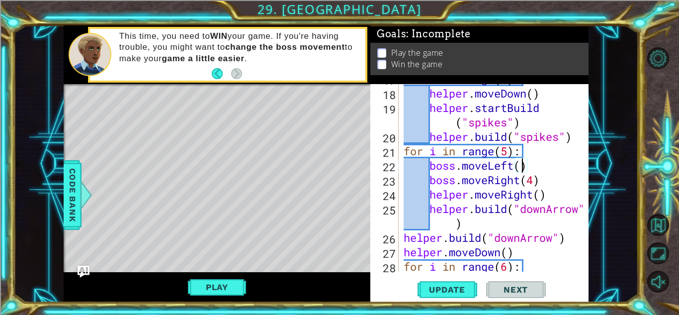
scroll to position [0, 5]
click at [535, 180] on div "for i in range ( 3 ) : helper . moveDown ( ) helper . startBuild ( "spikes" ) h…" at bounding box center [496, 180] width 189 height 216
type textarea "boss.moveRight(2)"
click at [454, 286] on span "Update" at bounding box center [447, 289] width 56 height 10
click at [229, 281] on button "Play" at bounding box center [217, 286] width 58 height 19
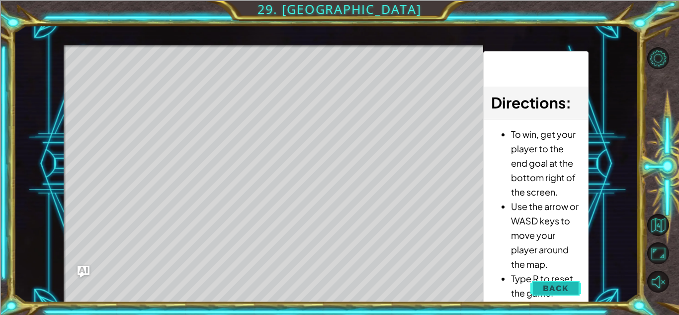
click at [542, 285] on button "Back" at bounding box center [555, 288] width 50 height 20
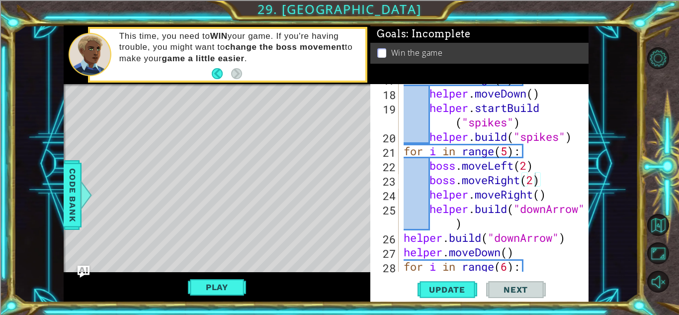
click at [547, 175] on div "for i in range ( 3 ) : helper . moveDown ( ) helper . startBuild ( "spikes" ) h…" at bounding box center [496, 180] width 189 height 216
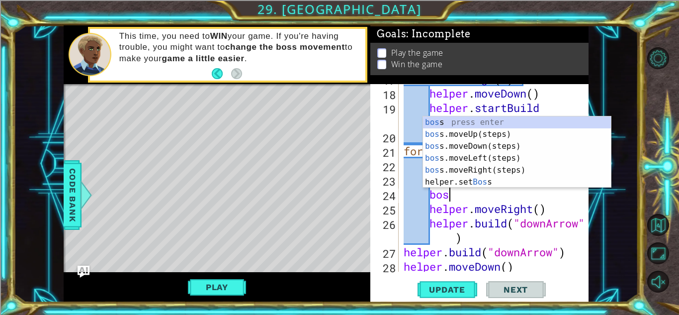
scroll to position [0, 1]
type textarea "boss"
click at [444, 132] on div "boss press enter boss .moveUp(steps) press enter boss .moveDown(steps) press en…" at bounding box center [517, 163] width 188 height 95
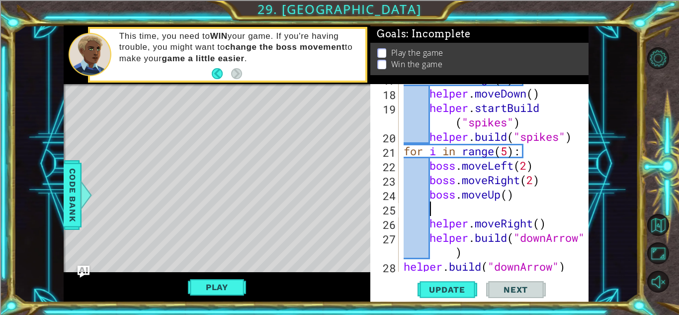
scroll to position [0, 0]
click at [511, 192] on div "for i in range ( 3 ) : helper . moveDown ( ) helper . startBuild ( "spikes" ) h…" at bounding box center [496, 180] width 189 height 216
click at [459, 292] on span "Update" at bounding box center [447, 289] width 56 height 10
click at [213, 291] on button "Play" at bounding box center [217, 286] width 58 height 19
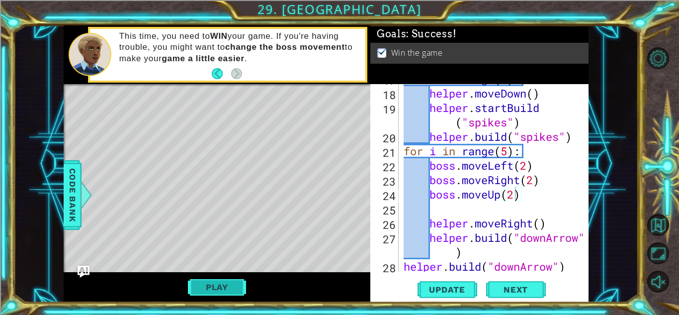
click at [190, 286] on button "Play" at bounding box center [217, 286] width 58 height 19
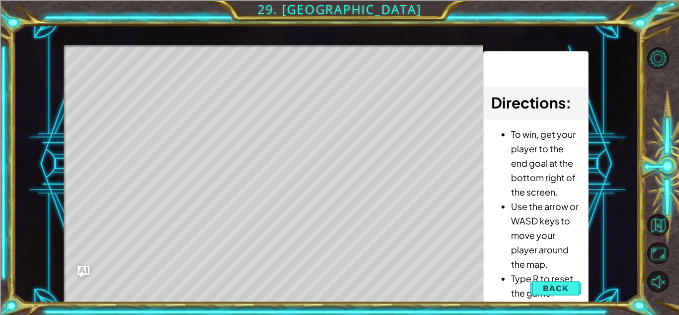
click at [567, 267] on li "Use the arrow or WASD keys to move your player around the map." at bounding box center [545, 235] width 69 height 72
click at [566, 279] on button "Back" at bounding box center [555, 288] width 50 height 20
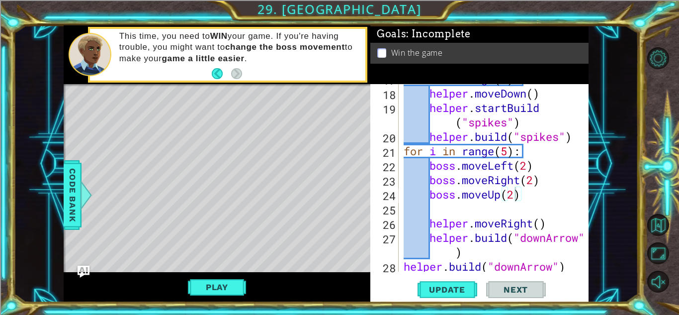
click at [514, 189] on div "for i in range ( 3 ) : helper . moveDown ( ) helper . startBuild ( "spikes" ) h…" at bounding box center [496, 180] width 189 height 216
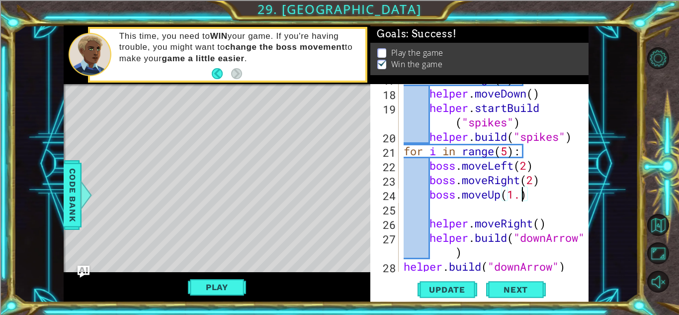
scroll to position [0, 5]
click at [442, 294] on span "Update" at bounding box center [447, 289] width 56 height 10
click at [228, 276] on div "Play" at bounding box center [217, 287] width 307 height 30
click at [212, 291] on button "Play" at bounding box center [217, 286] width 58 height 19
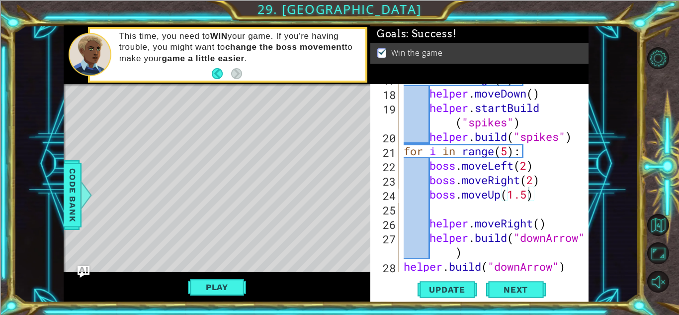
click at [549, 180] on div "for i in range ( 3 ) : helper . moveDown ( ) helper . startBuild ( "spikes" ) h…" at bounding box center [496, 180] width 189 height 216
click at [532, 176] on div "for i in range ( 3 ) : helper . moveDown ( ) helper . startBuild ( "spikes" ) h…" at bounding box center [496, 180] width 189 height 216
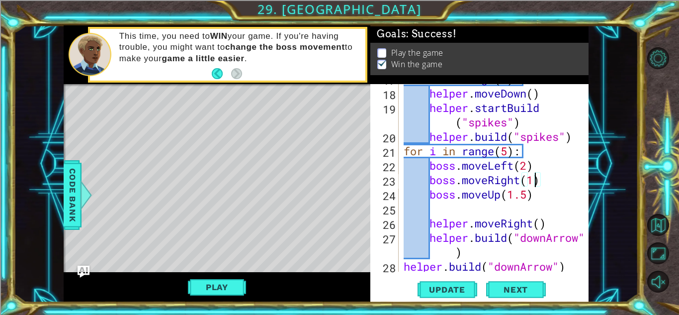
click at [529, 177] on div "for i in range ( 3 ) : helper . moveDown ( ) helper . startBuild ( "spikes" ) h…" at bounding box center [496, 180] width 189 height 216
click at [523, 153] on div "for i in range ( 3 ) : helper . moveDown ( ) helper . startBuild ( "spikes" ) h…" at bounding box center [496, 180] width 189 height 216
click at [530, 164] on div "for i in range ( 3 ) : helper . moveDown ( ) helper . startBuild ( "spikes" ) h…" at bounding box center [496, 180] width 189 height 216
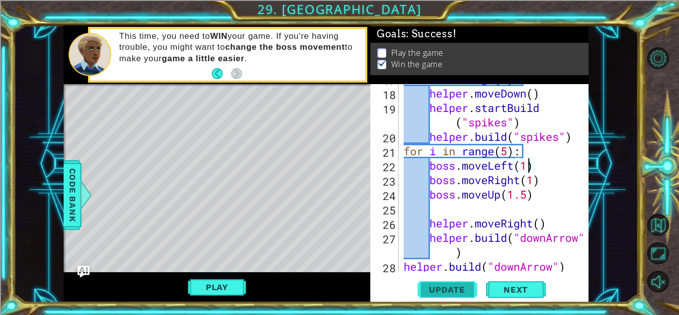
type textarea "boss.moveLeft(1)"
click at [447, 286] on span "Update" at bounding box center [447, 289] width 56 height 10
click at [200, 284] on button "Play" at bounding box center [217, 286] width 58 height 19
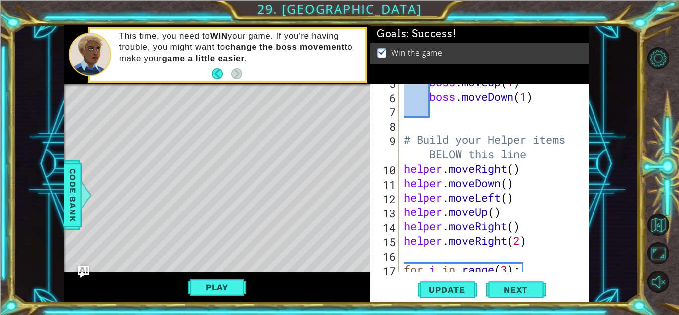
scroll to position [96, 0]
click at [507, 288] on span "Next" at bounding box center [516, 289] width 44 height 10
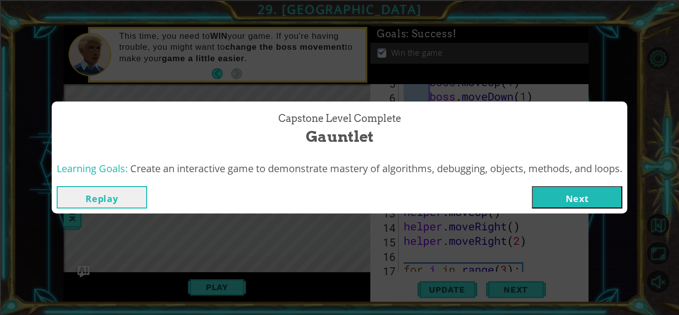
click at [545, 206] on button "Next" at bounding box center [577, 197] width 90 height 22
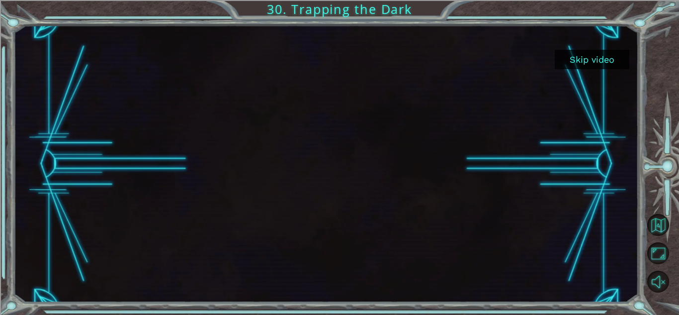
click at [610, 63] on button "Skip video" at bounding box center [592, 59] width 75 height 19
click at [575, 57] on button "Skip video" at bounding box center [592, 59] width 75 height 19
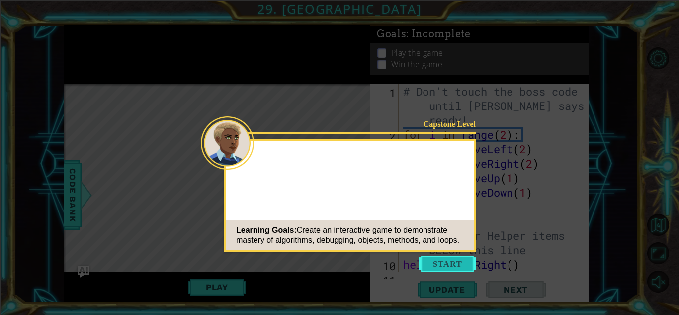
click at [437, 256] on button "Start" at bounding box center [447, 263] width 57 height 16
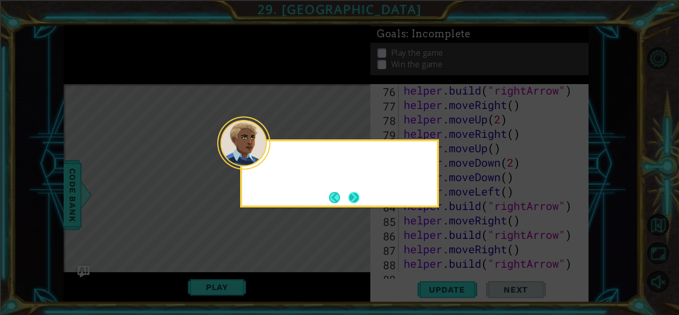
click at [353, 199] on button "Next" at bounding box center [353, 197] width 11 height 11
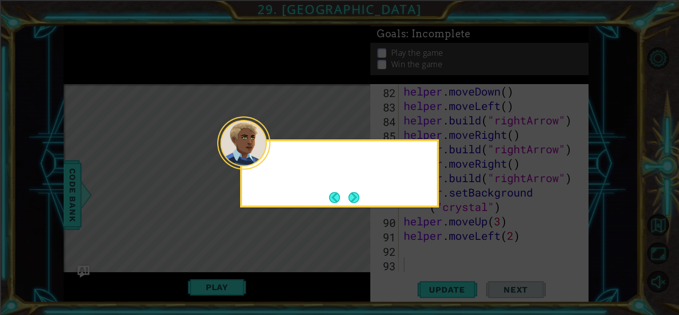
scroll to position [1240, 0]
click at [353, 199] on button "Next" at bounding box center [353, 197] width 11 height 11
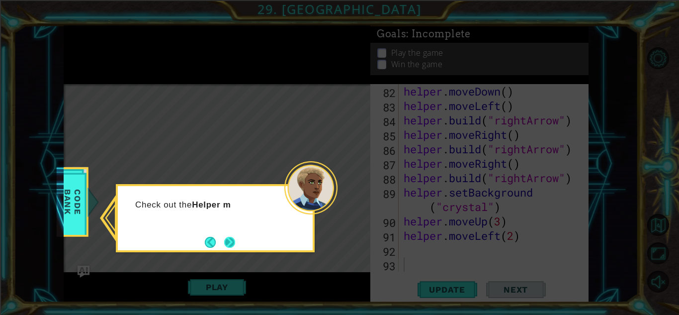
click at [229, 239] on button "Next" at bounding box center [229, 242] width 11 height 11
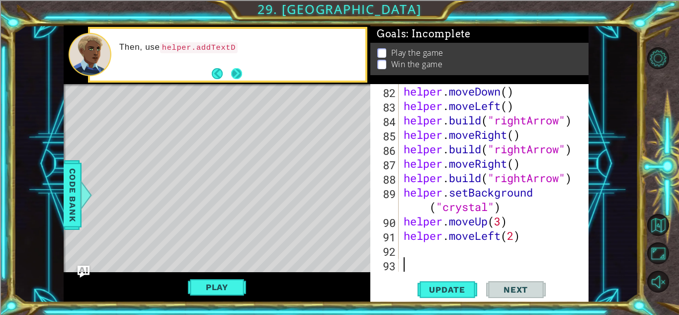
click at [237, 75] on button "Next" at bounding box center [236, 73] width 11 height 11
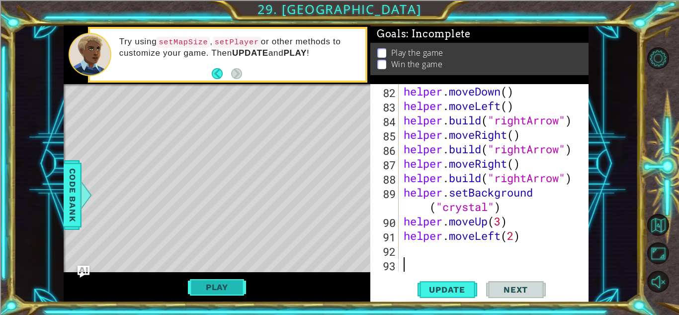
click at [228, 287] on button "Play" at bounding box center [217, 286] width 58 height 19
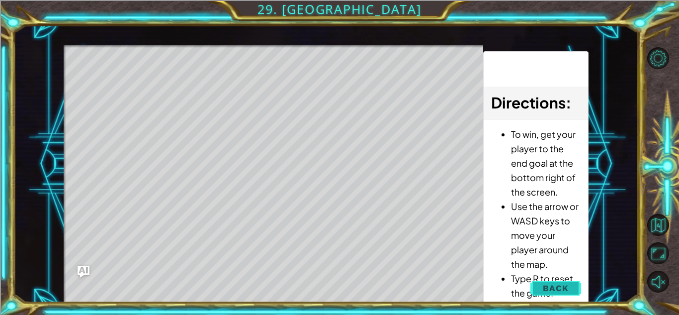
click at [553, 280] on button "Back" at bounding box center [555, 288] width 50 height 20
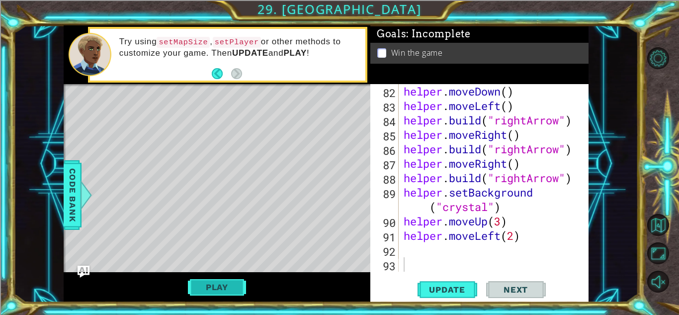
click at [213, 289] on button "Play" at bounding box center [217, 286] width 58 height 19
click at [530, 294] on span "Next" at bounding box center [516, 289] width 44 height 10
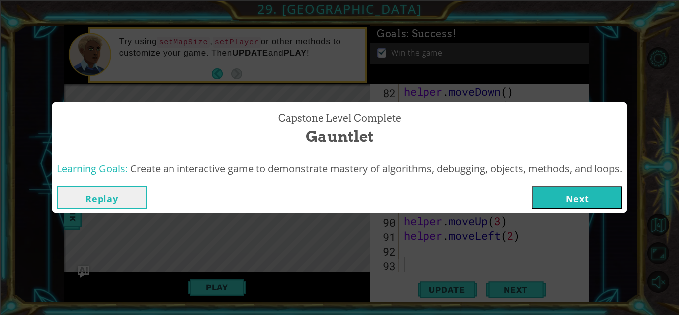
click at [542, 204] on button "Next" at bounding box center [577, 197] width 90 height 22
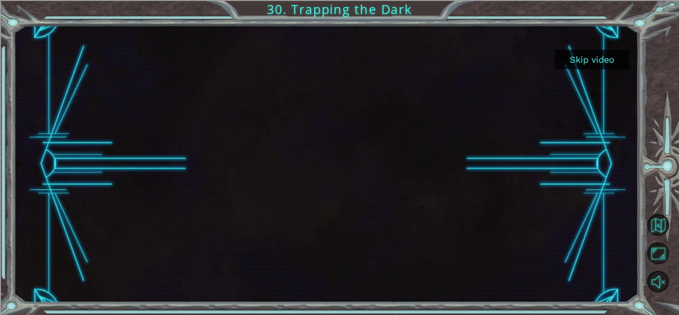
click at [588, 57] on button "Skip video" at bounding box center [592, 59] width 75 height 19
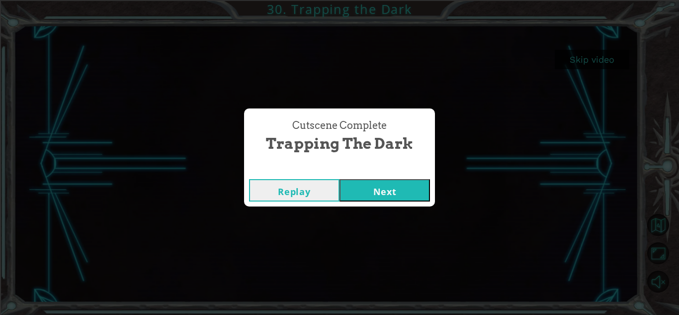
click at [374, 185] on button "Next" at bounding box center [384, 190] width 90 height 22
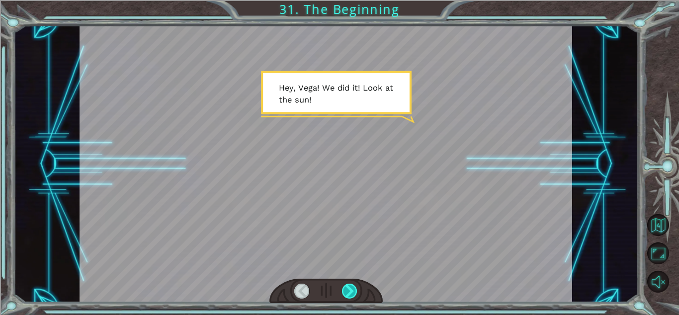
click at [349, 297] on div at bounding box center [349, 290] width 15 height 15
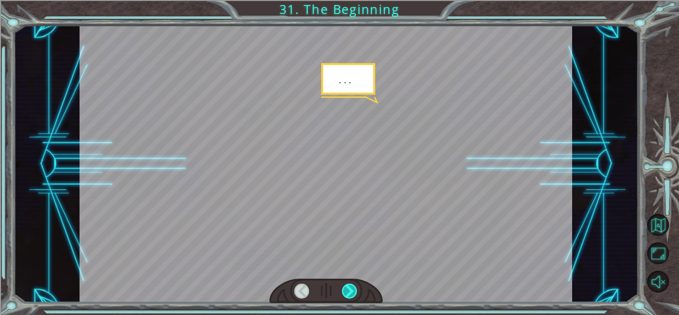
click at [349, 297] on div at bounding box center [349, 290] width 15 height 15
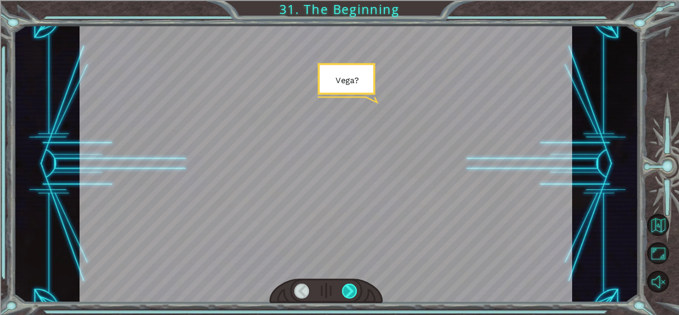
click at [349, 297] on div at bounding box center [349, 290] width 15 height 15
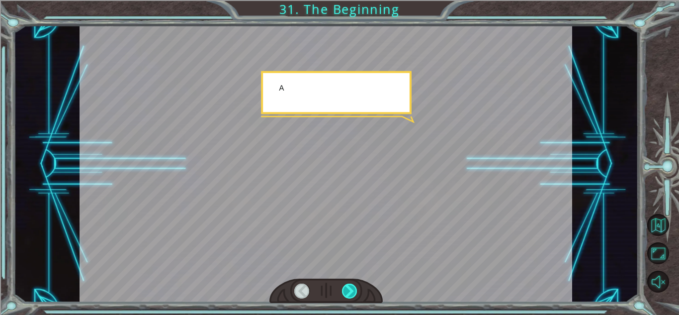
click at [349, 297] on div at bounding box center [349, 290] width 15 height 15
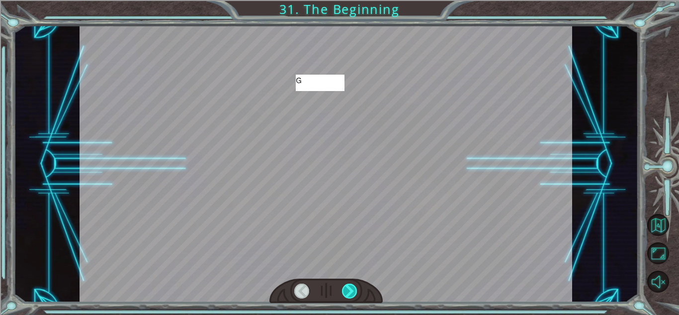
click at [349, 297] on div at bounding box center [349, 290] width 15 height 15
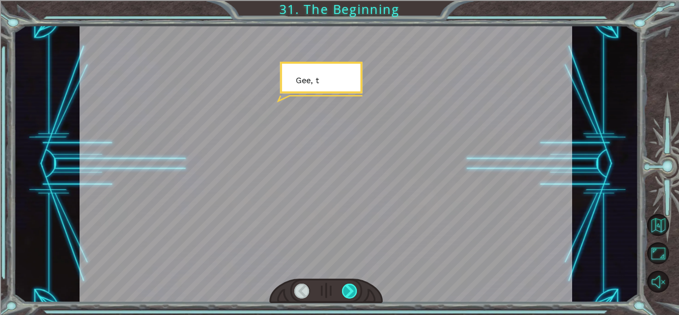
click at [349, 297] on div at bounding box center [349, 290] width 15 height 15
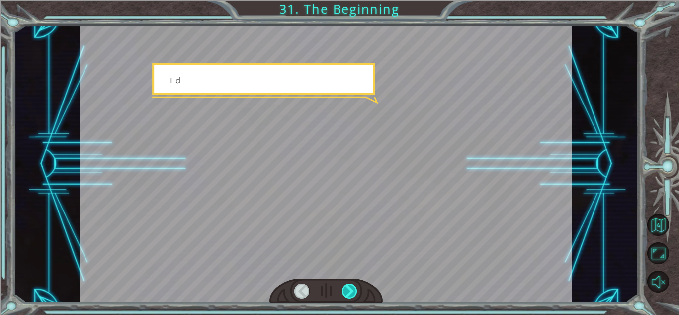
click at [349, 297] on div at bounding box center [349, 290] width 15 height 15
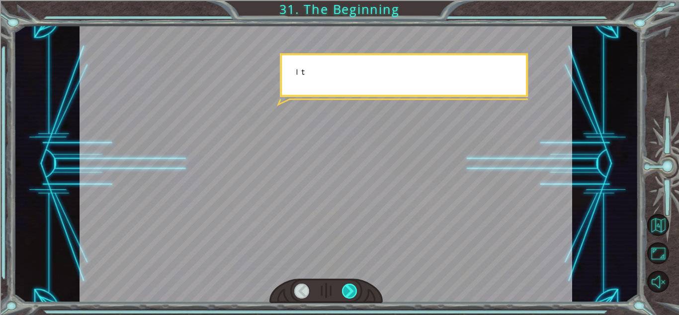
click at [349, 297] on div at bounding box center [349, 290] width 15 height 15
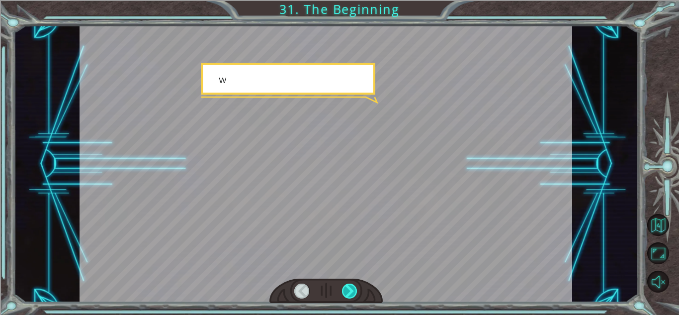
click at [349, 297] on div at bounding box center [349, 290] width 15 height 15
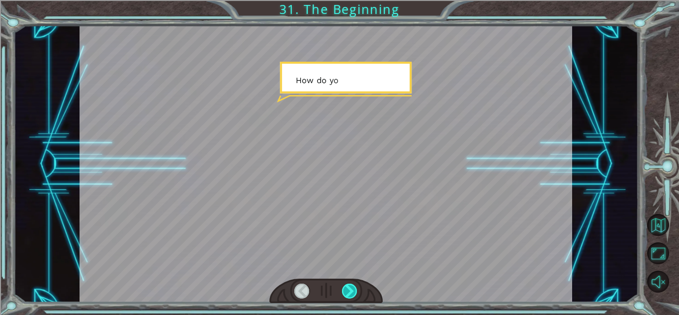
click at [349, 297] on div at bounding box center [349, 290] width 15 height 15
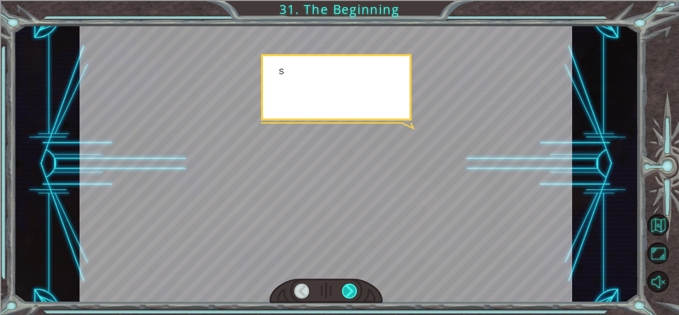
click at [349, 297] on div at bounding box center [349, 290] width 15 height 15
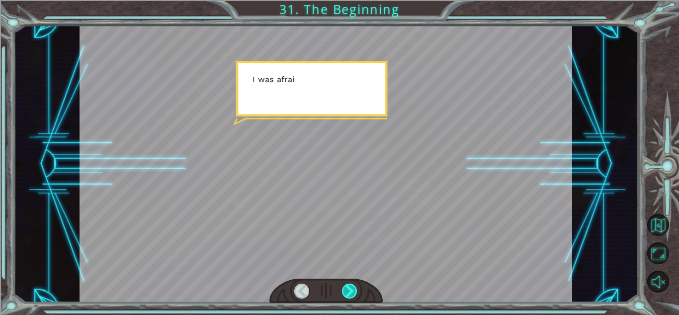
click at [349, 297] on div at bounding box center [349, 290] width 15 height 15
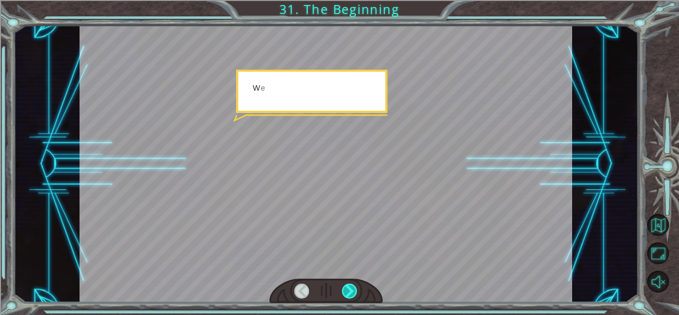
click at [349, 297] on div at bounding box center [349, 290] width 15 height 15
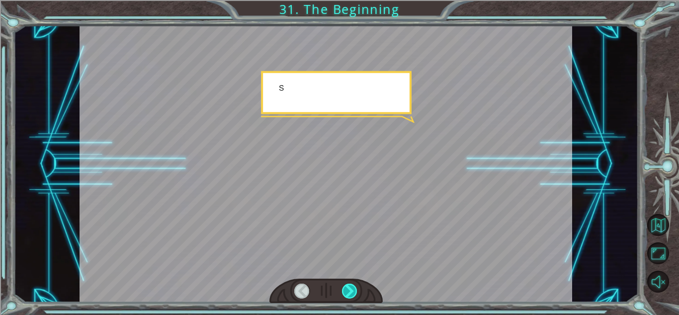
click at [349, 297] on div at bounding box center [349, 290] width 15 height 15
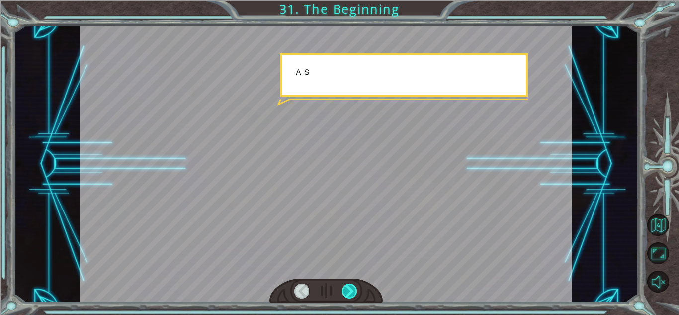
click at [349, 297] on div at bounding box center [349, 290] width 15 height 15
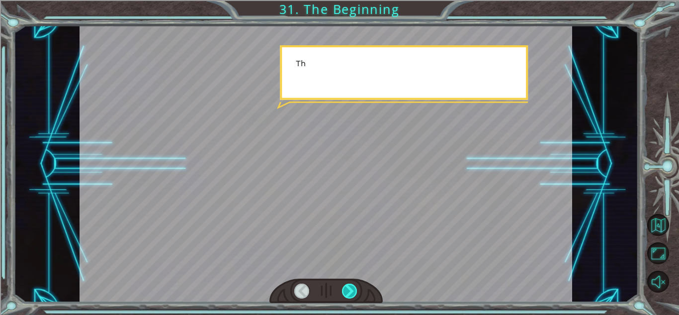
click at [349, 297] on div at bounding box center [349, 290] width 15 height 15
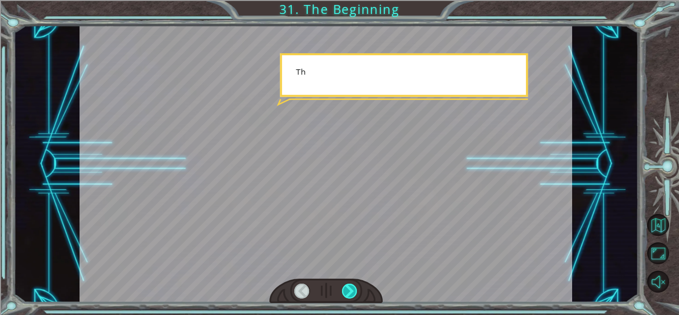
click at [349, 297] on div at bounding box center [349, 290] width 15 height 15
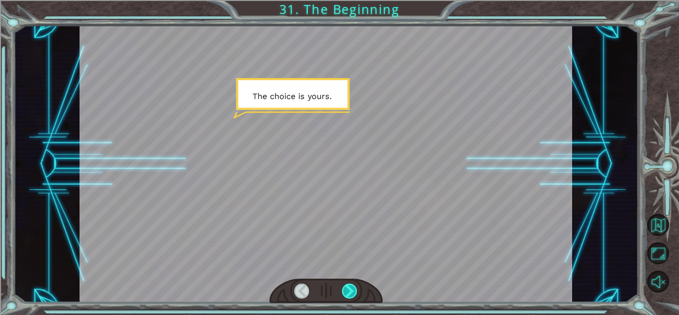
click at [349, 297] on div at bounding box center [349, 290] width 15 height 15
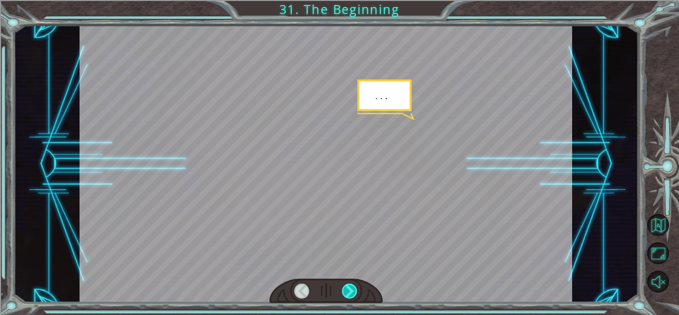
click at [349, 297] on div at bounding box center [349, 290] width 15 height 15
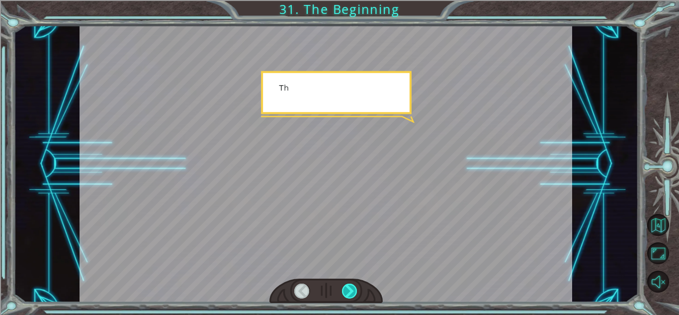
click at [349, 297] on div at bounding box center [349, 290] width 15 height 15
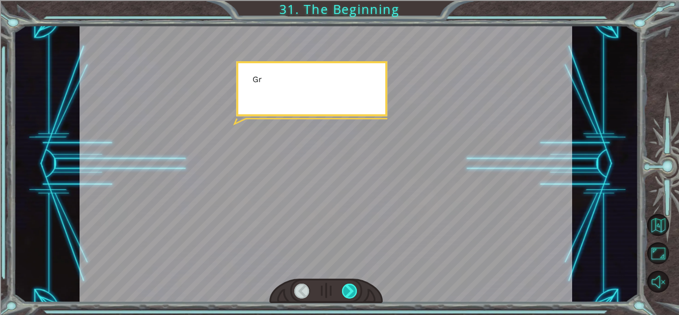
click at [349, 297] on div at bounding box center [349, 290] width 15 height 15
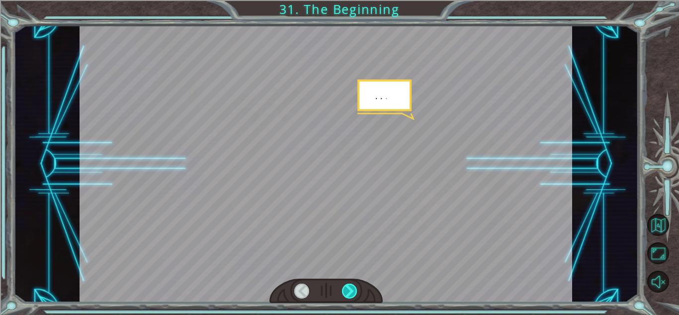
click at [349, 297] on div at bounding box center [349, 290] width 15 height 15
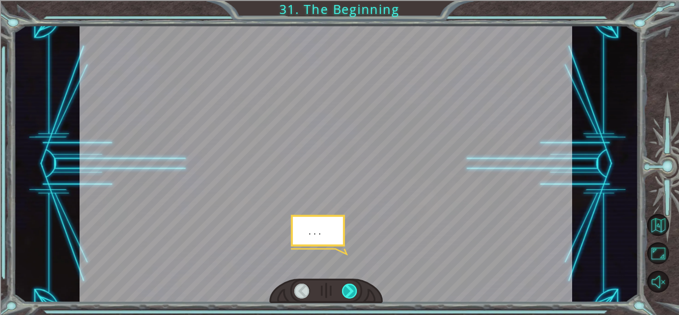
click at [349, 297] on div at bounding box center [349, 290] width 15 height 15
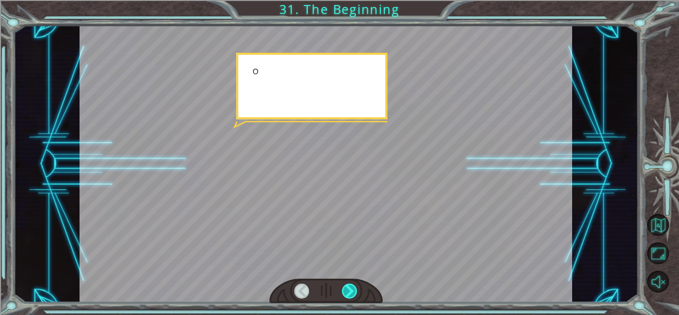
click at [349, 297] on div at bounding box center [349, 290] width 15 height 15
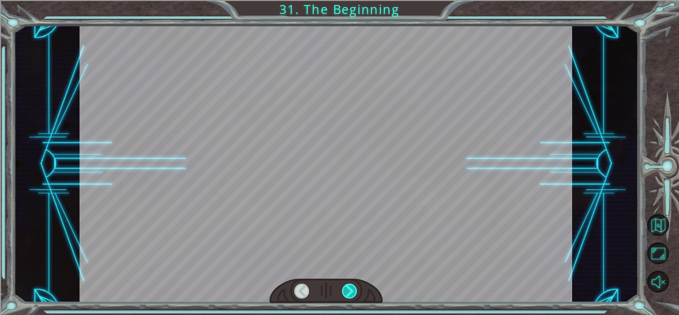
click at [349, 297] on div at bounding box center [349, 290] width 15 height 15
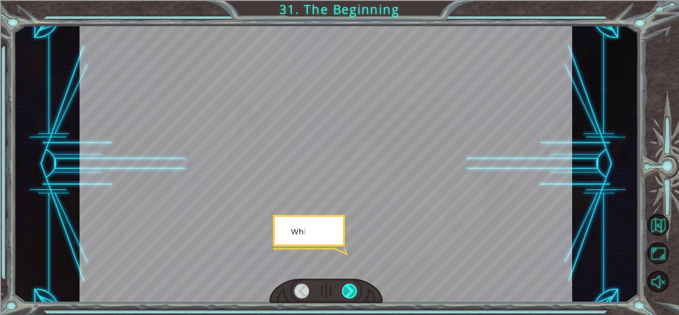
click at [349, 297] on div at bounding box center [349, 290] width 15 height 15
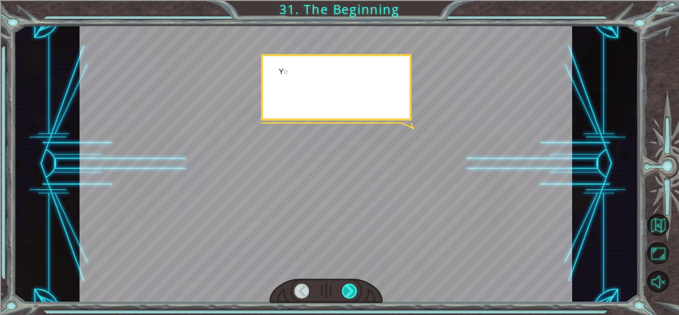
click at [349, 297] on div at bounding box center [349, 290] width 15 height 15
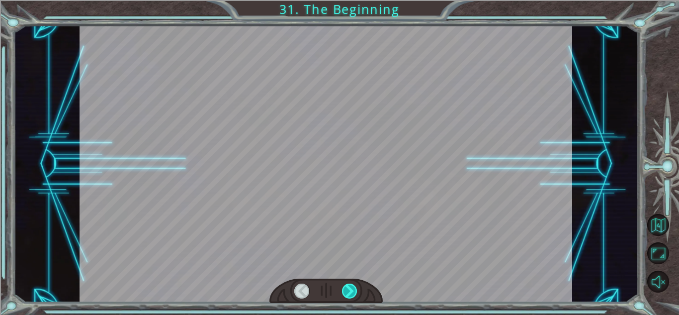
click at [349, 297] on div at bounding box center [349, 290] width 15 height 15
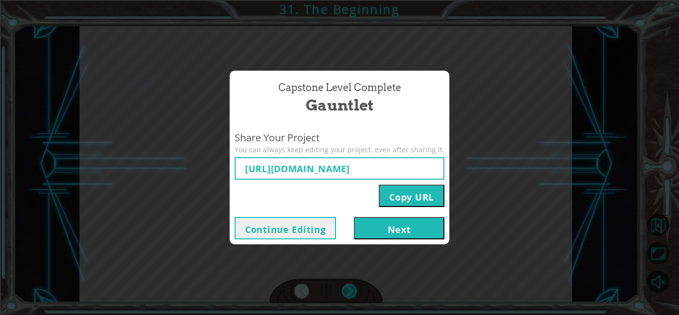
type input "https://www.ozaria.com/play/game-dev-level/1fhcapstoneb/68adfb15e874729c9b0becd…"
click at [383, 238] on button "Next" at bounding box center [399, 228] width 90 height 22
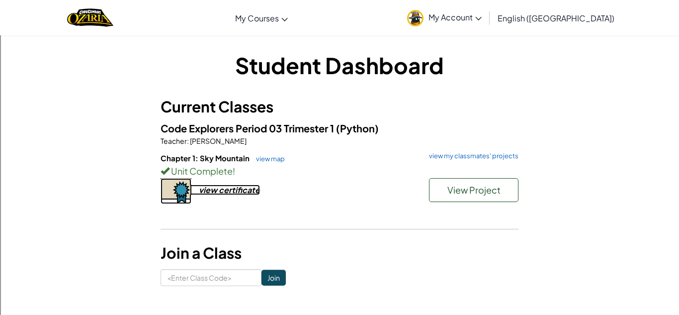
click at [211, 194] on div "view certificate" at bounding box center [229, 189] width 61 height 10
